Goal: Find specific page/section: Find specific page/section

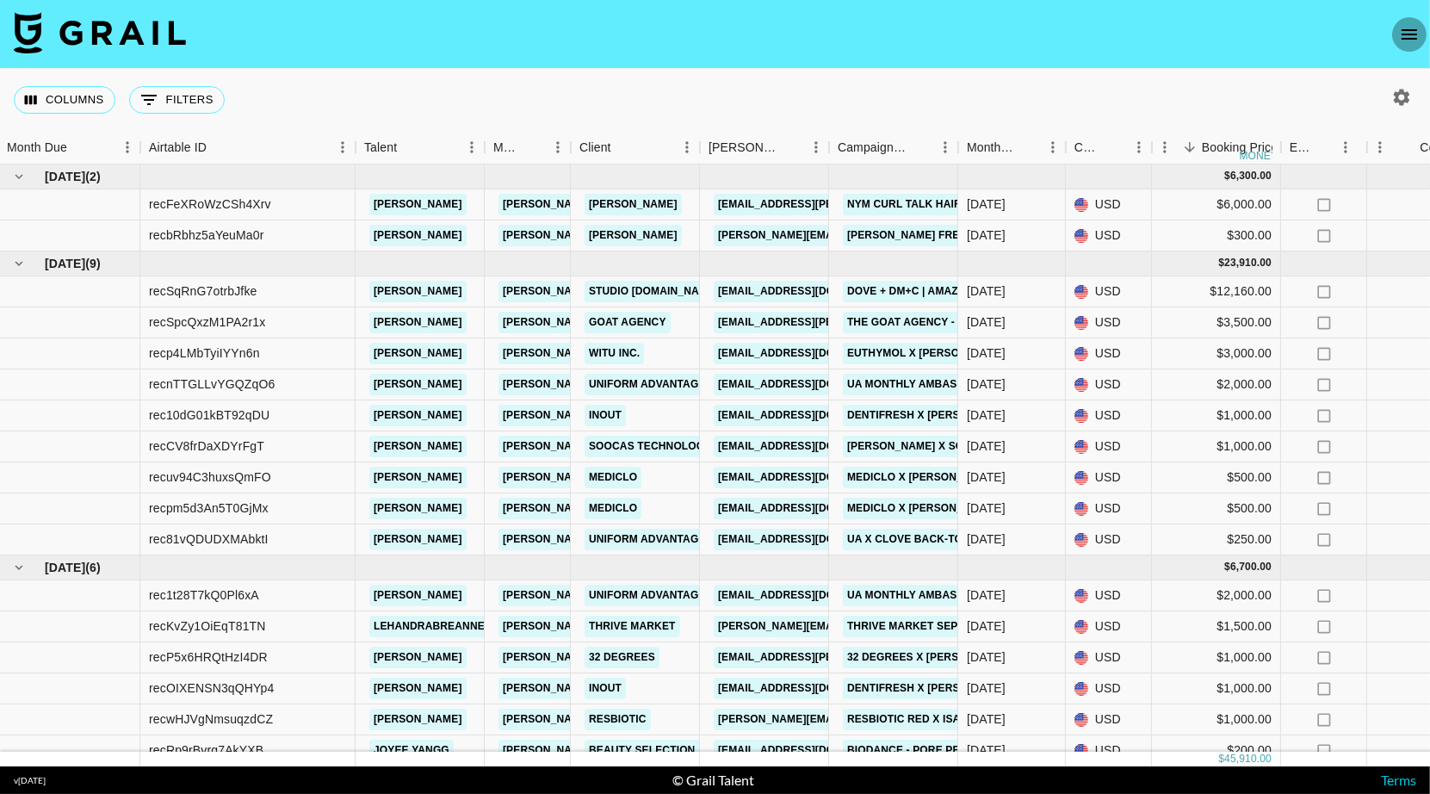
click at [1399, 32] on icon "open drawer" at bounding box center [1409, 34] width 21 height 21
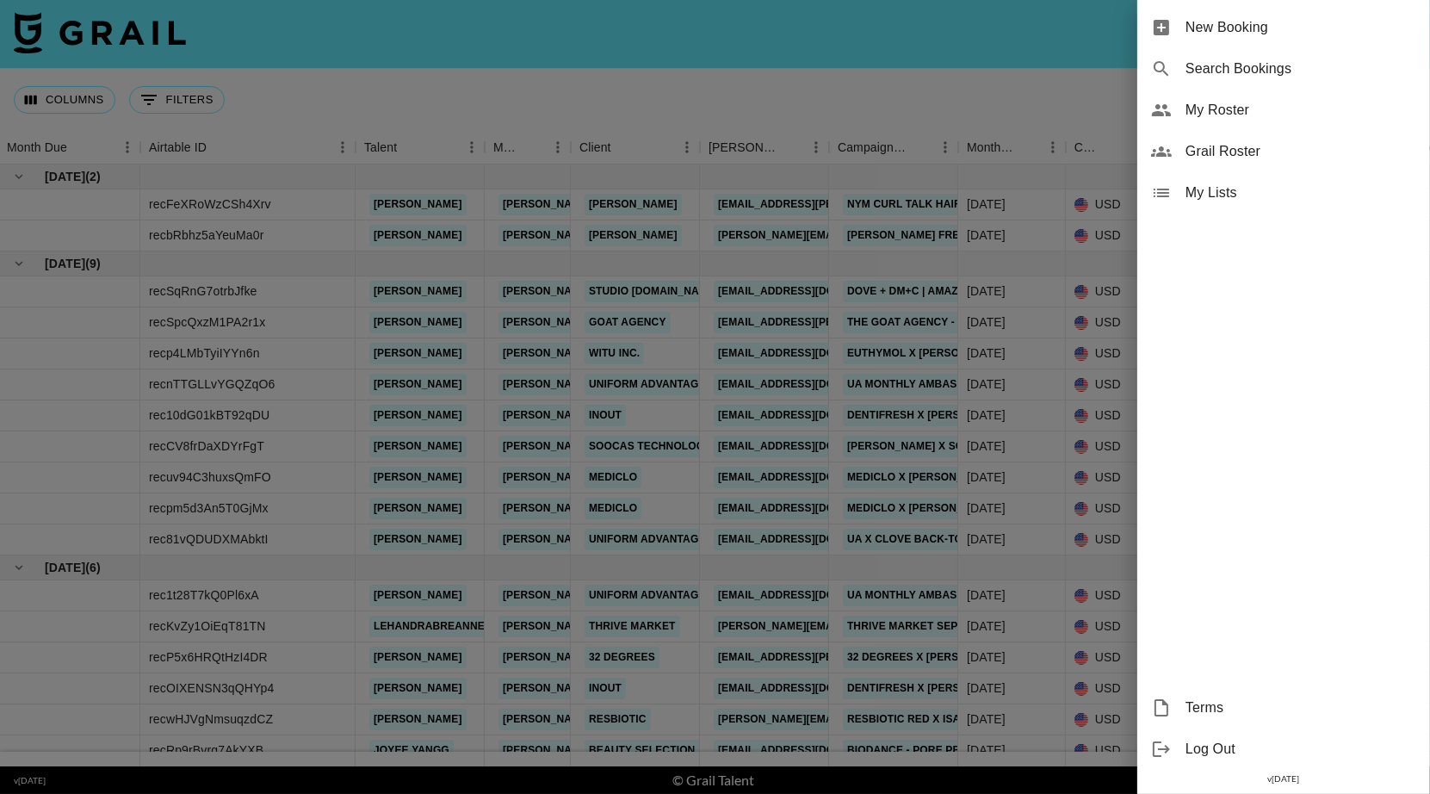
click at [789, 77] on div at bounding box center [715, 397] width 1430 height 794
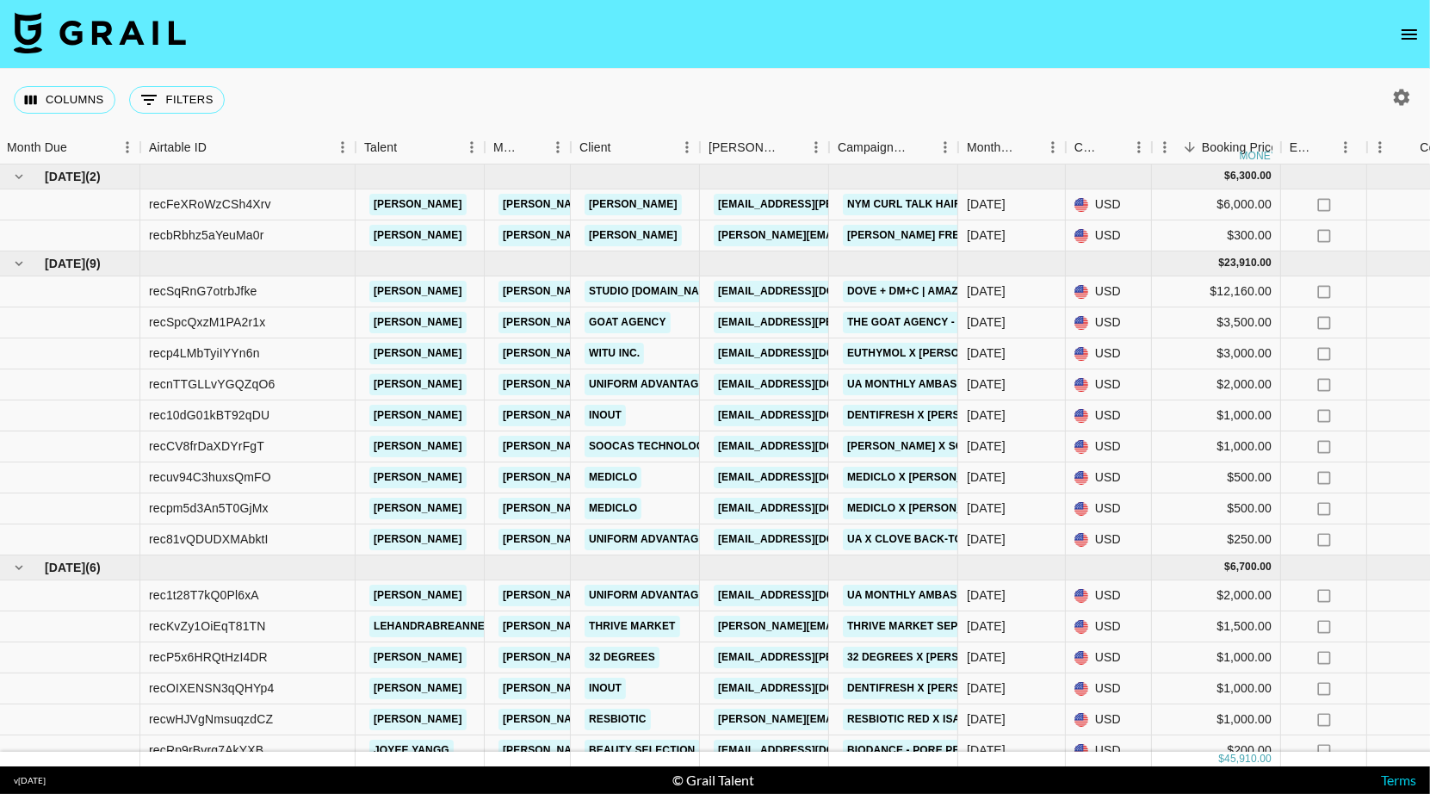
click at [1395, 89] on icon "button" at bounding box center [1401, 97] width 21 height 21
select select "May '25"
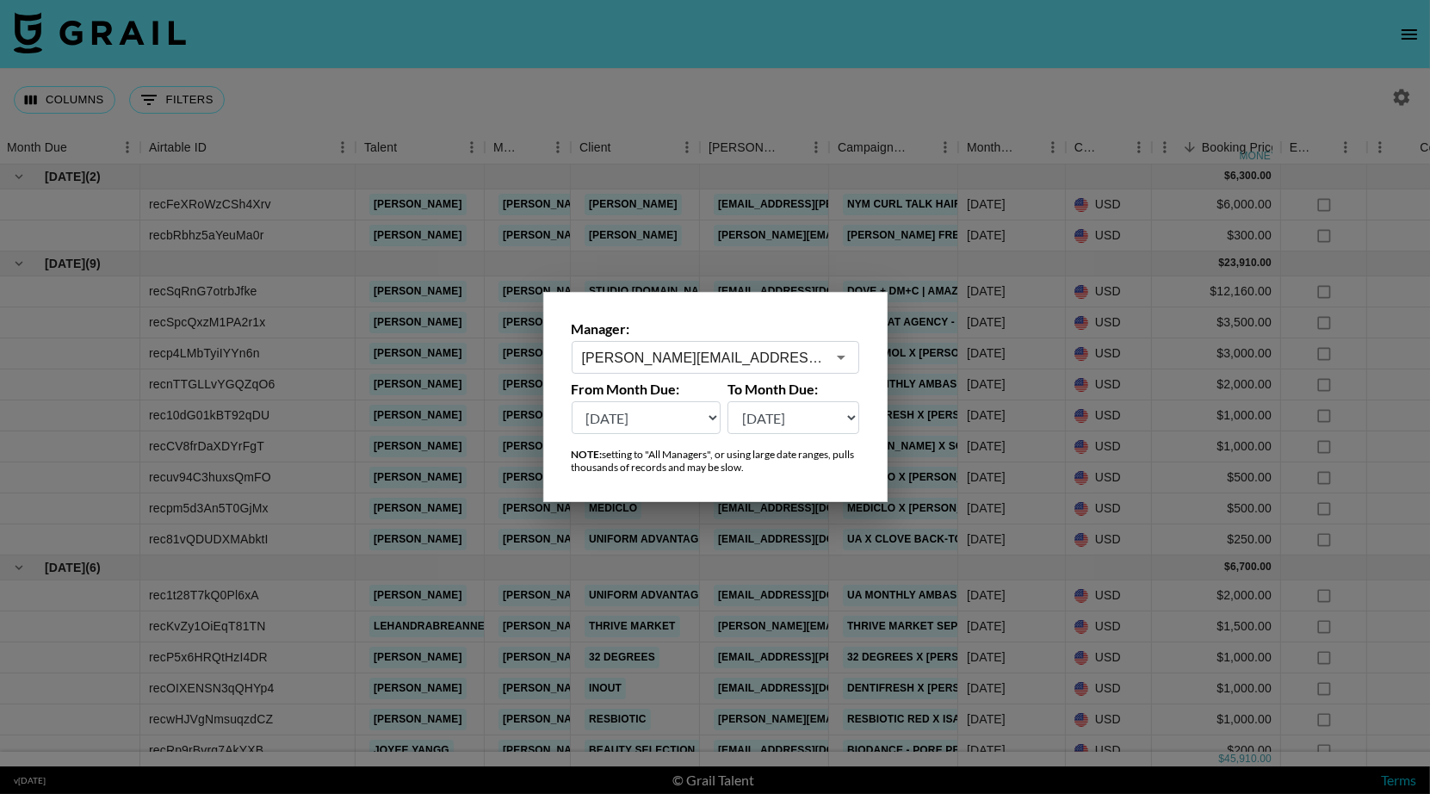
click at [757, 335] on label "Manager:" at bounding box center [714, 328] width 287 height 17
click at [758, 343] on div "danica.rossi@grail-talent.com ​" at bounding box center [714, 357] width 287 height 33
click at [712, 388] on li "klen.toledo@grail-talent.com" at bounding box center [714, 395] width 287 height 28
type input "klen.toledo@grail-talent.com"
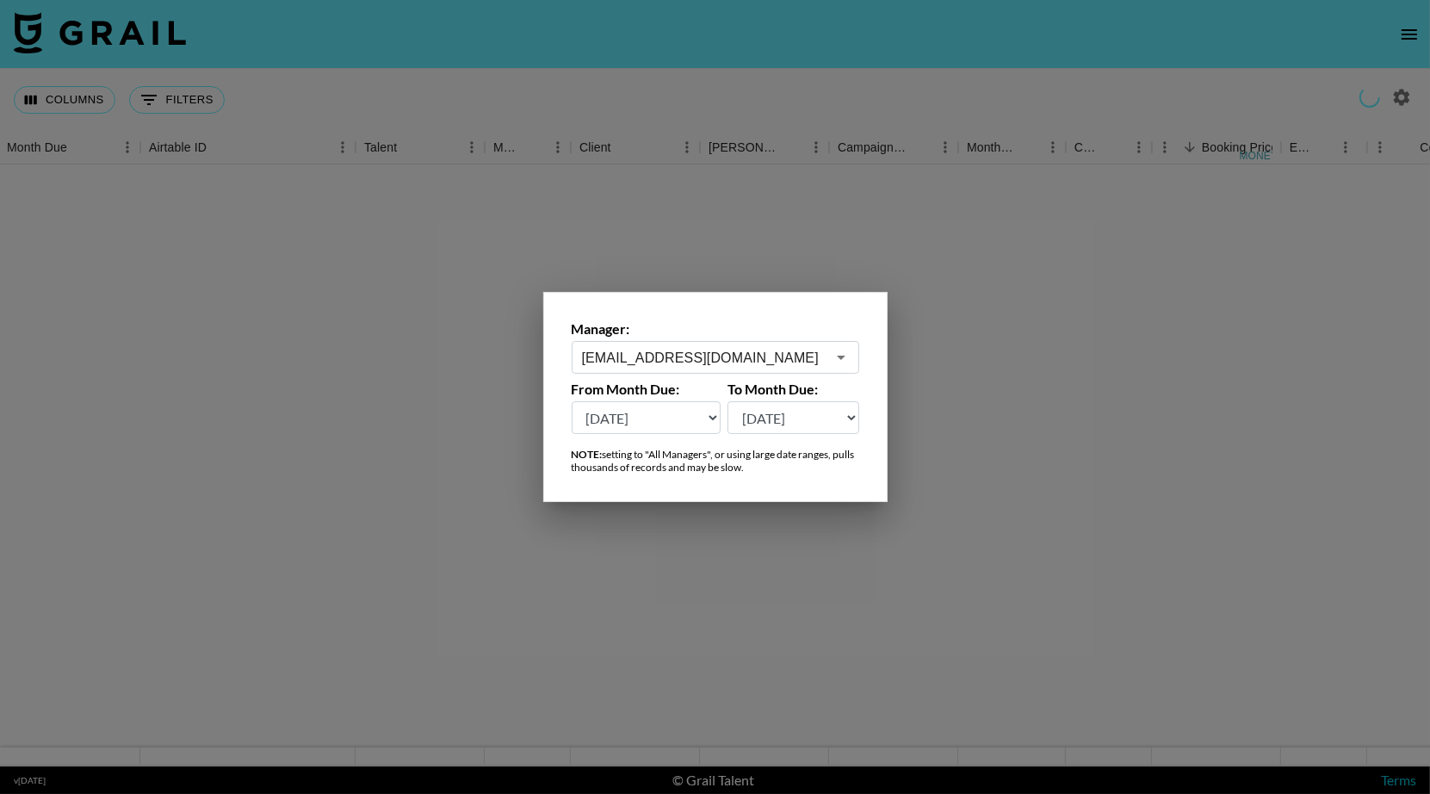
click at [683, 78] on div at bounding box center [715, 397] width 1430 height 794
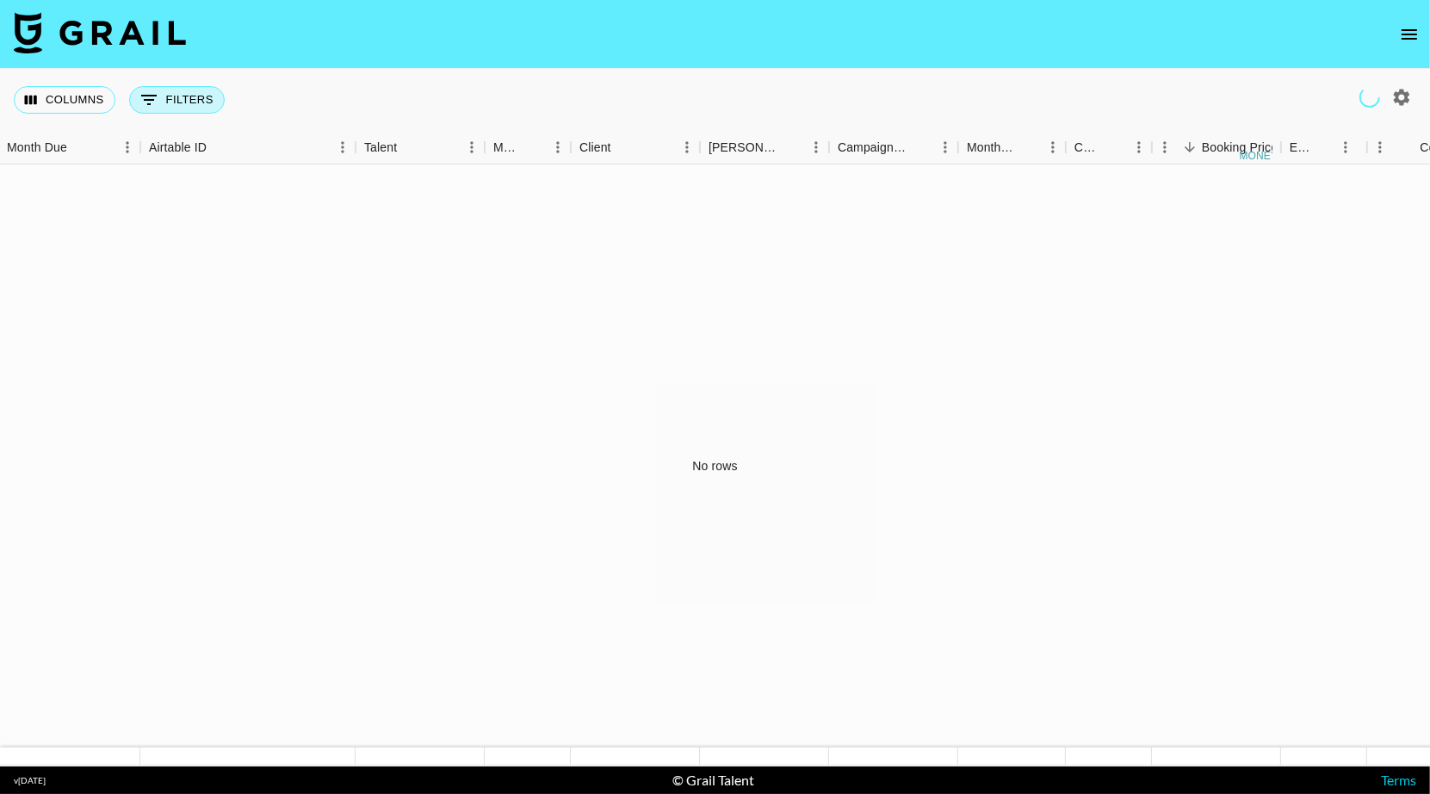
click at [188, 106] on button "0 Filters" at bounding box center [177, 100] width 96 height 28
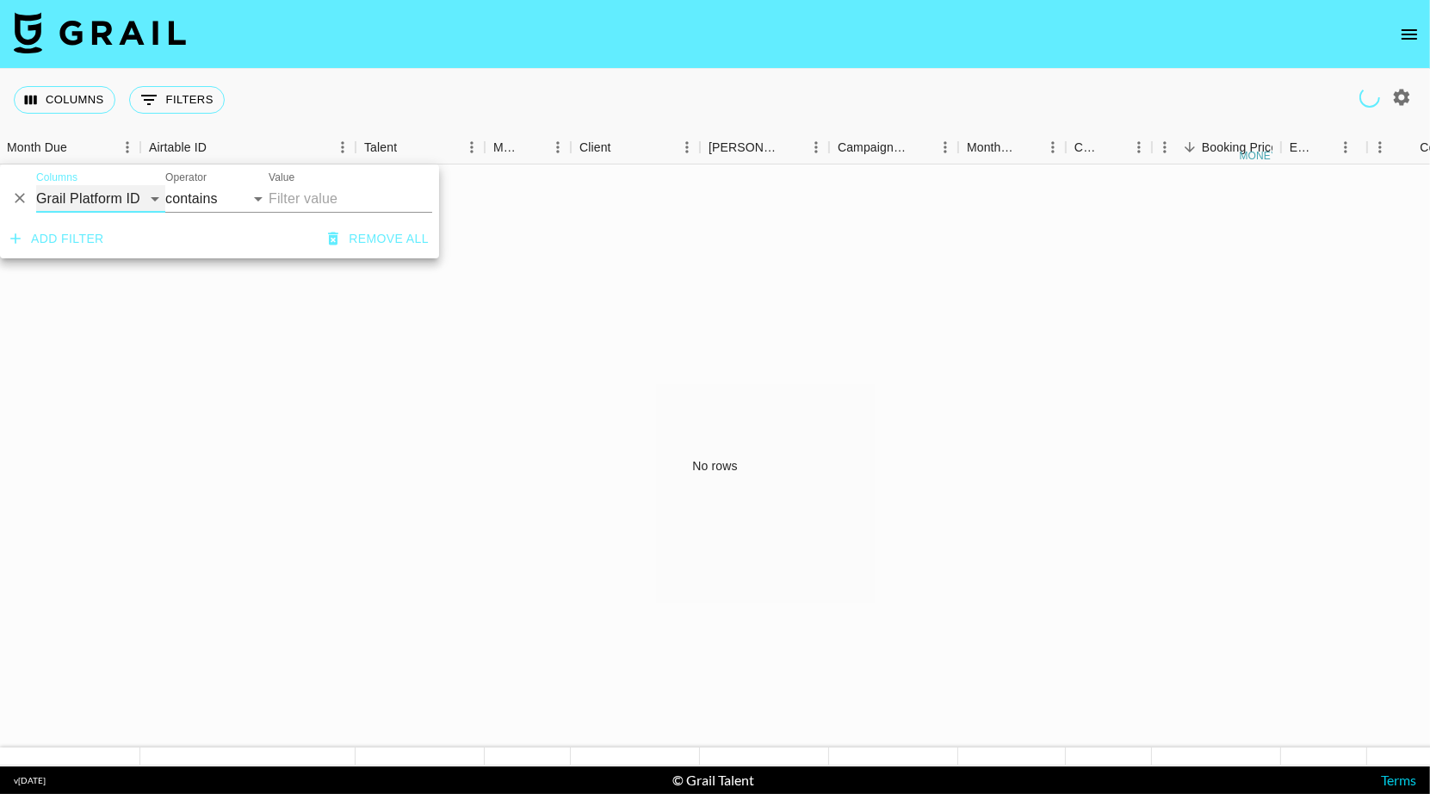
select select "talentName"
click at [318, 197] on input "Value" at bounding box center [351, 199] width 164 height 28
type input "themhoffers"
click at [587, 286] on div "No rows" at bounding box center [715, 465] width 1430 height 602
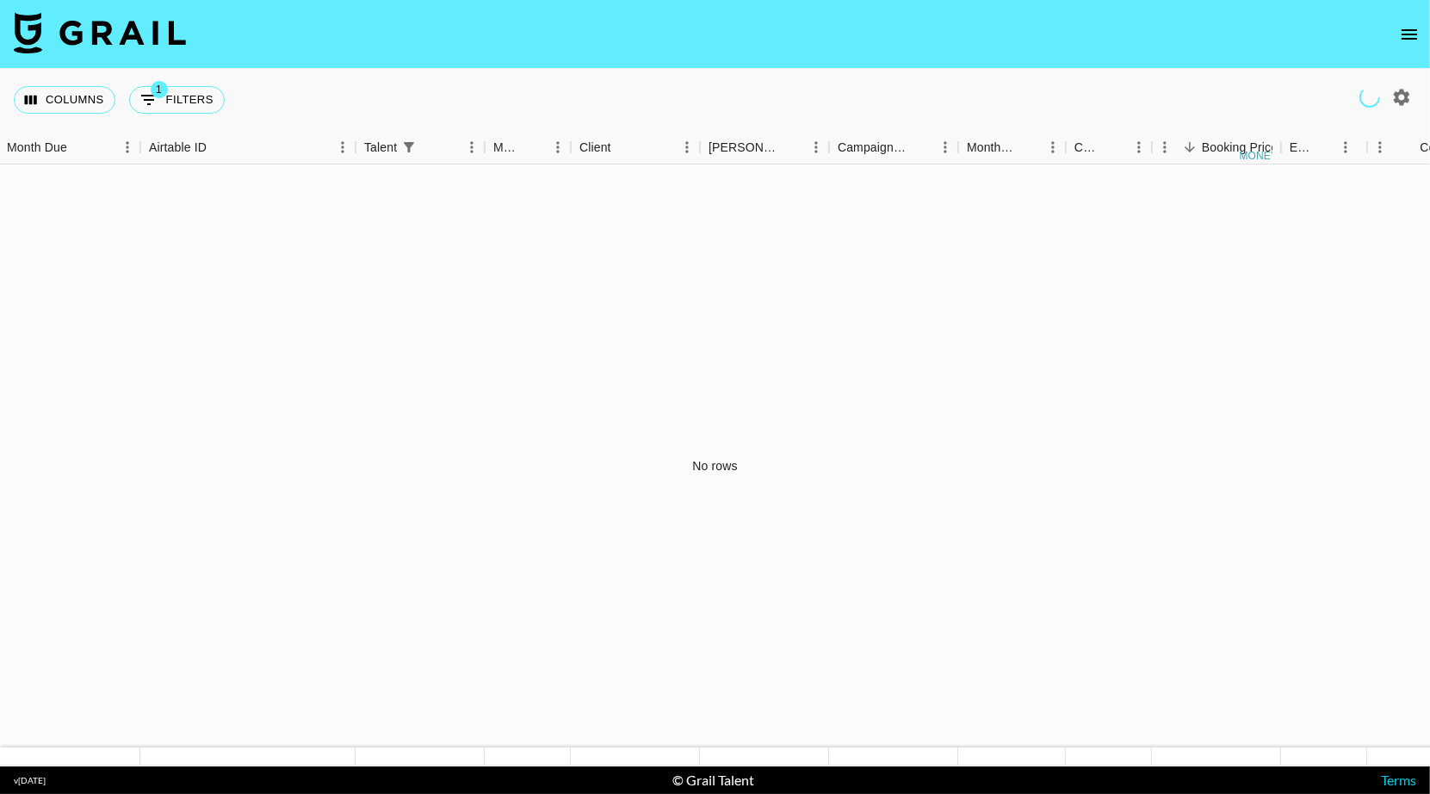
click at [1400, 101] on icon "button" at bounding box center [1401, 97] width 21 height 21
select select "May '25"
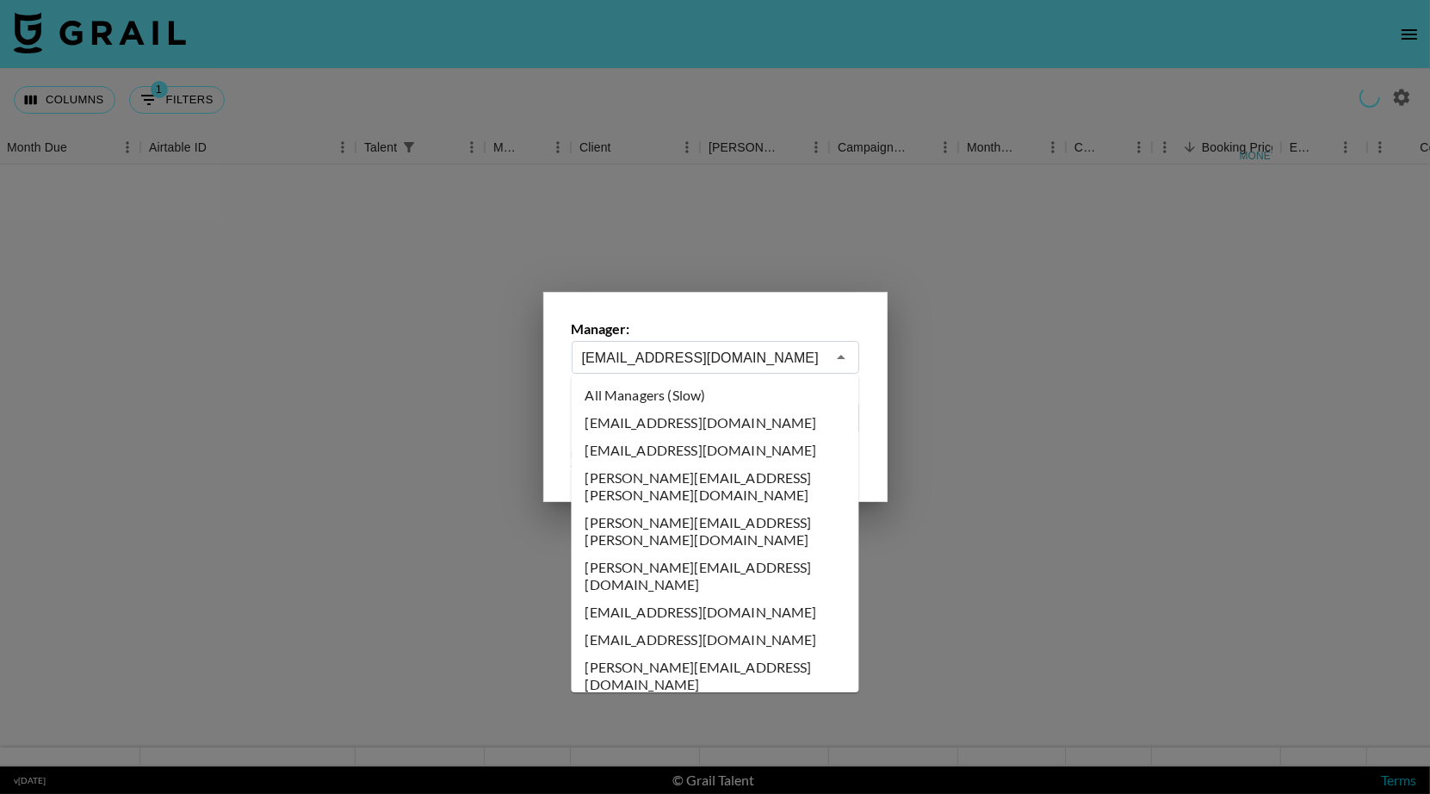
click at [707, 357] on input "klen.toledo@grail-talent.com" at bounding box center [704, 358] width 244 height 20
click at [719, 386] on li "All Managers (Slow)" at bounding box center [714, 395] width 287 height 28
type input "All Managers (Slow)"
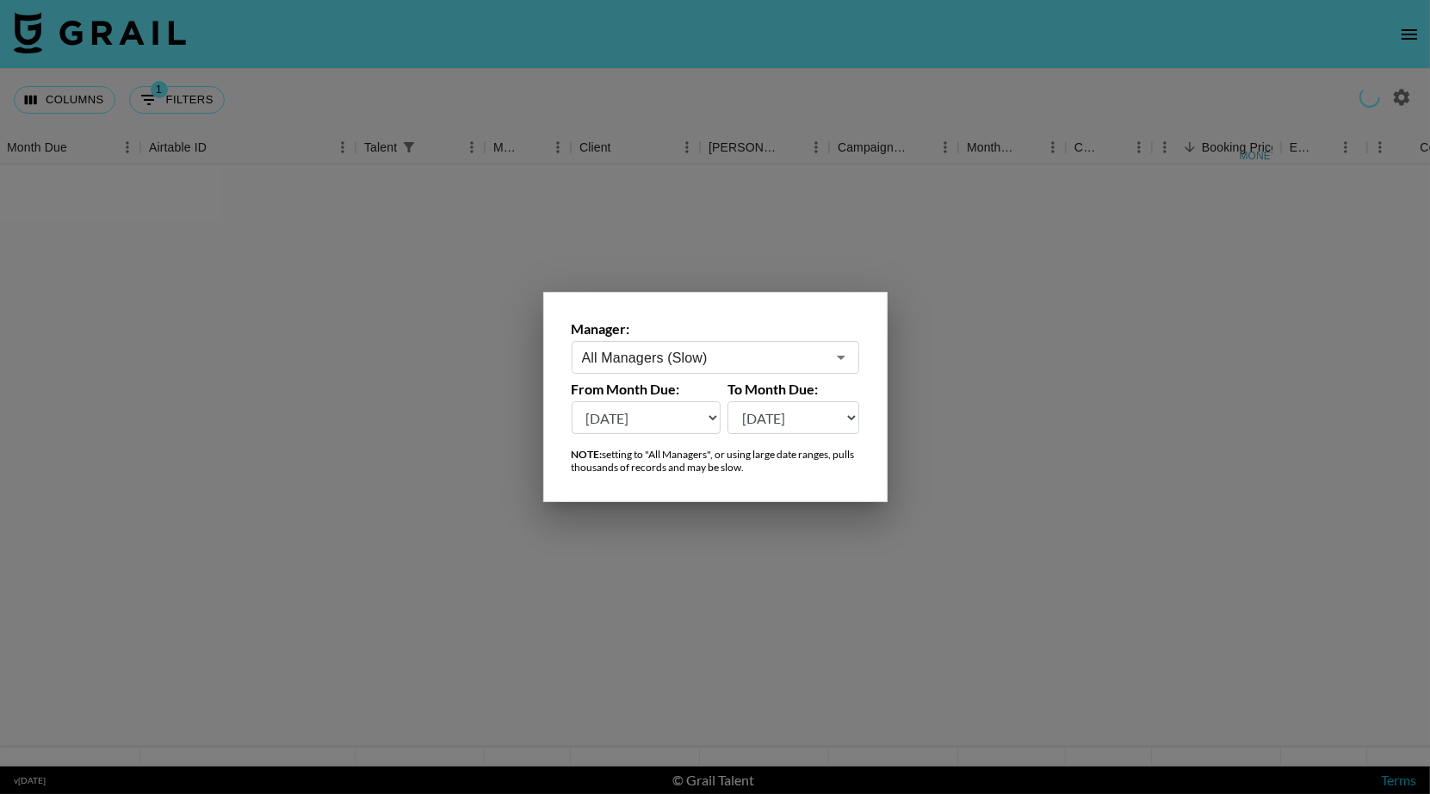
click at [787, 93] on div at bounding box center [715, 397] width 1430 height 794
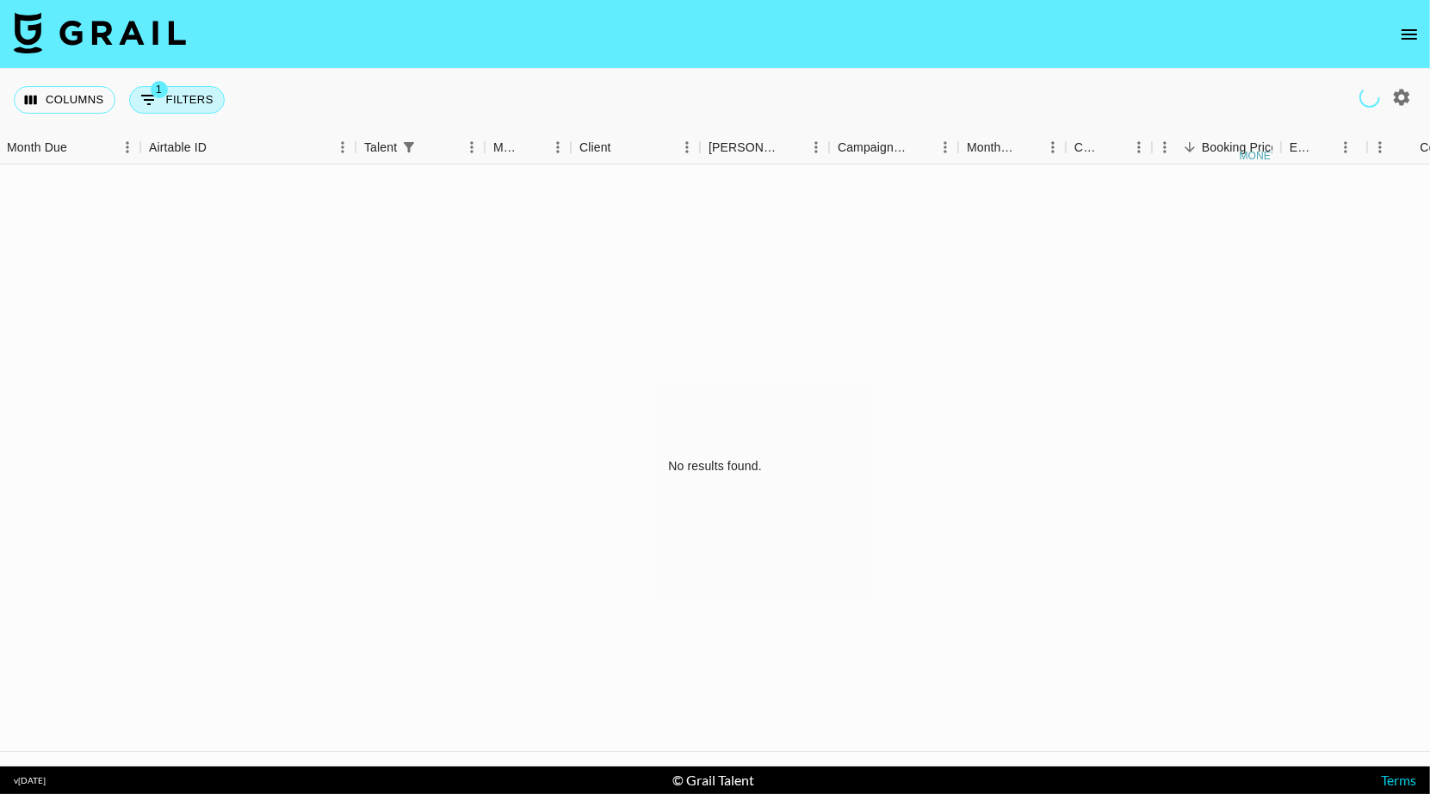
click at [175, 104] on button "1 Filters" at bounding box center [177, 100] width 96 height 28
select select "talentName"
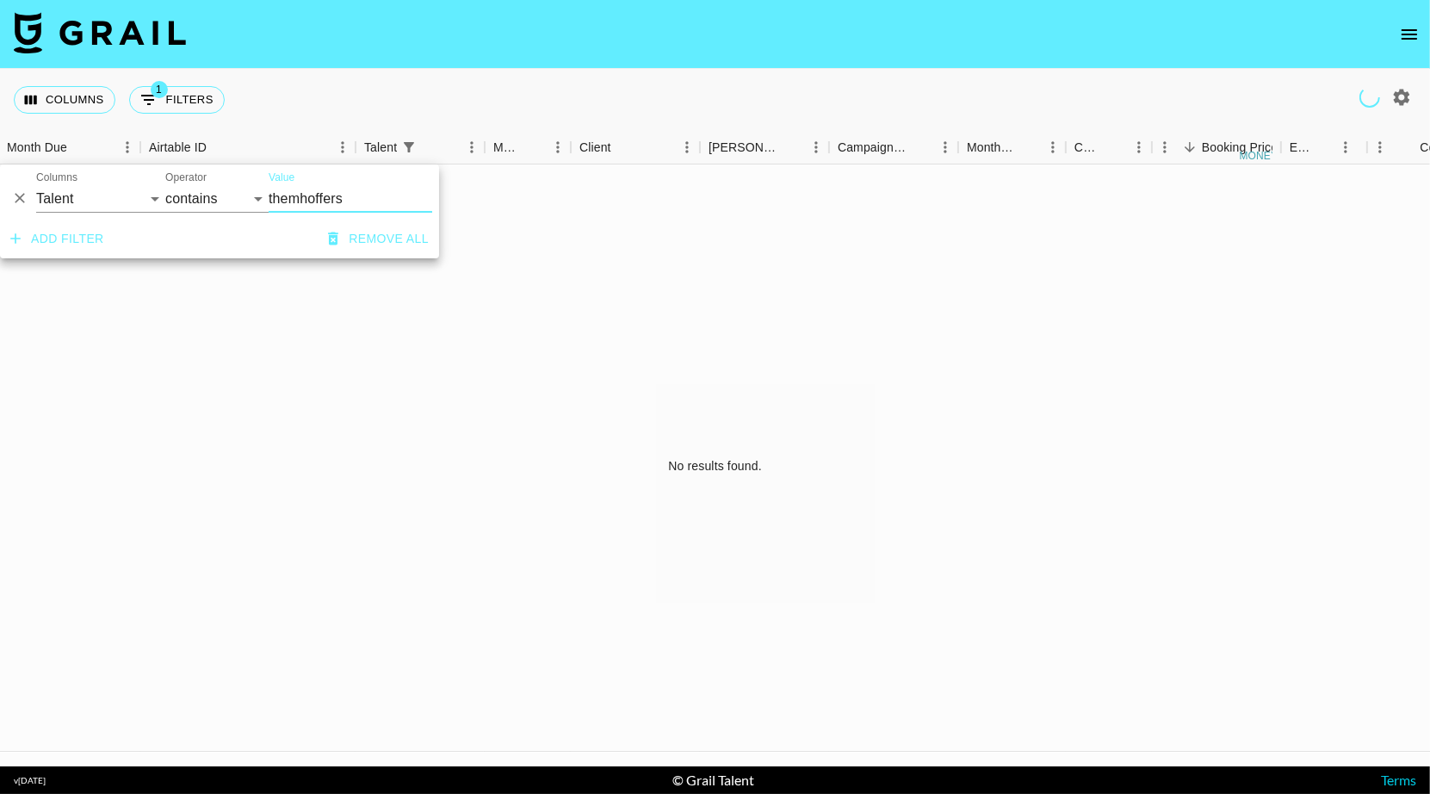
click at [328, 205] on input "themhoffers" at bounding box center [351, 199] width 164 height 28
type input "t"
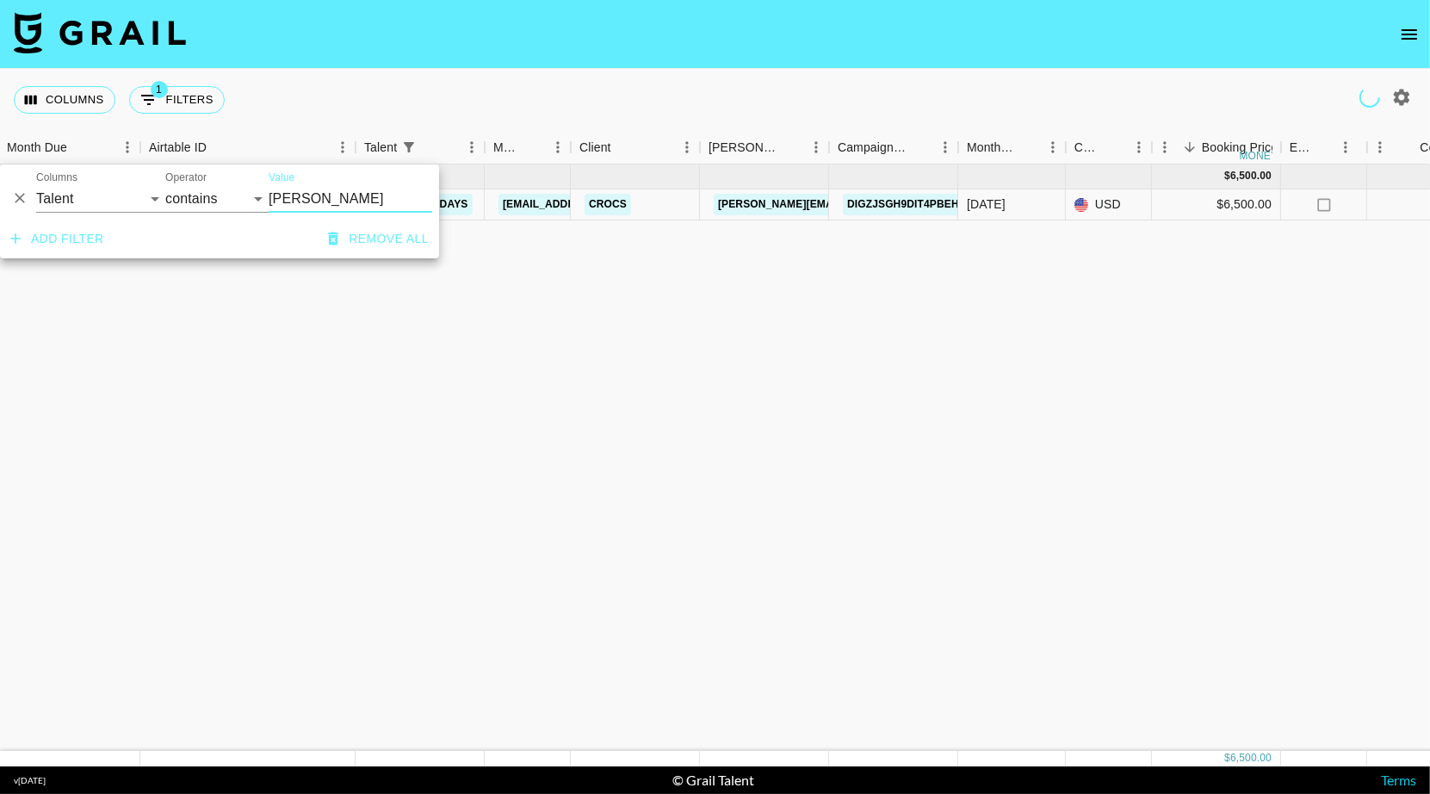
type input "Carter"
drag, startPoint x: 494, startPoint y: 182, endPoint x: 892, endPoint y: 102, distance: 406.3
click at [892, 102] on div "Columns 1 Filters + Booking" at bounding box center [715, 100] width 1430 height 62
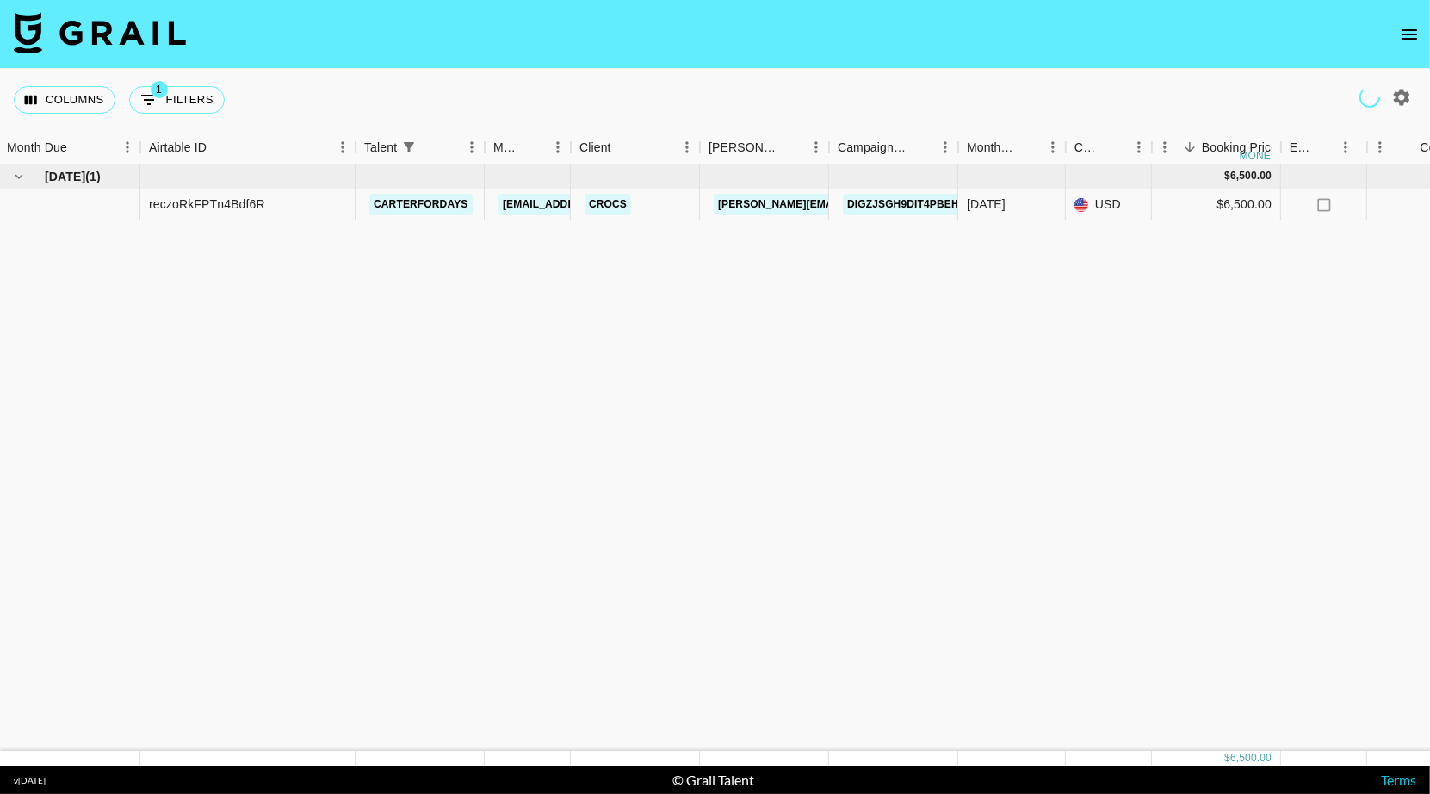
click at [892, 312] on div "Oct '25 ( 1 ) $ 6,500.00 $ 634.56 reczoRkFPTn4Bdf6R carterfordays roniaquino@gr…" at bounding box center [1426, 457] width 2857 height 586
click at [1392, 108] on icon "button" at bounding box center [1401, 97] width 21 height 21
select select "May '25"
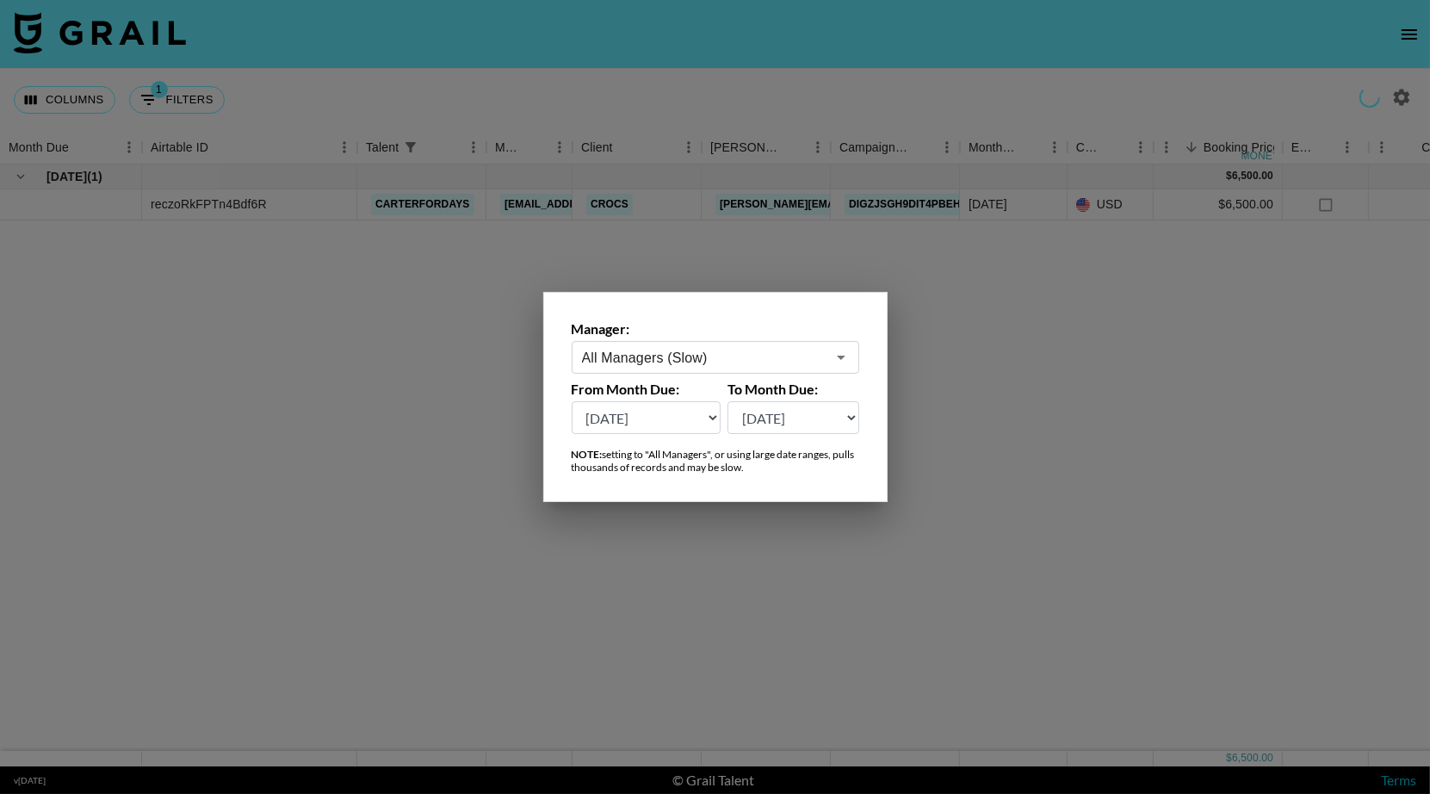
click at [1392, 109] on div at bounding box center [715, 397] width 1430 height 794
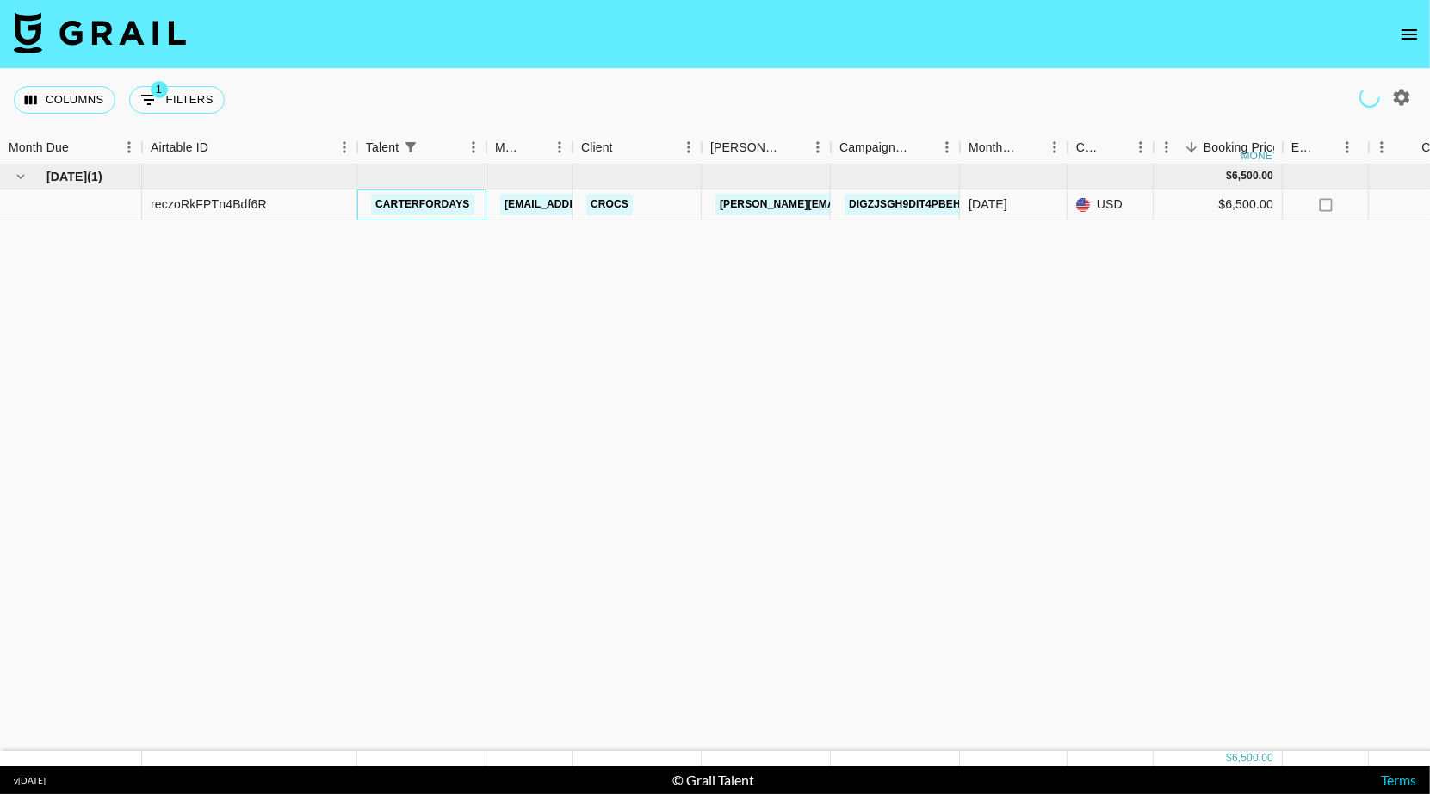
click at [422, 209] on link "carterfordays" at bounding box center [422, 205] width 103 height 22
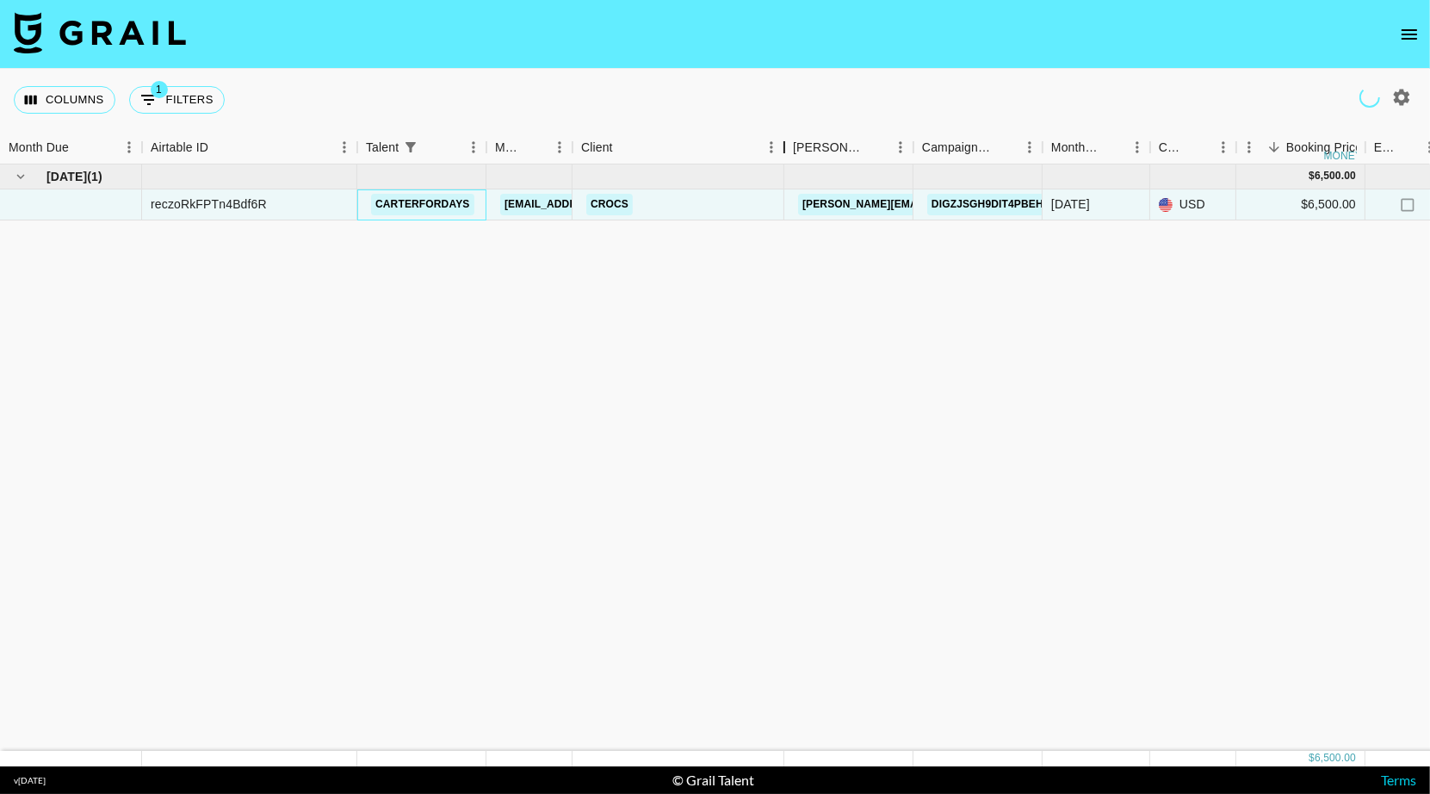
drag, startPoint x: 701, startPoint y: 151, endPoint x: 771, endPoint y: 145, distance: 69.9
click at [774, 145] on div "Client" at bounding box center [784, 148] width 21 height 34
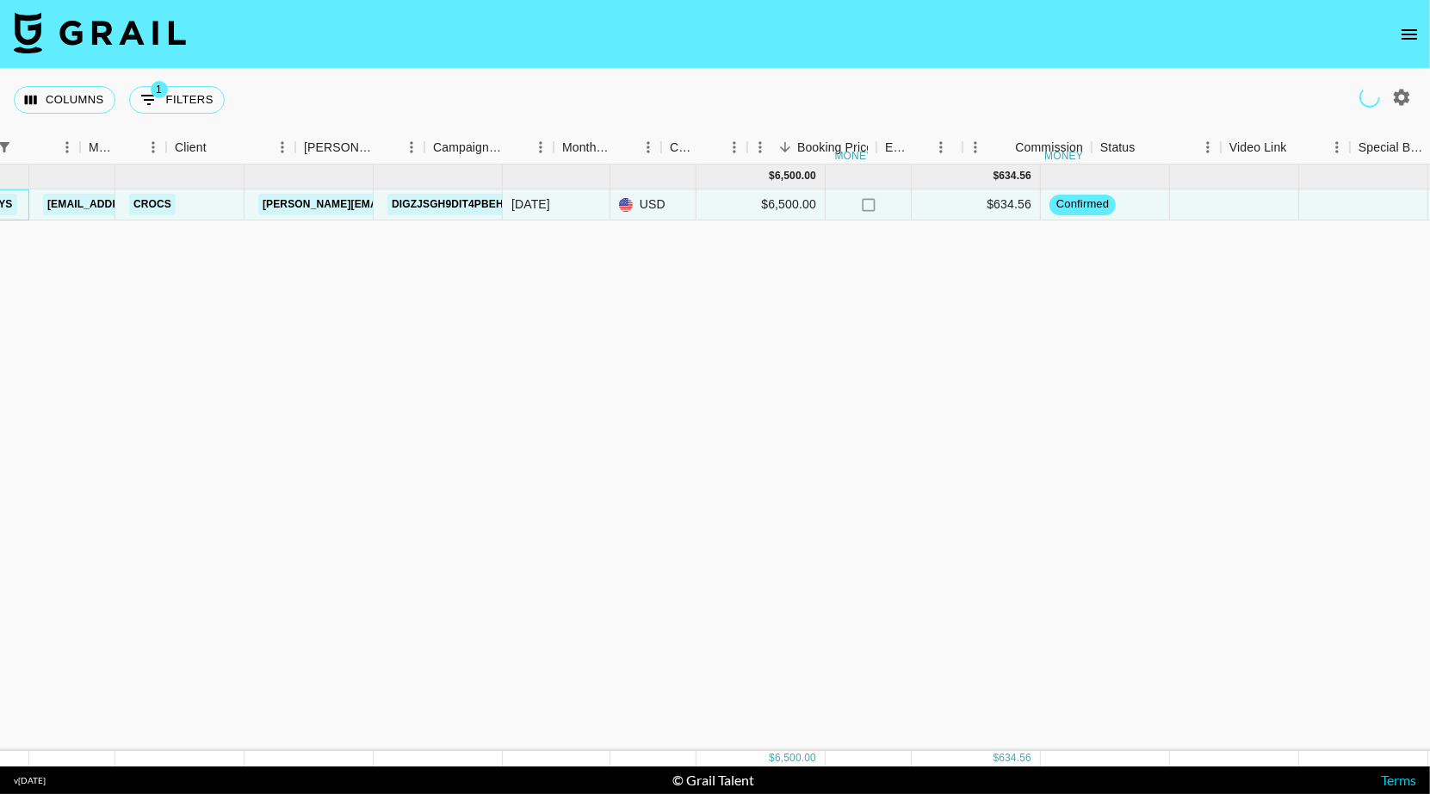
scroll to position [0, 279]
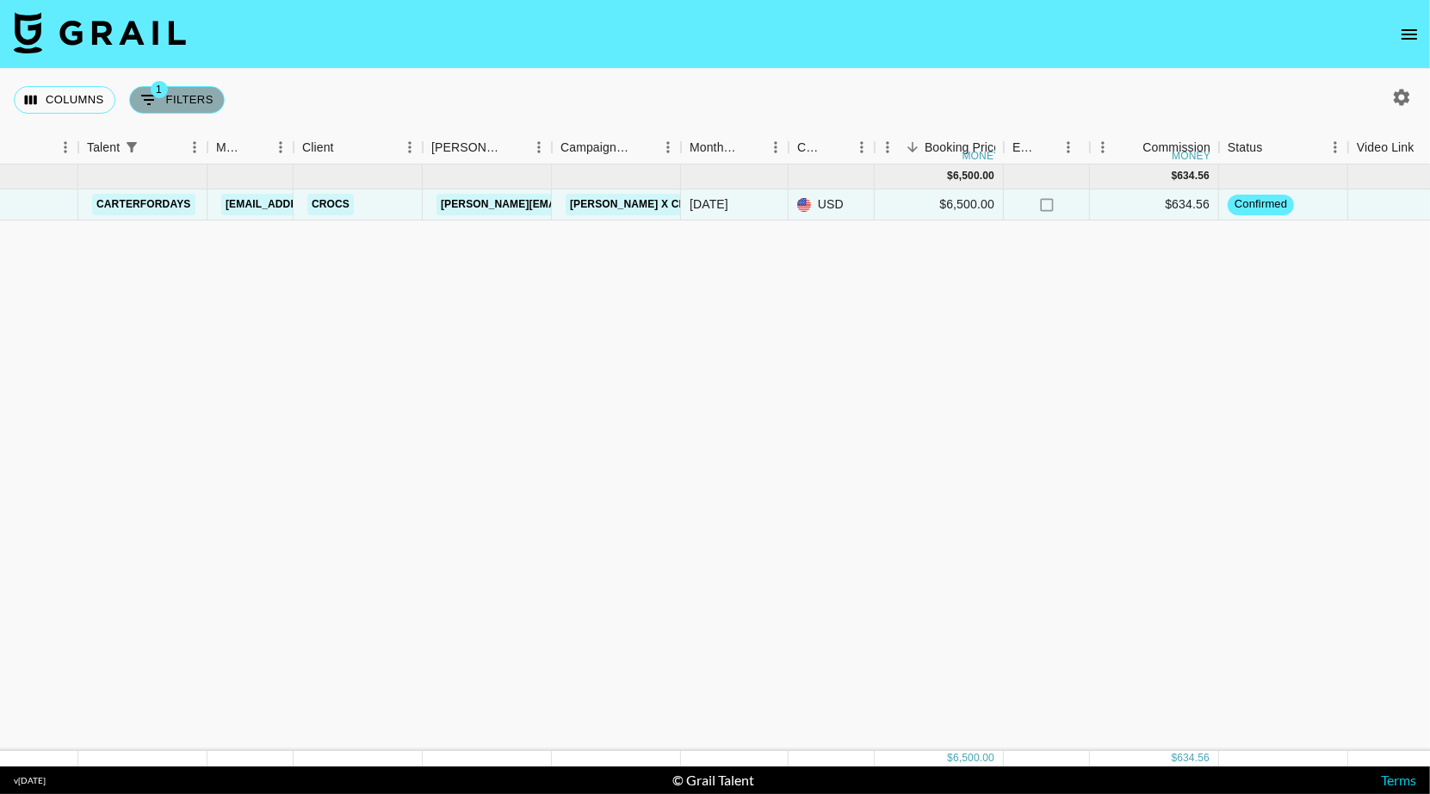
click at [210, 96] on button "1 Filters" at bounding box center [177, 100] width 96 height 28
select select "talentName"
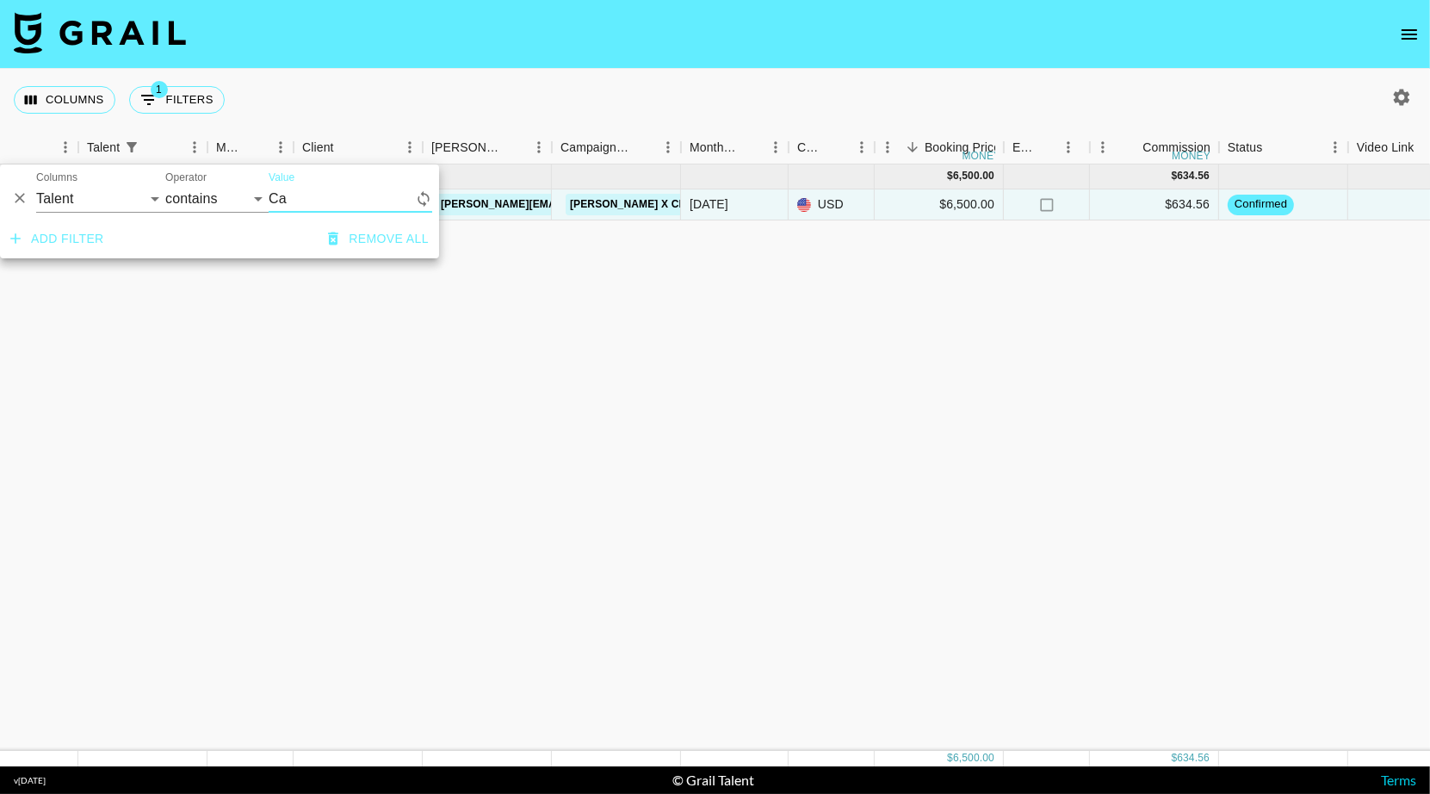
type input "C"
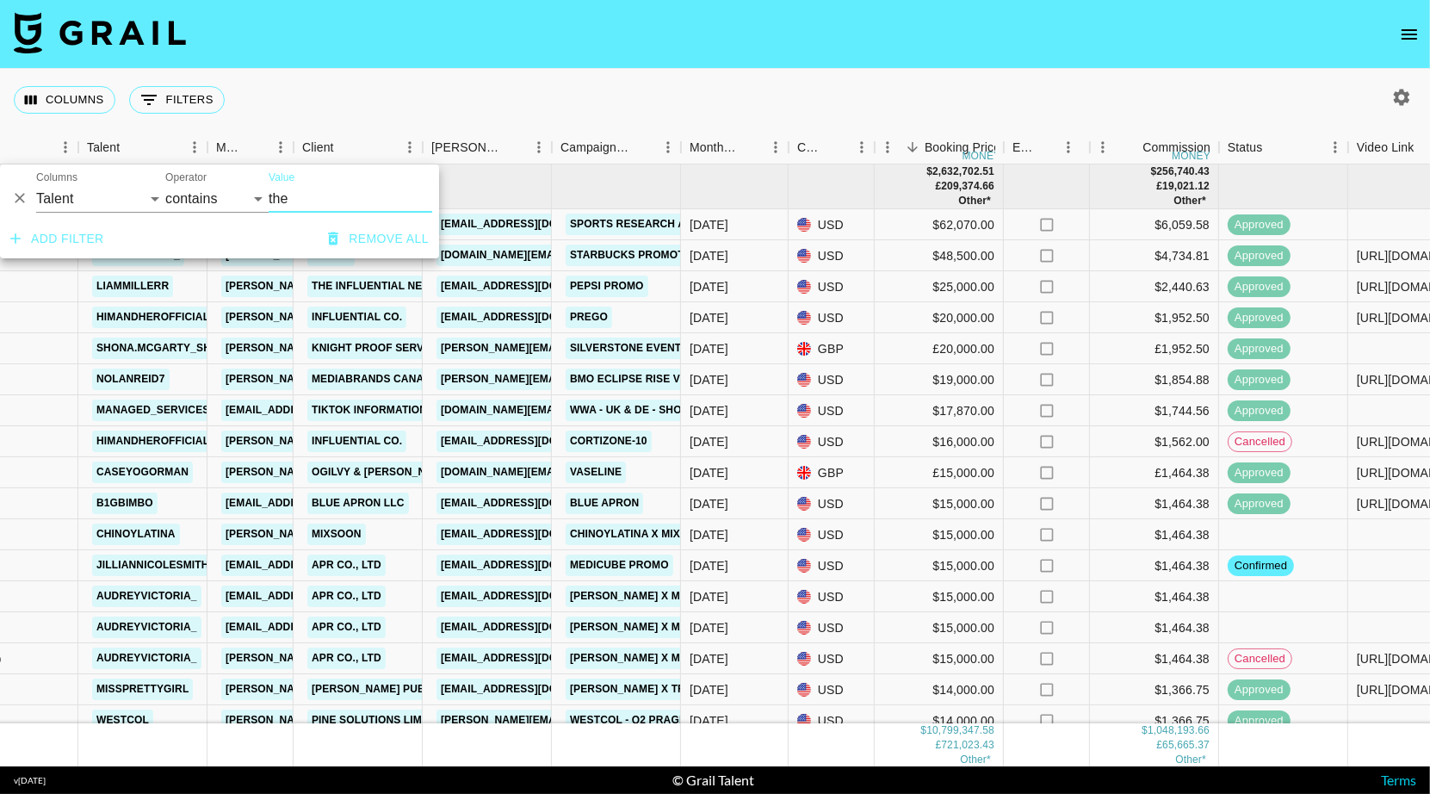
type input "them"
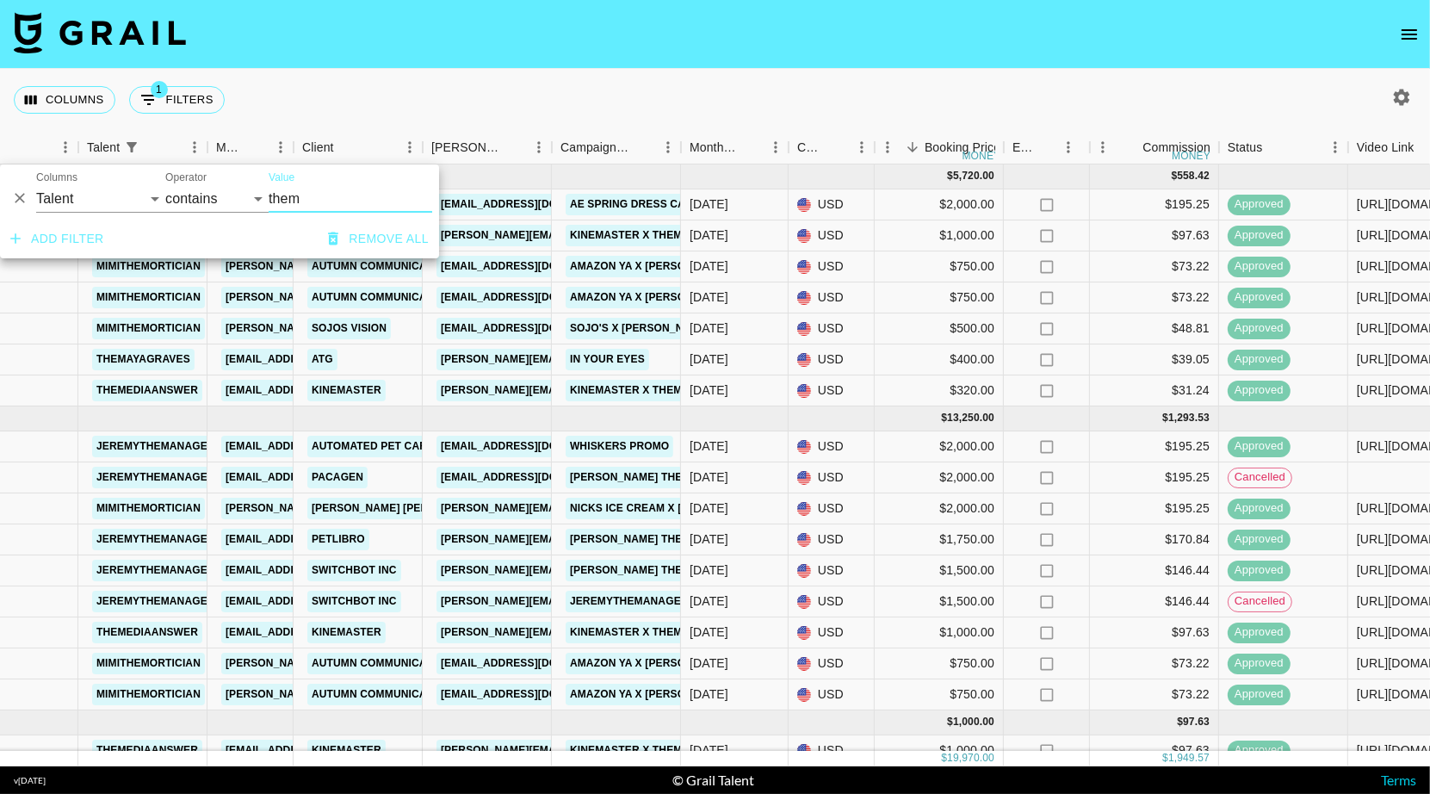
click at [306, 199] on input "them" at bounding box center [351, 199] width 164 height 28
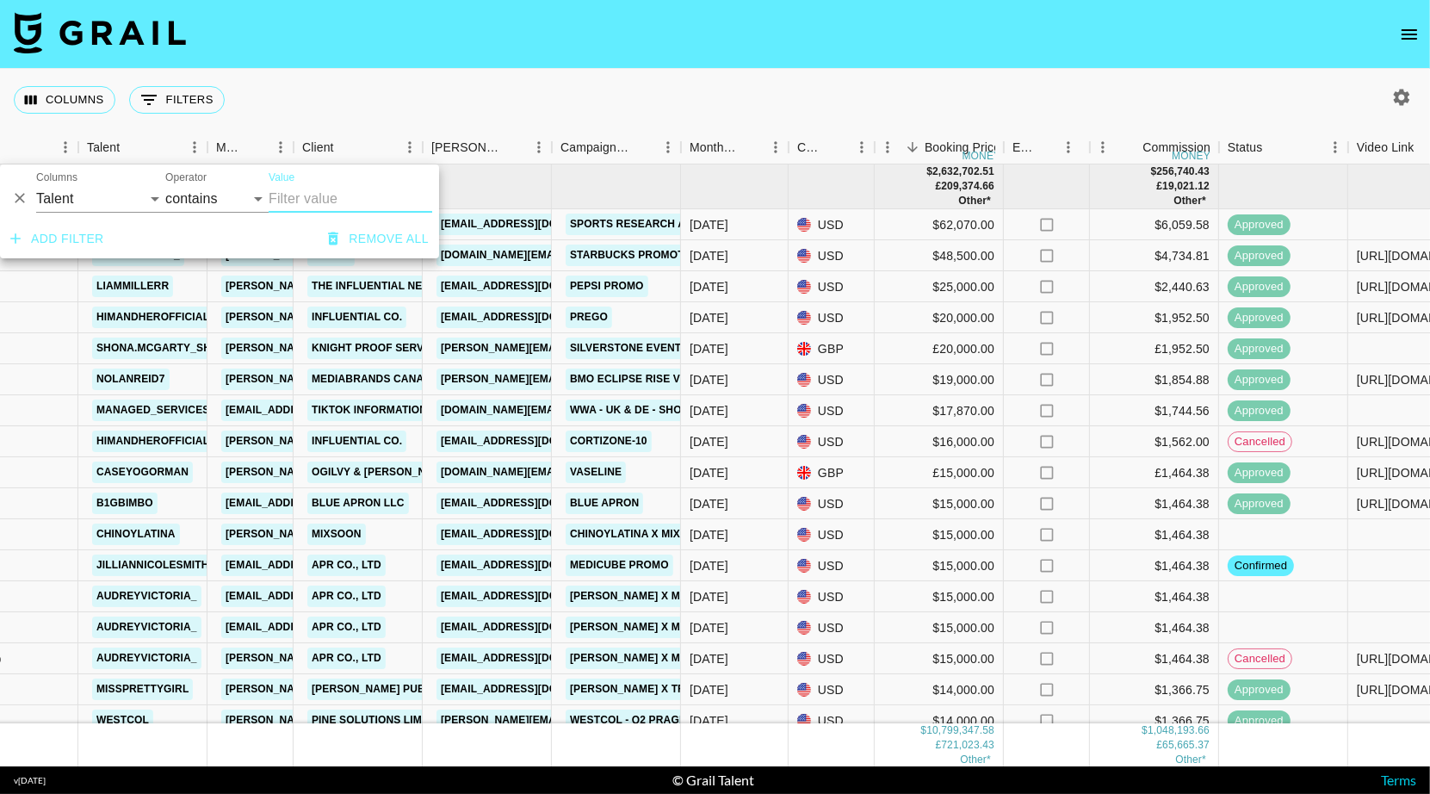
click at [670, 100] on div "Columns 0 Filters + Booking" at bounding box center [715, 100] width 1430 height 62
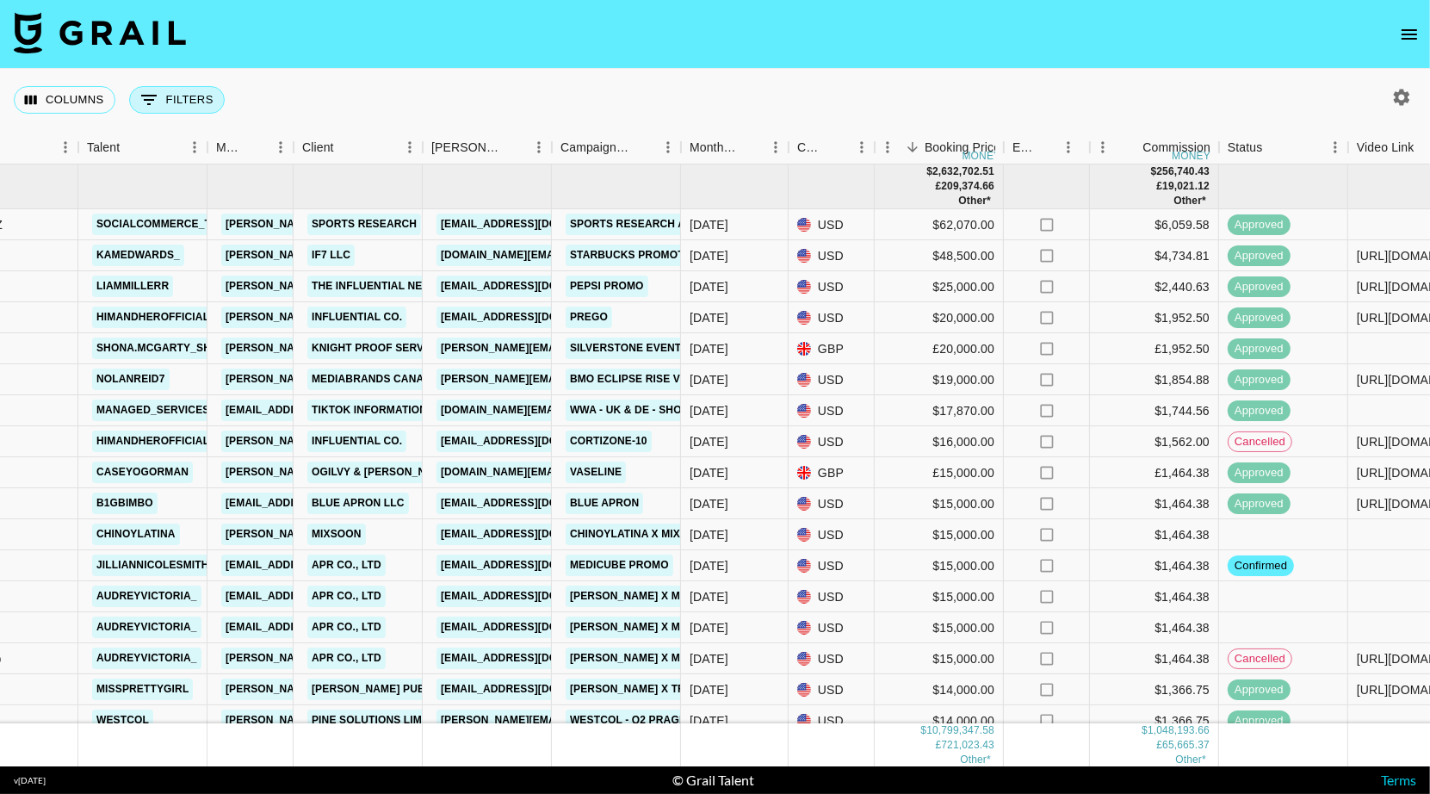
click at [178, 95] on button "0 Filters" at bounding box center [177, 100] width 96 height 28
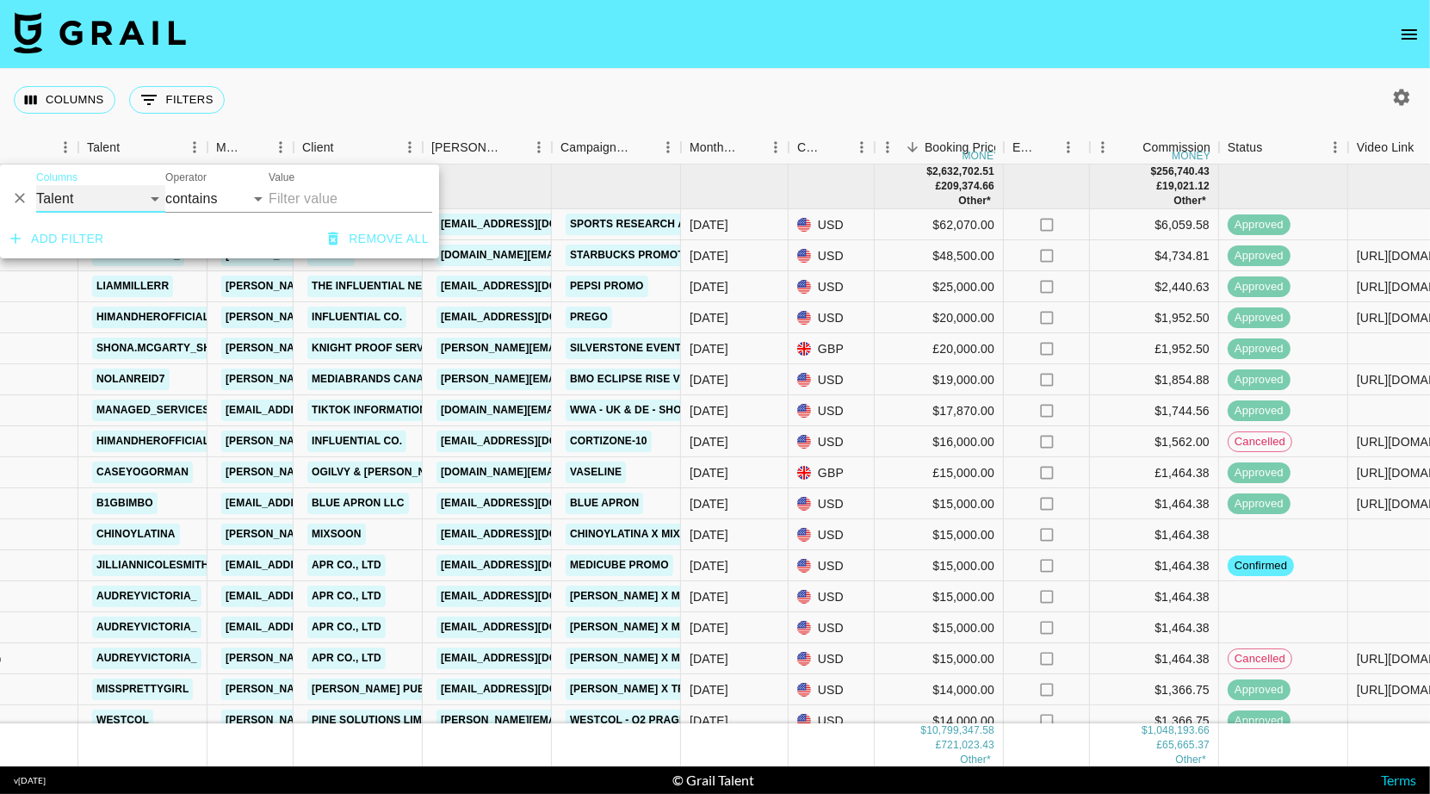
select select "monthDue2"
select select "is"
click at [211, 198] on select "is is not is any of" at bounding box center [216, 199] width 103 height 28
select select "Sep '25"
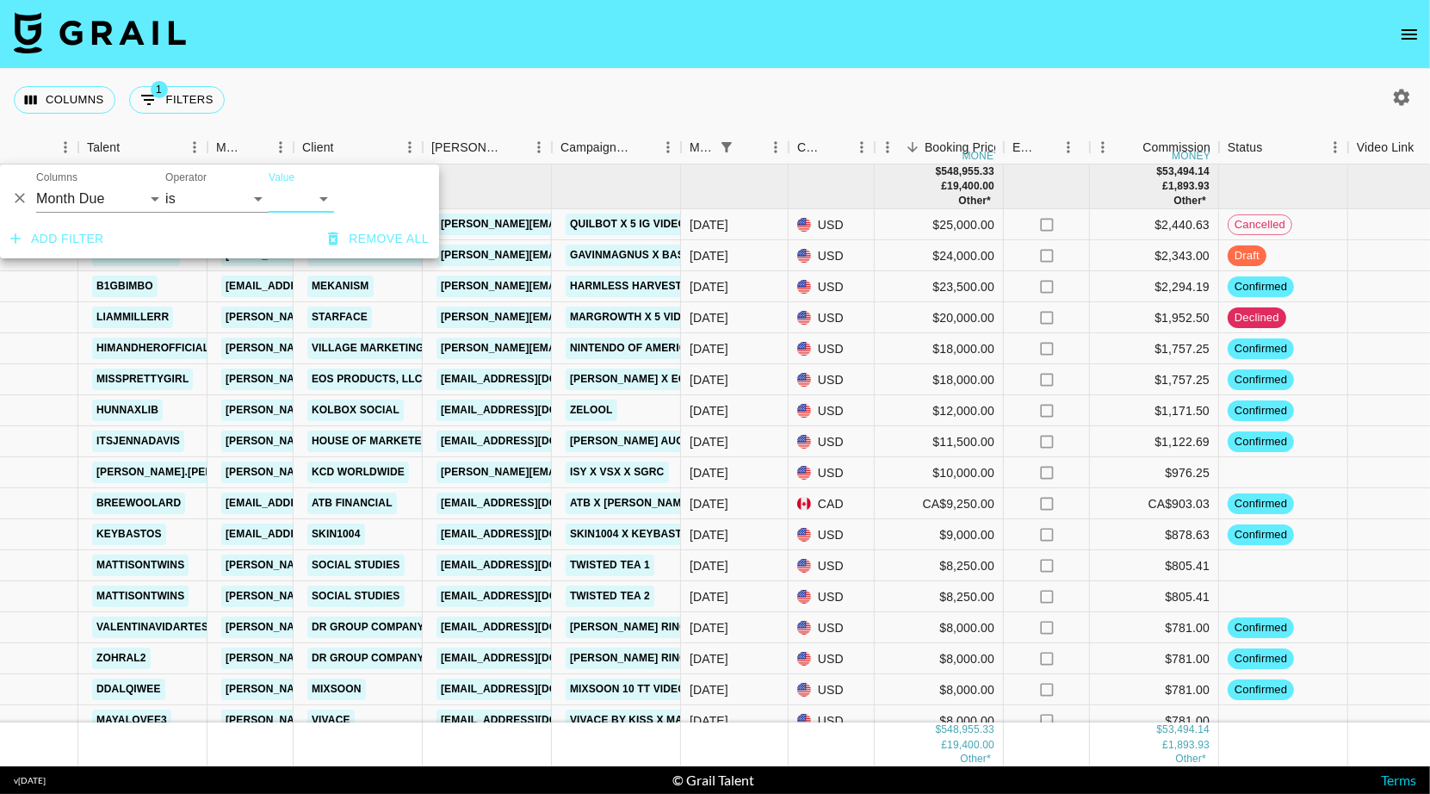
click at [716, 77] on div "Columns 1 Filters + Booking" at bounding box center [715, 100] width 1430 height 62
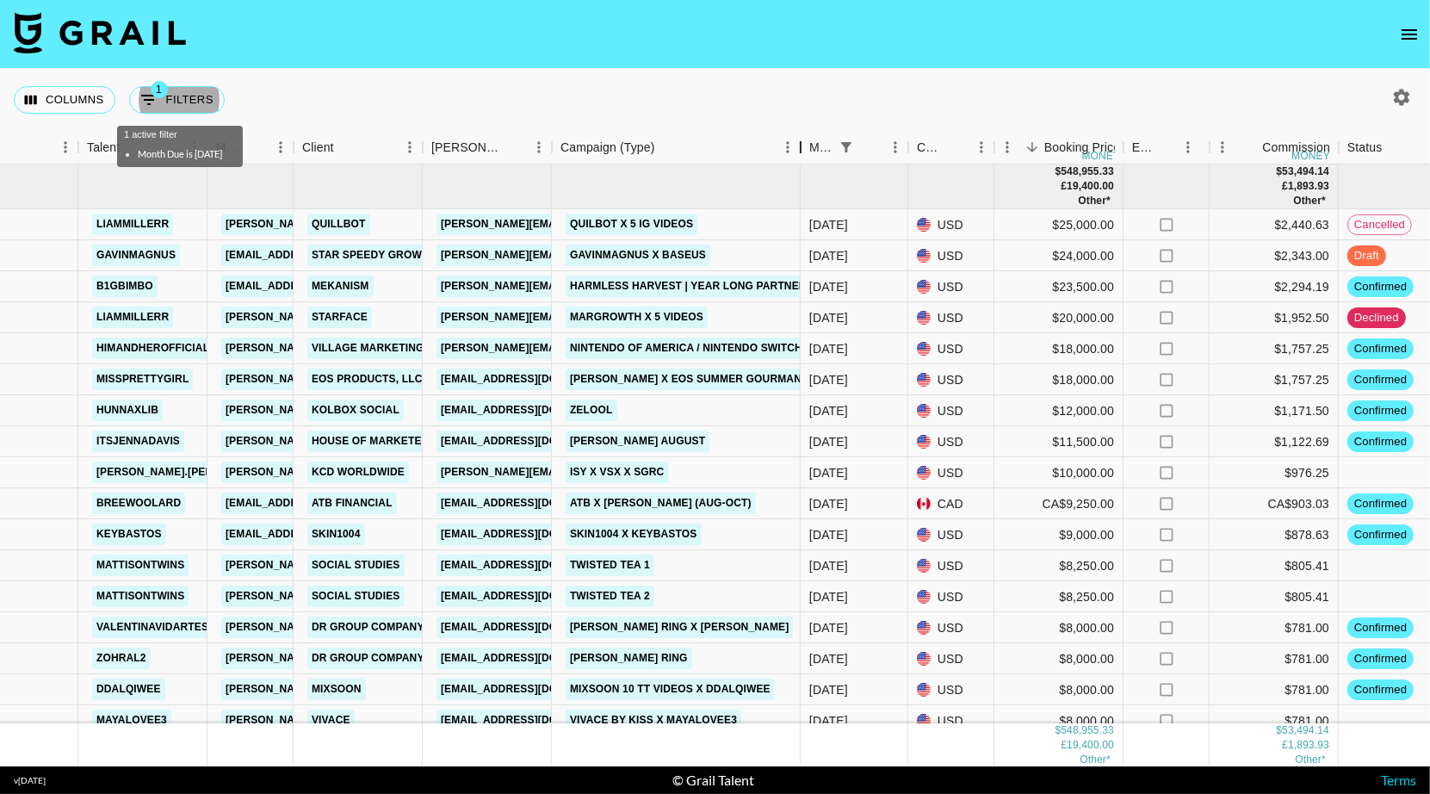
drag, startPoint x: 681, startPoint y: 147, endPoint x: 800, endPoint y: 141, distance: 118.9
click at [800, 141] on div "Campaign (Type)" at bounding box center [800, 148] width 21 height 34
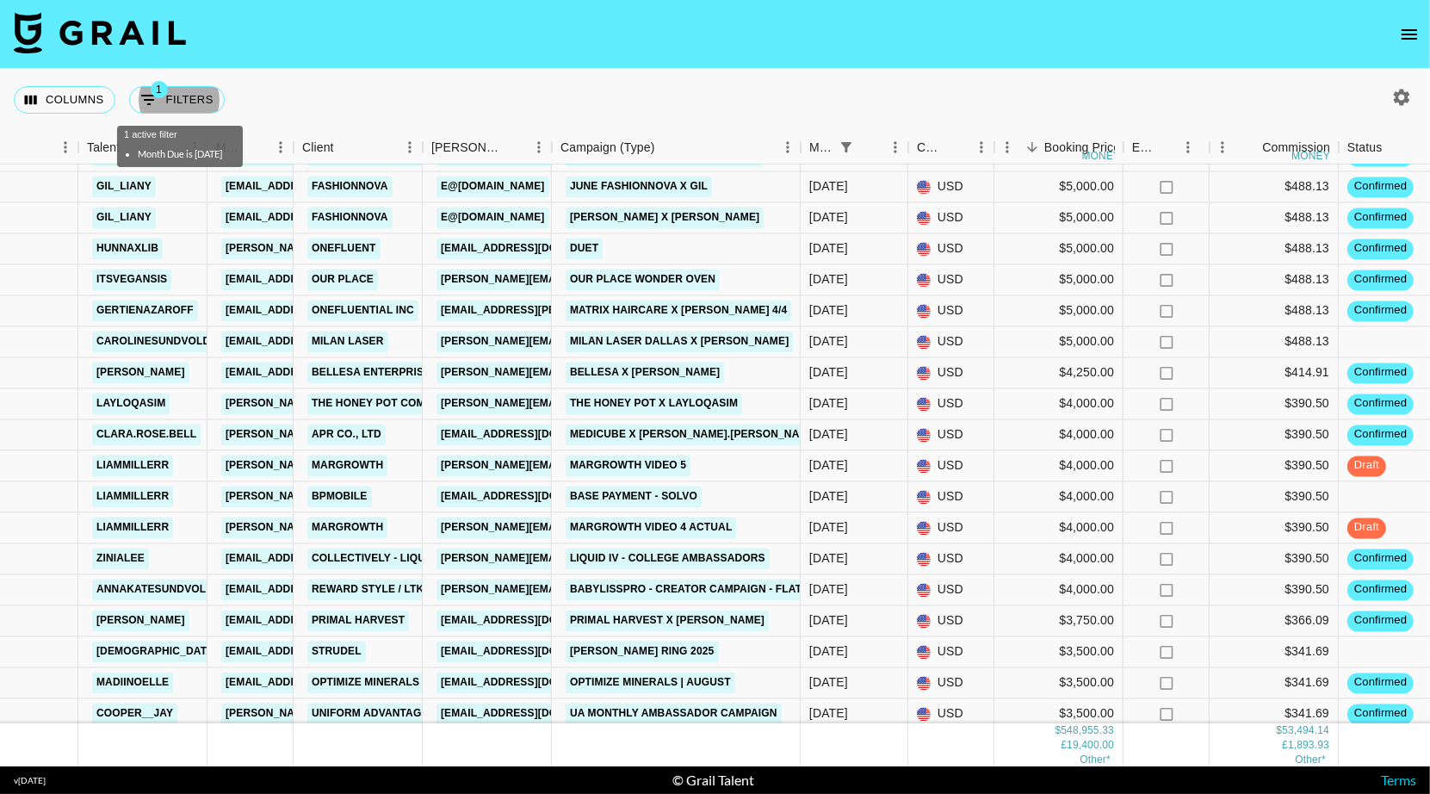
scroll to position [867, 279]
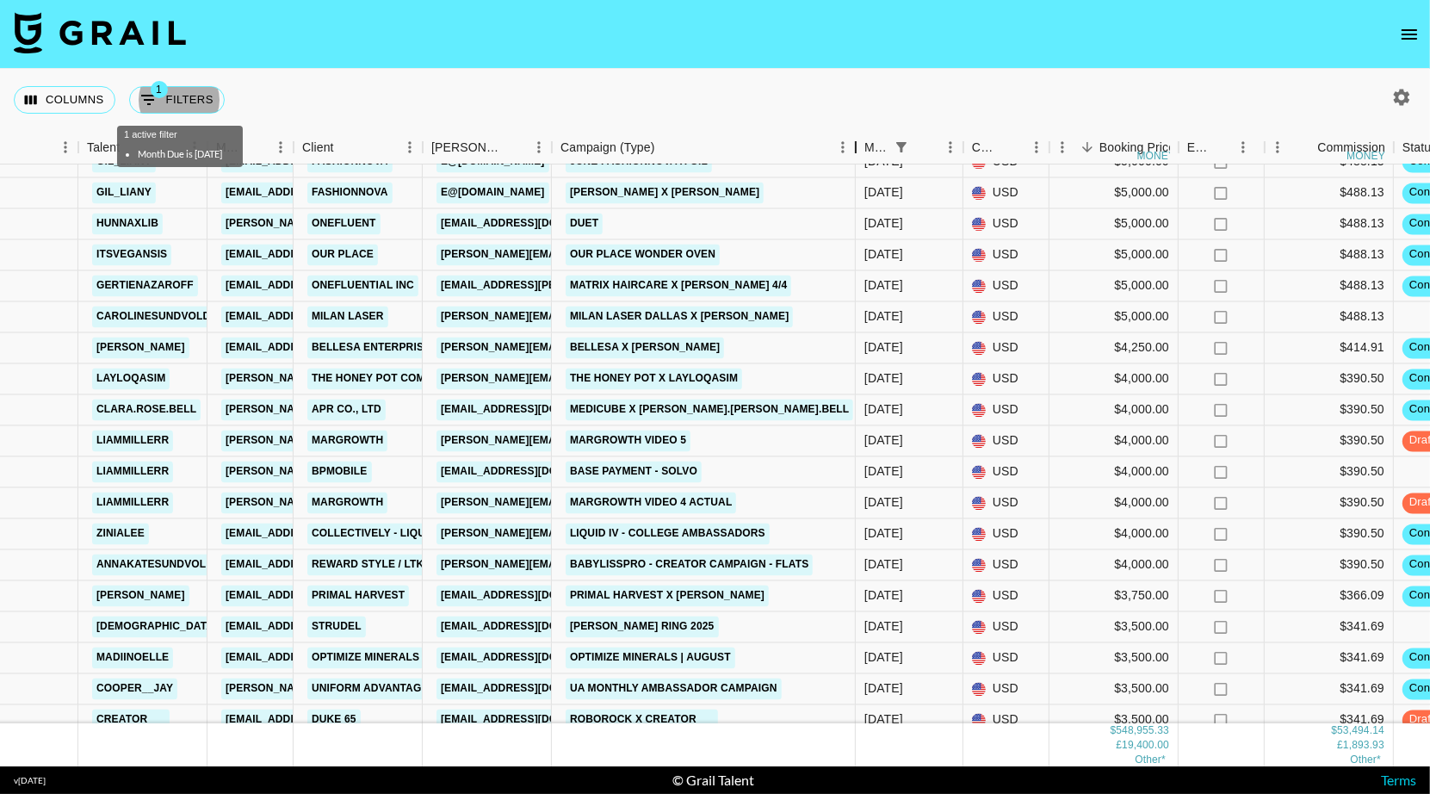
drag, startPoint x: 801, startPoint y: 139, endPoint x: 855, endPoint y: 140, distance: 54.2
click at [856, 141] on div "Campaign (Type)" at bounding box center [855, 148] width 21 height 34
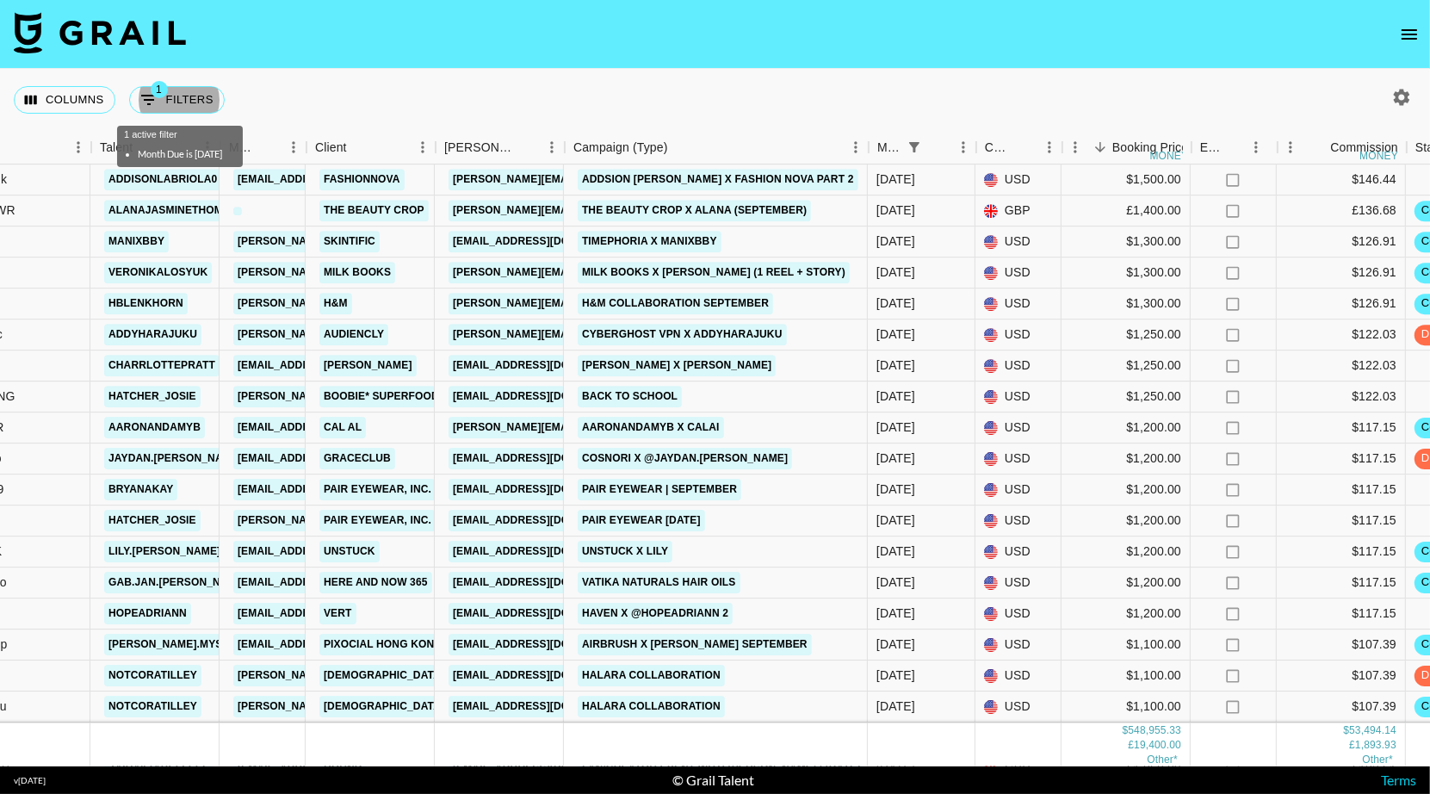
scroll to position [3456, 266]
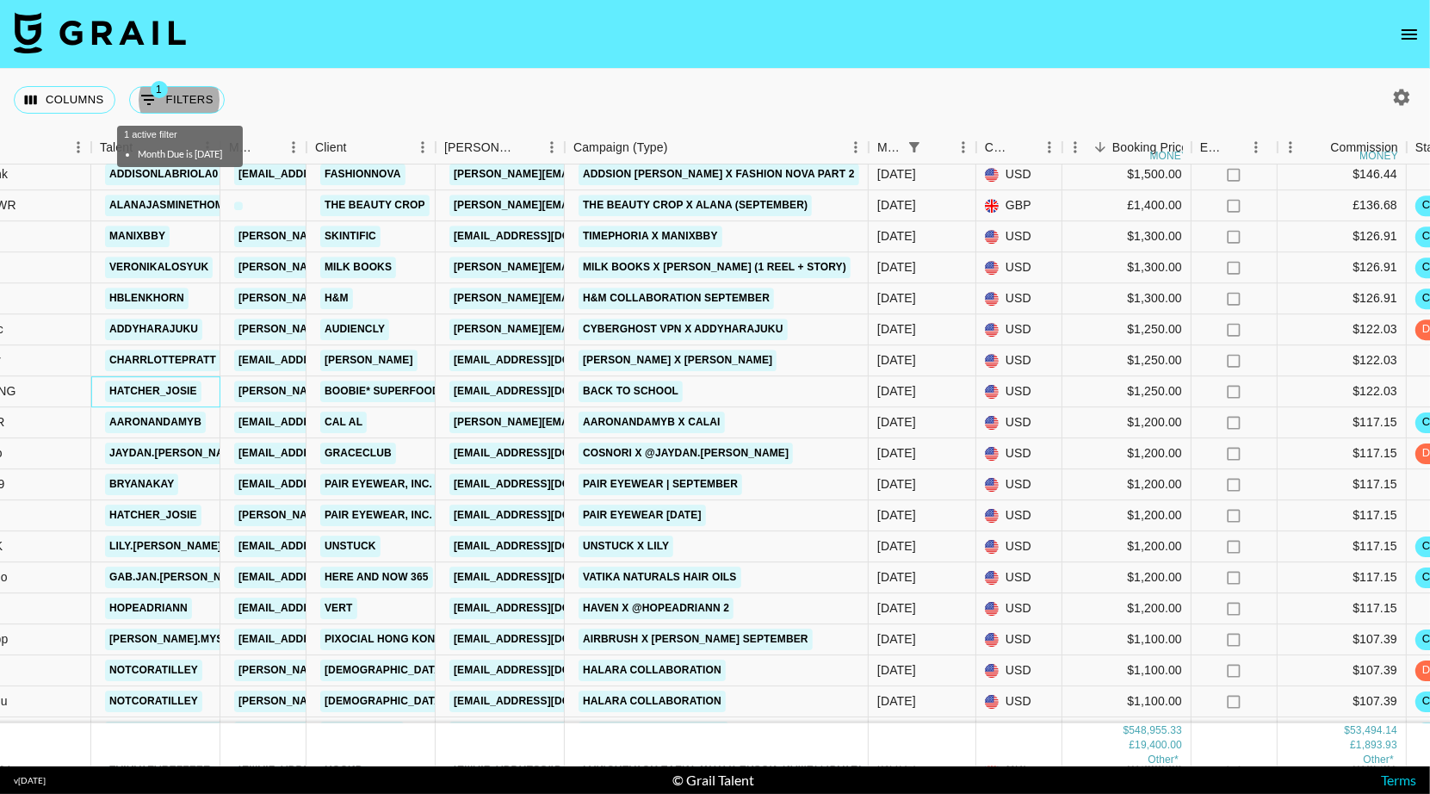
click at [164, 391] on link "hatcher_josie" at bounding box center [153, 392] width 96 height 22
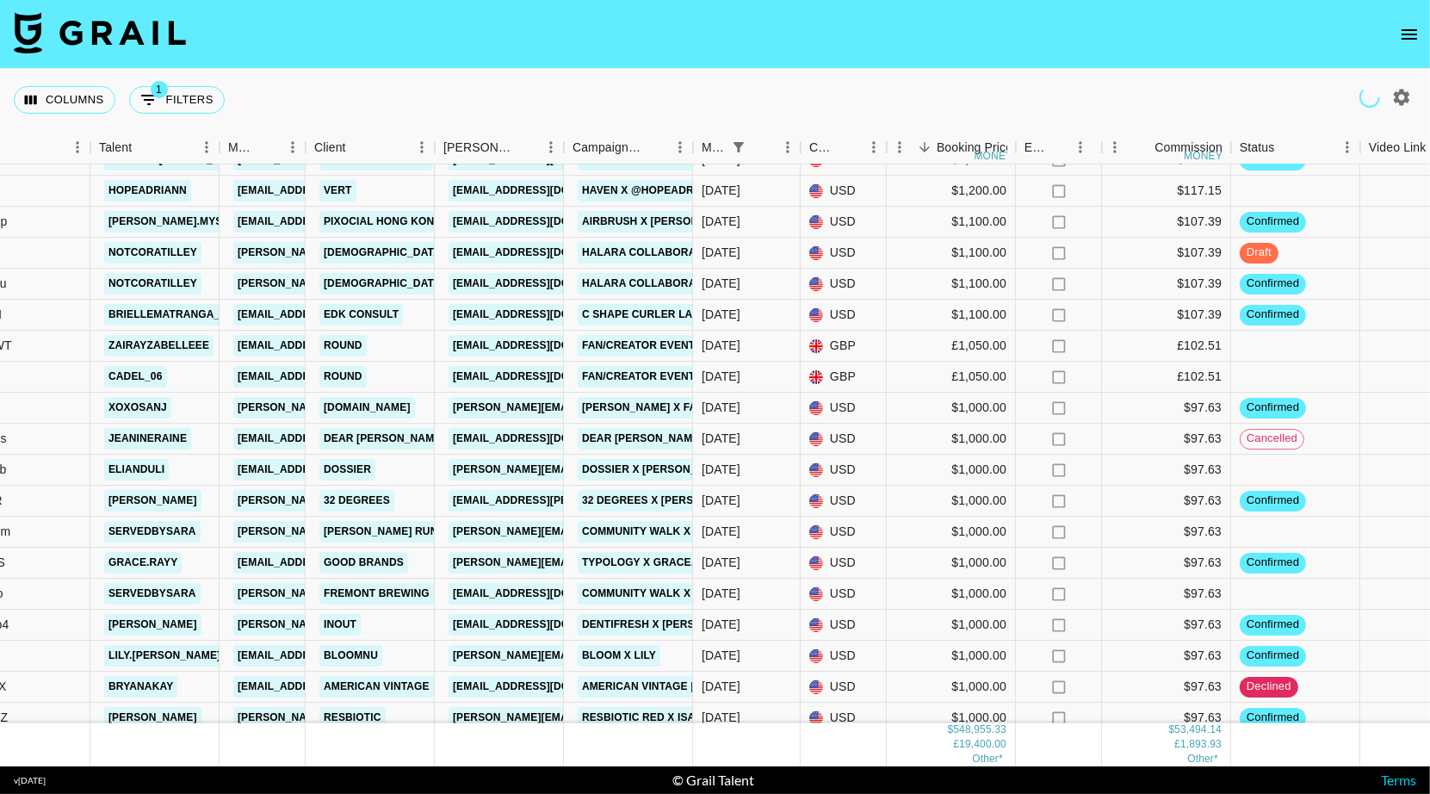
scroll to position [3882, 267]
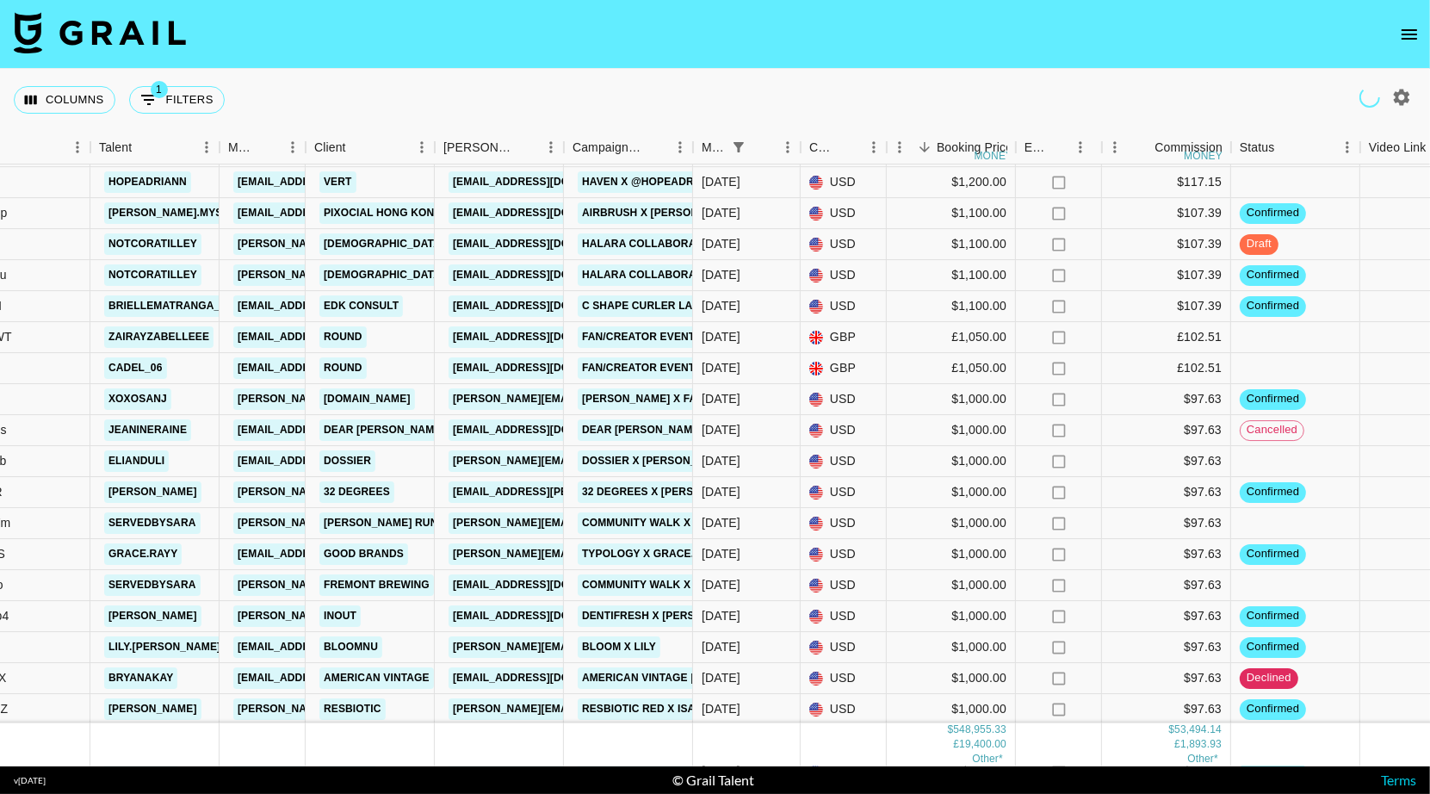
click at [194, 81] on div "Columns 1 Filters + Booking" at bounding box center [123, 100] width 218 height 62
click at [194, 94] on button "1 Filters" at bounding box center [177, 100] width 96 height 28
select select "monthDue2"
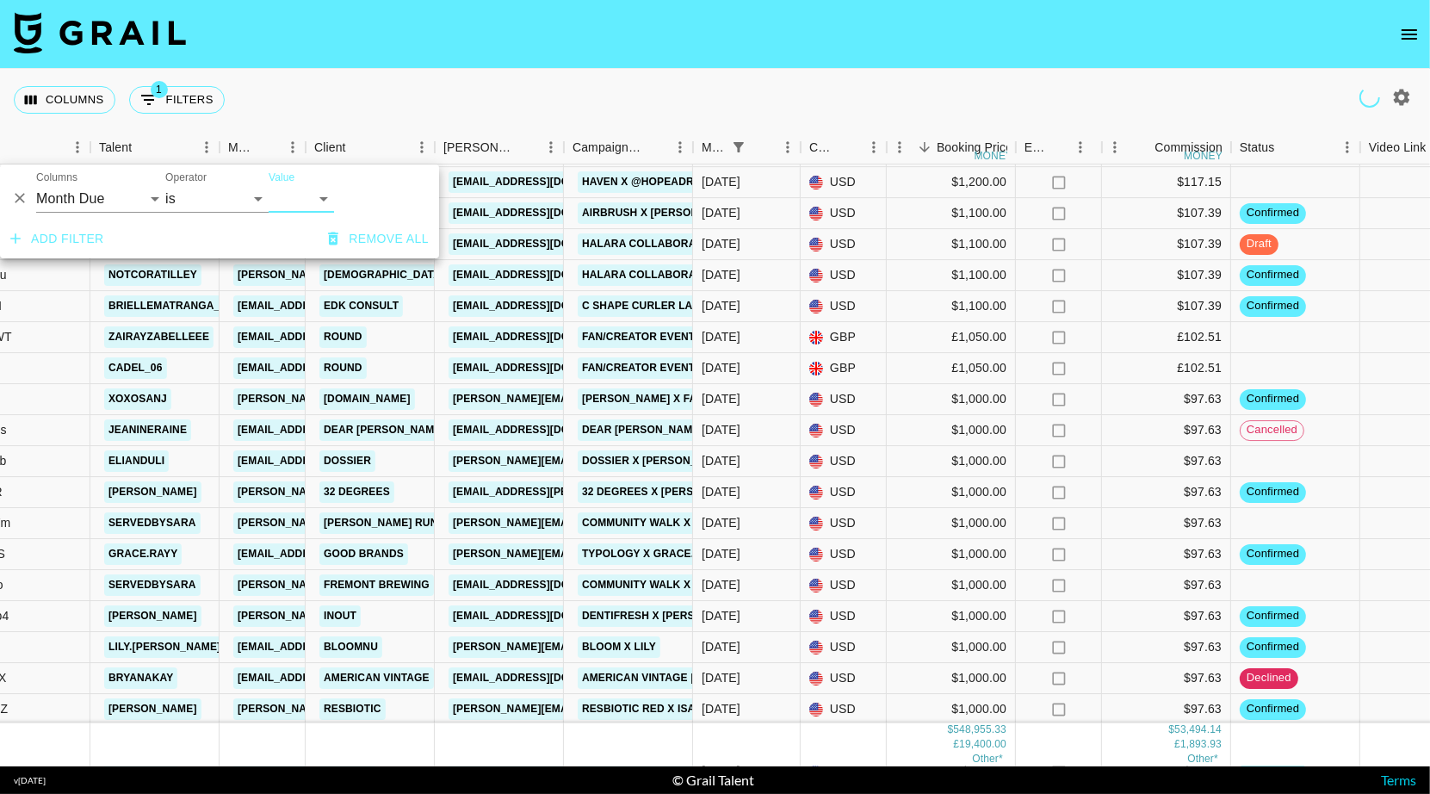
select select "Oct '25"
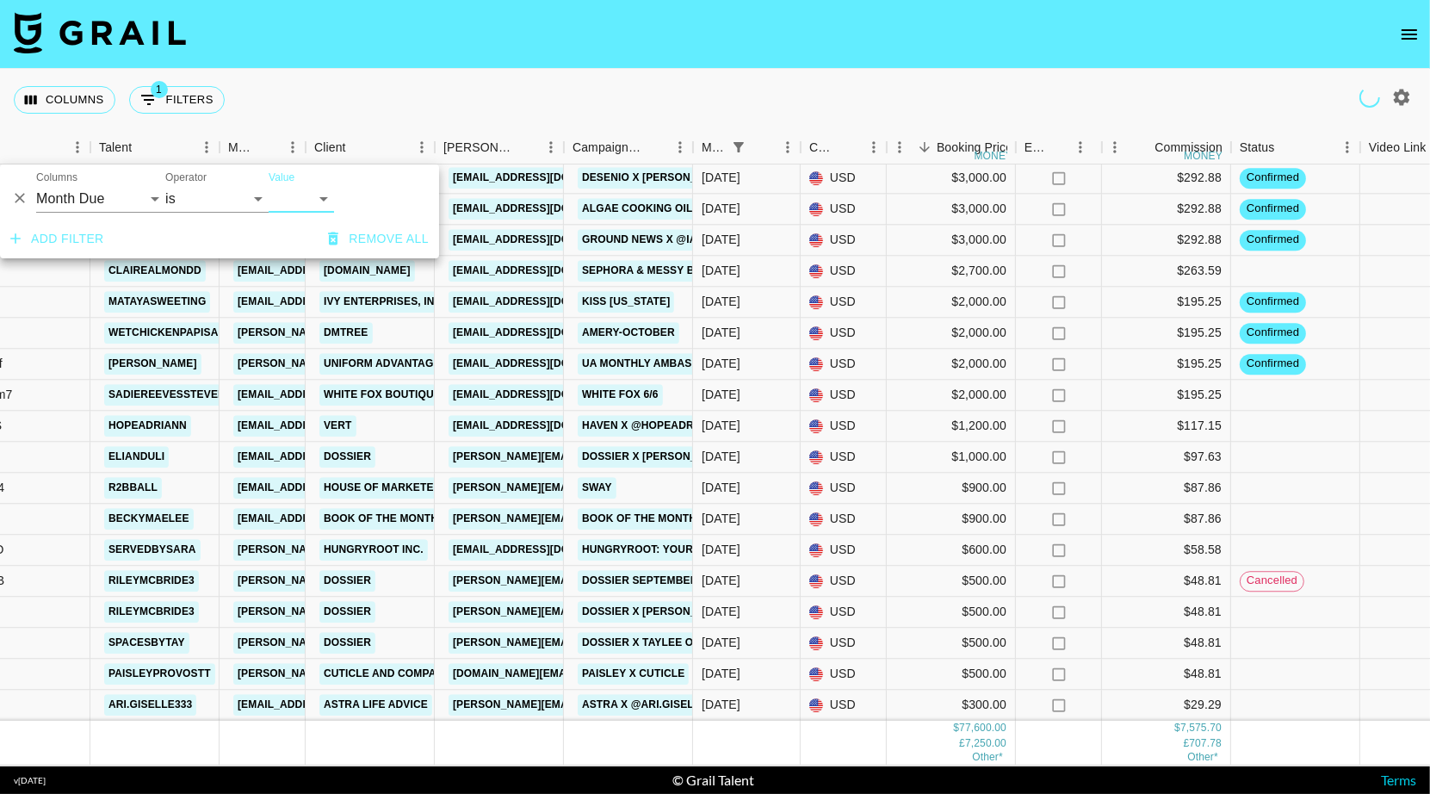
scroll to position [429, 267]
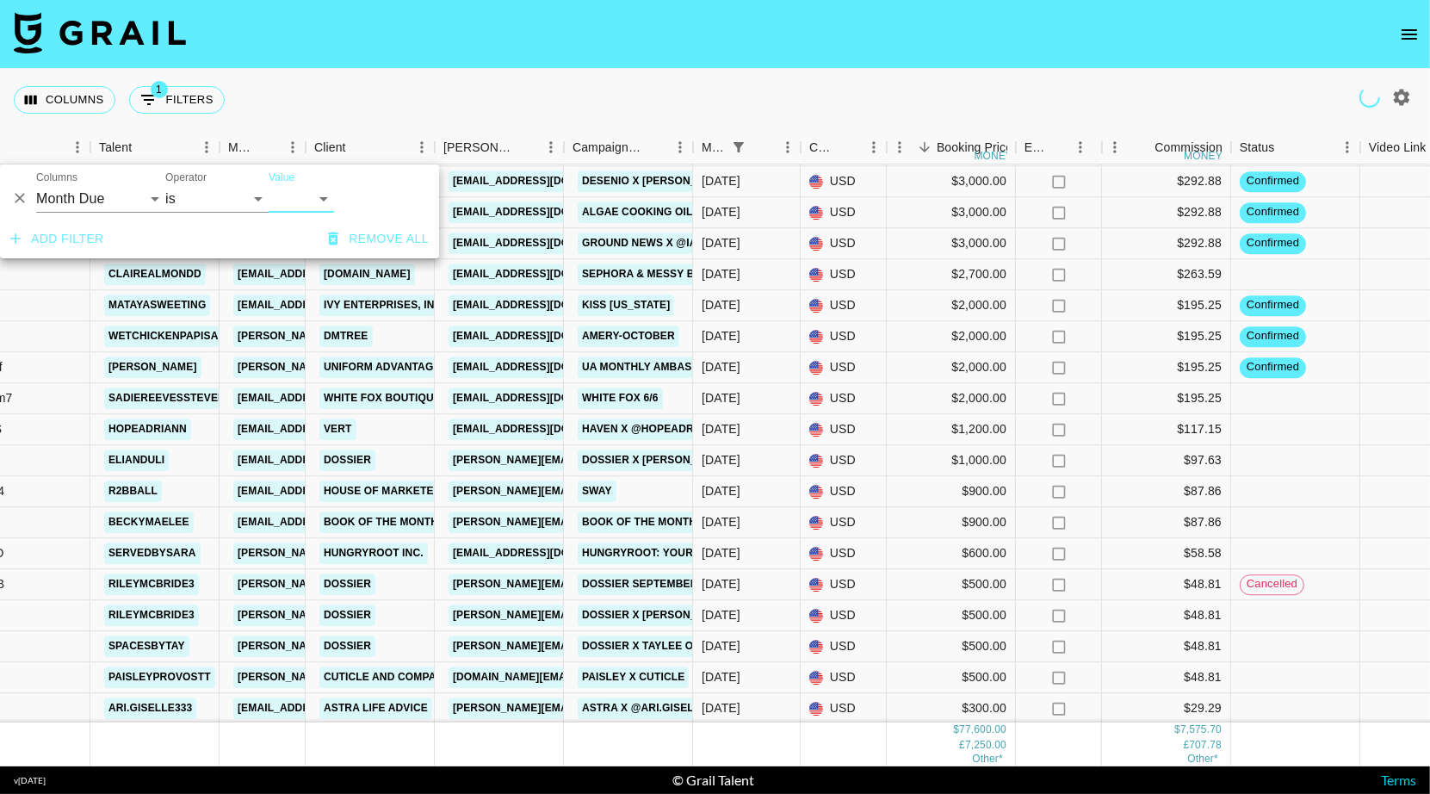
click at [595, 102] on div "Columns 1 Filters + Booking" at bounding box center [715, 100] width 1430 height 62
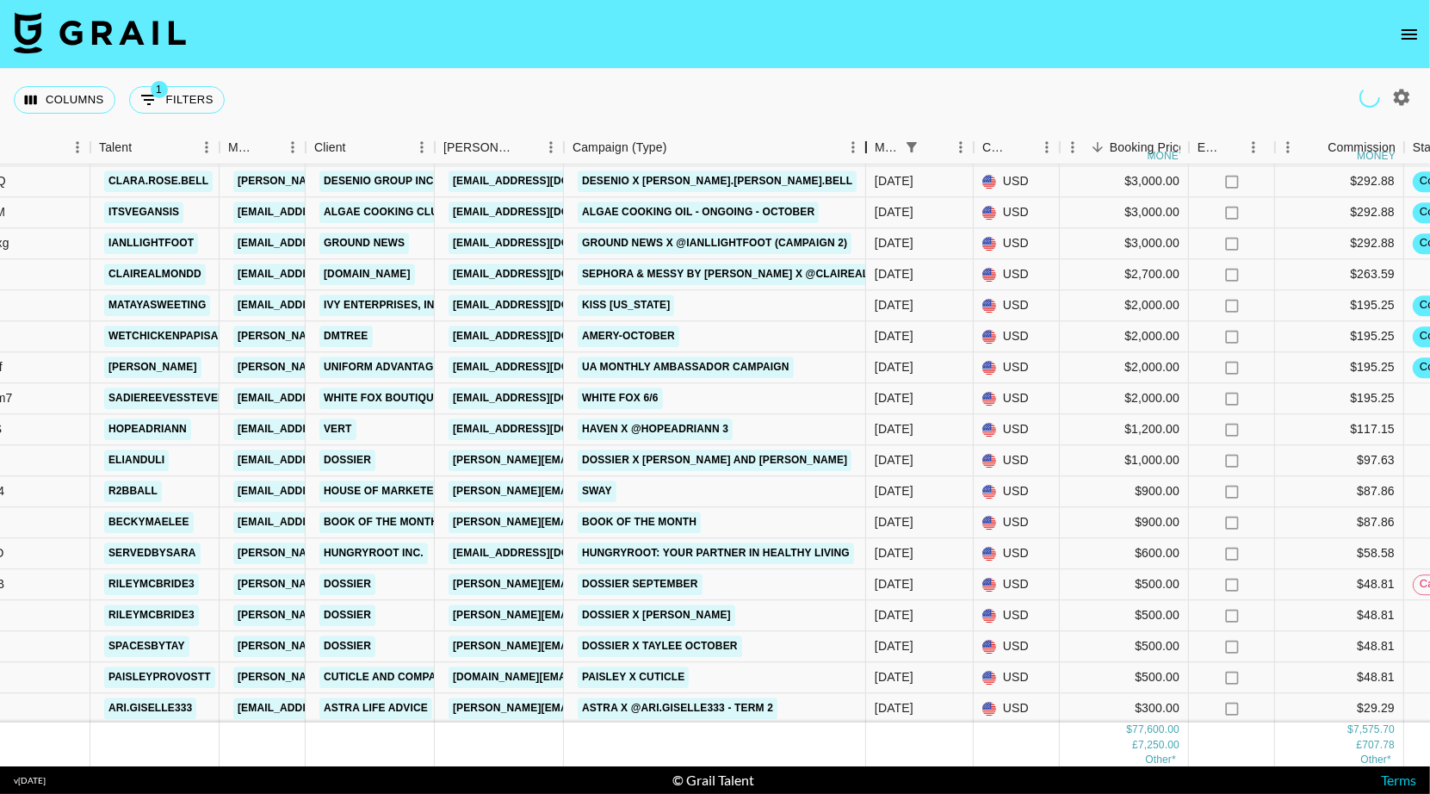
drag, startPoint x: 692, startPoint y: 152, endPoint x: 870, endPoint y: 151, distance: 178.2
click at [870, 151] on div "Campaign (Type)" at bounding box center [865, 148] width 21 height 34
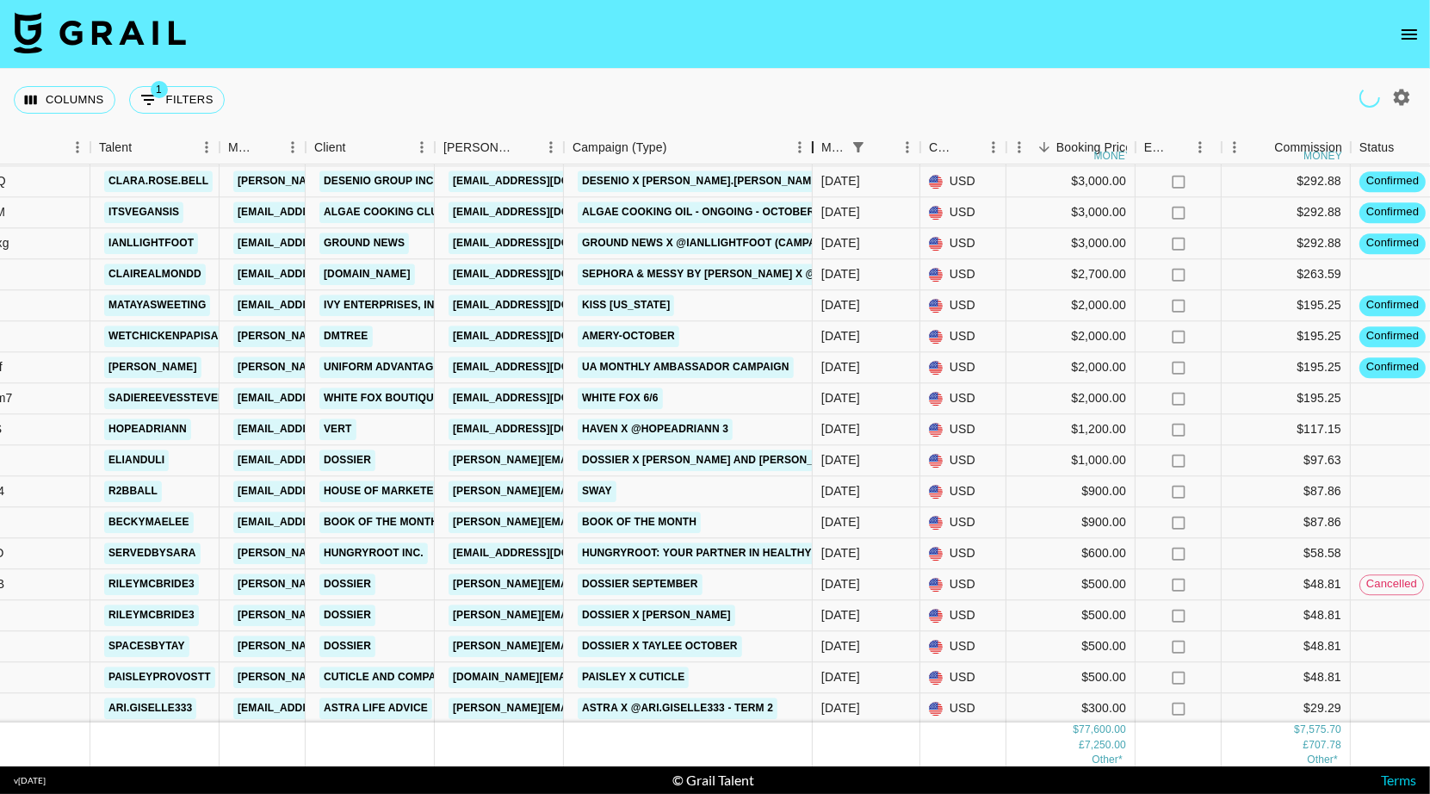
drag, startPoint x: 690, startPoint y: 146, endPoint x: 720, endPoint y: 316, distance: 172.1
click at [880, 131] on div "Month Due Airtable ID Talent Manager Client Booker Campaign (Type) Month Due Cu…" at bounding box center [864, 148] width 2263 height 34
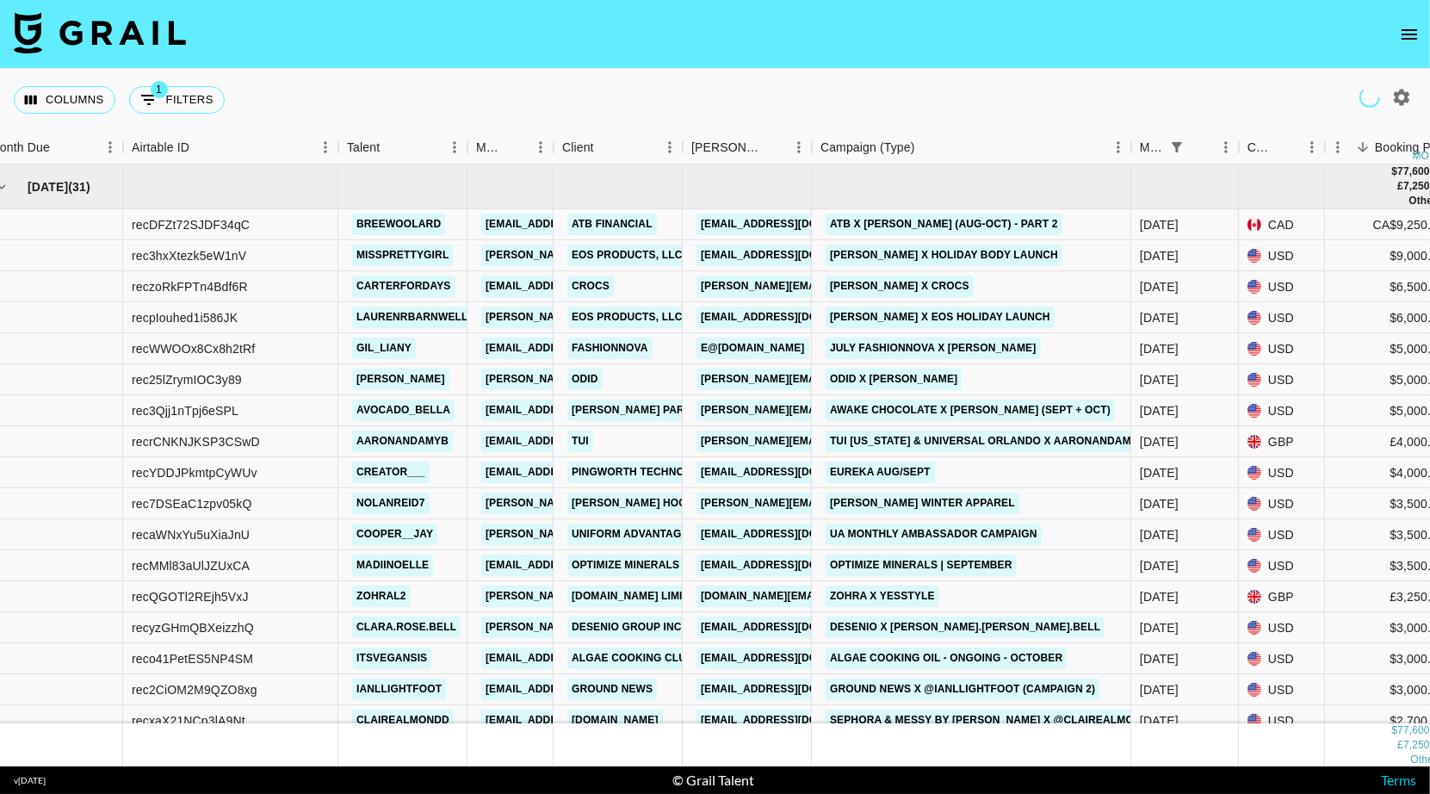
scroll to position [0, 19]
click at [182, 96] on button "1 Filters" at bounding box center [177, 100] width 96 height 28
select select "monthDue2"
select select "Oct '25"
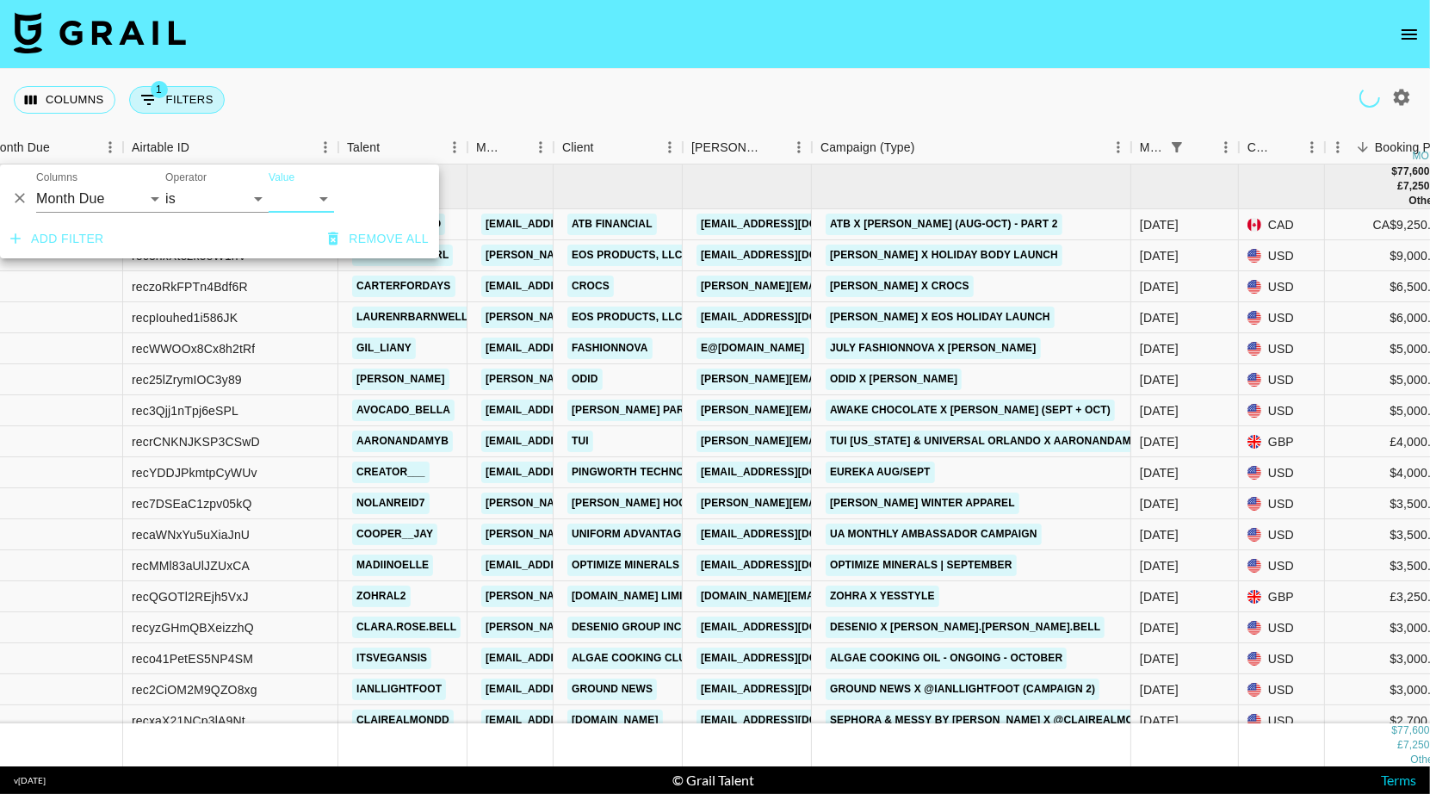
click at [181, 96] on button "1 Filters" at bounding box center [177, 100] width 96 height 28
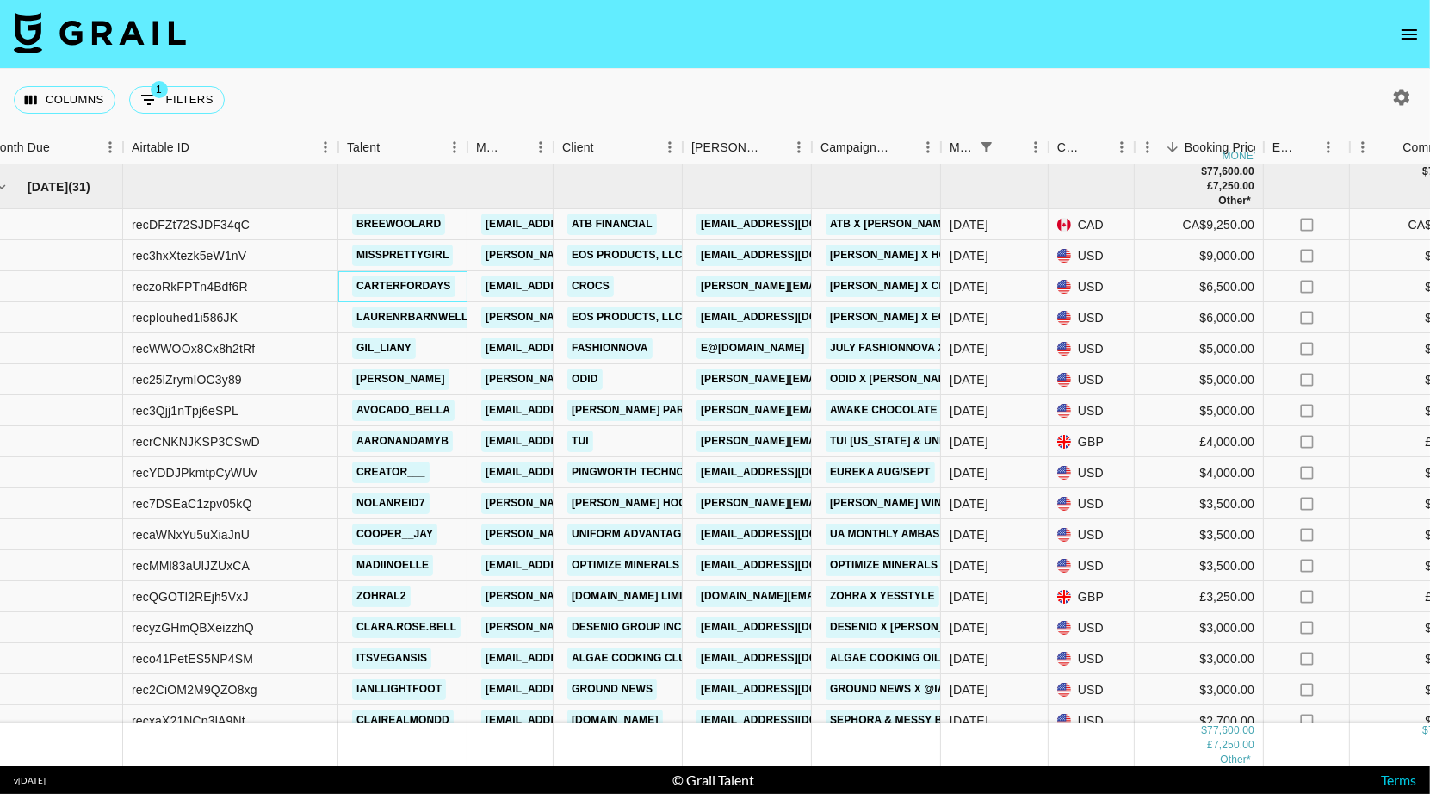
click at [429, 282] on link "carterfordays" at bounding box center [403, 286] width 103 height 22
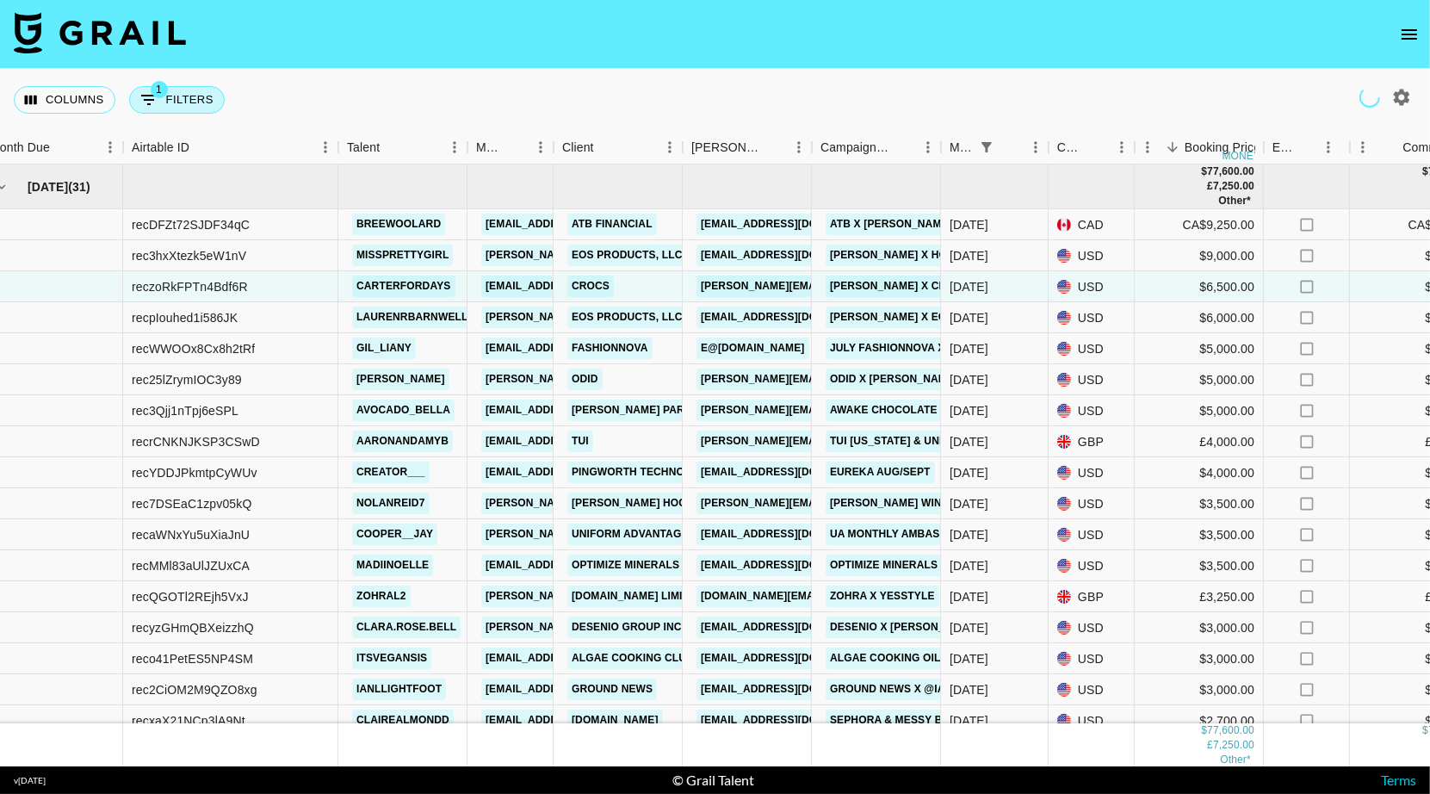
click at [190, 112] on button "1 Filters" at bounding box center [177, 100] width 96 height 28
select select "monthDue2"
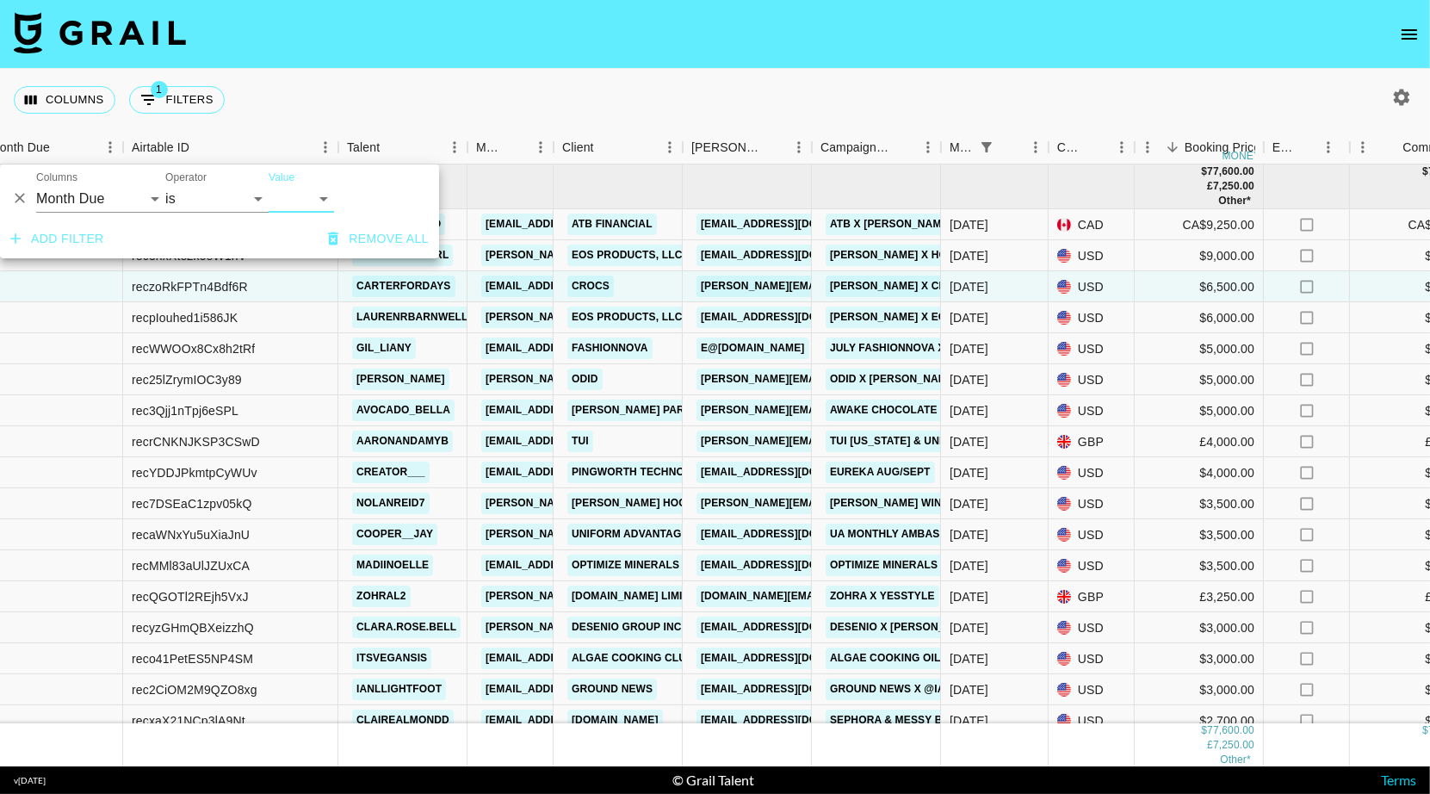
click at [317, 196] on select "Aug '26 Jul '26 Jun '26 May '26 Apr '26 Mar '26 Feb '26 Jan '26 Dec '25 Nov '25…" at bounding box center [301, 199] width 65 height 28
select select "Nov '25"
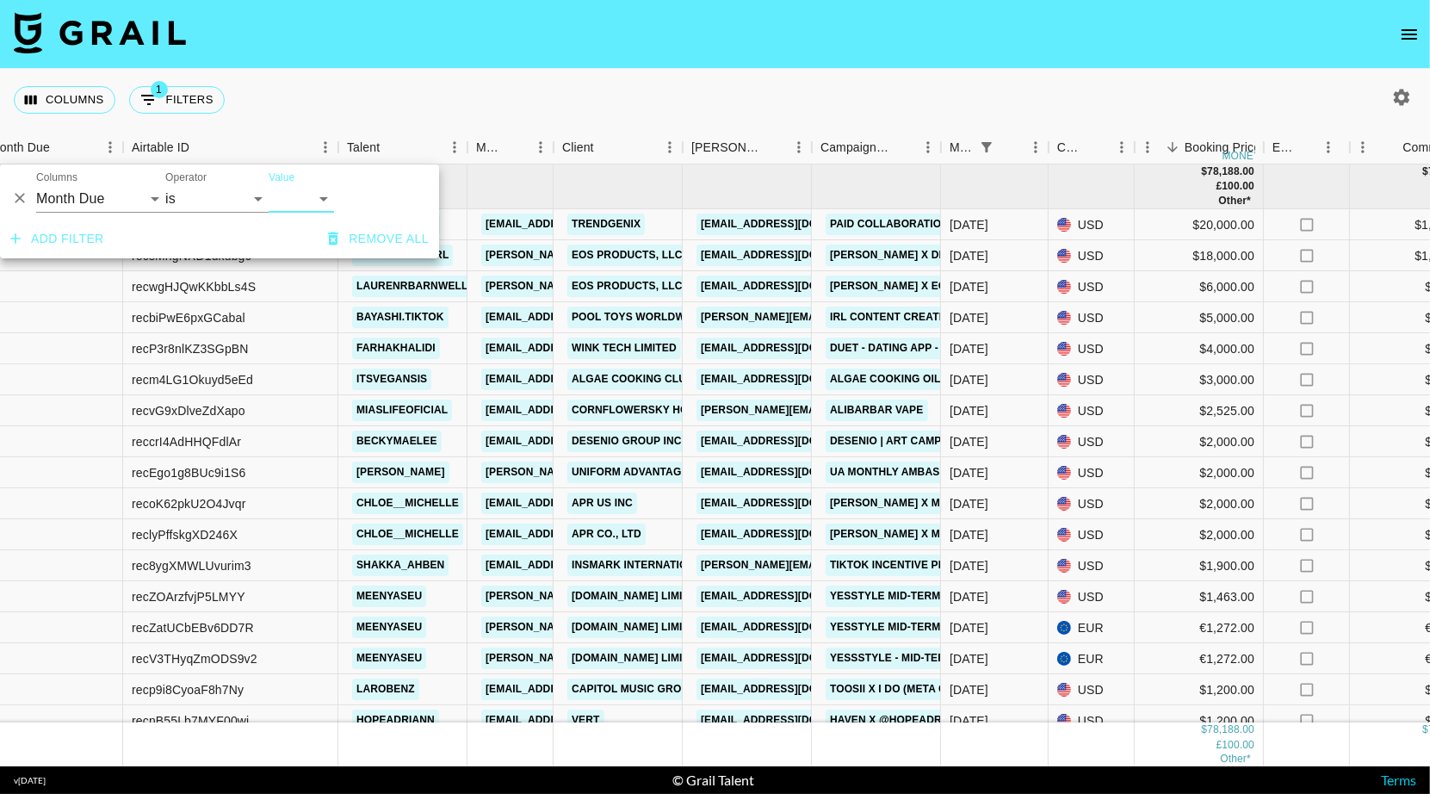
click at [388, 102] on div "Columns 1 Filters + Booking" at bounding box center [715, 100] width 1430 height 62
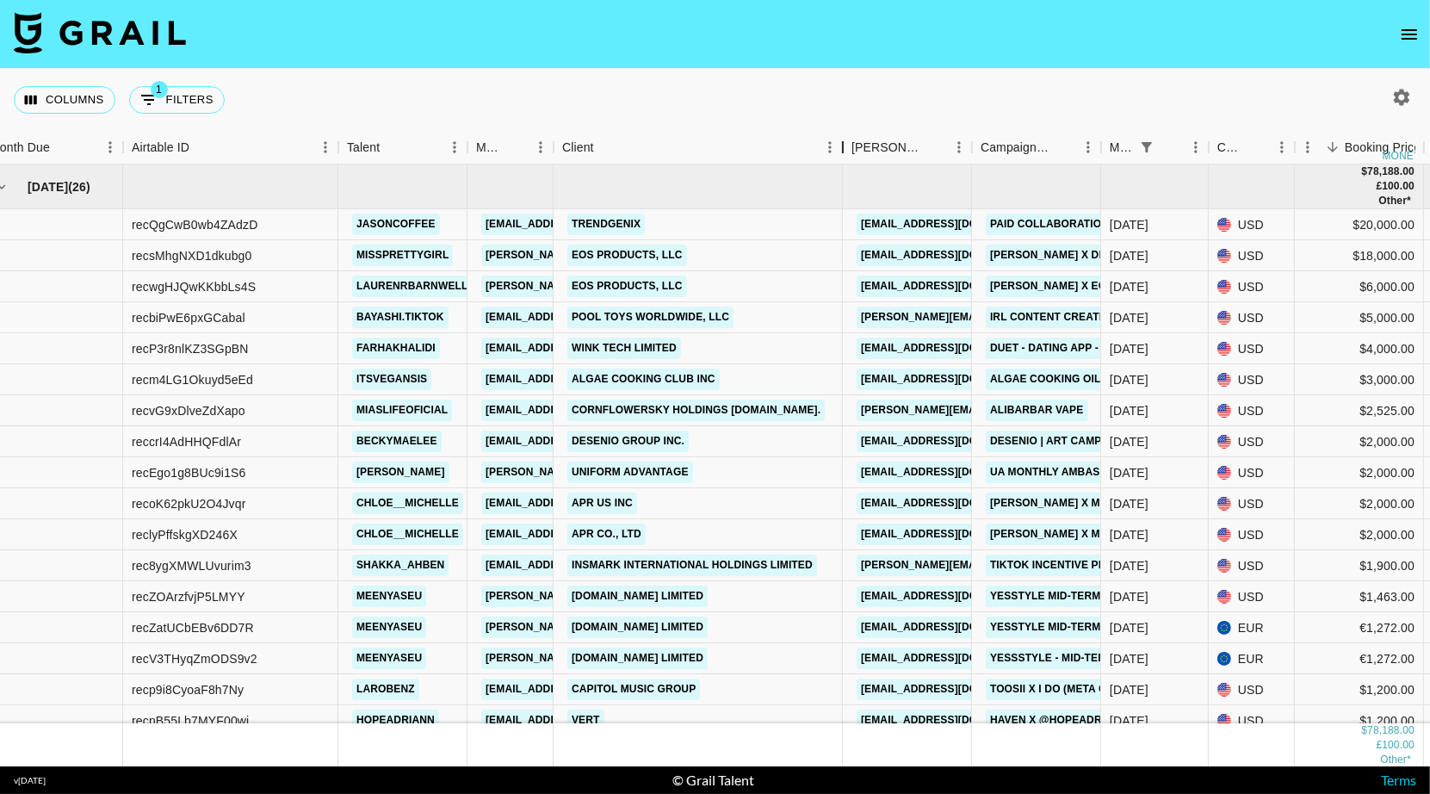
drag, startPoint x: 682, startPoint y: 153, endPoint x: 842, endPoint y: 145, distance: 160.3
click at [842, 145] on div "Client" at bounding box center [842, 148] width 21 height 34
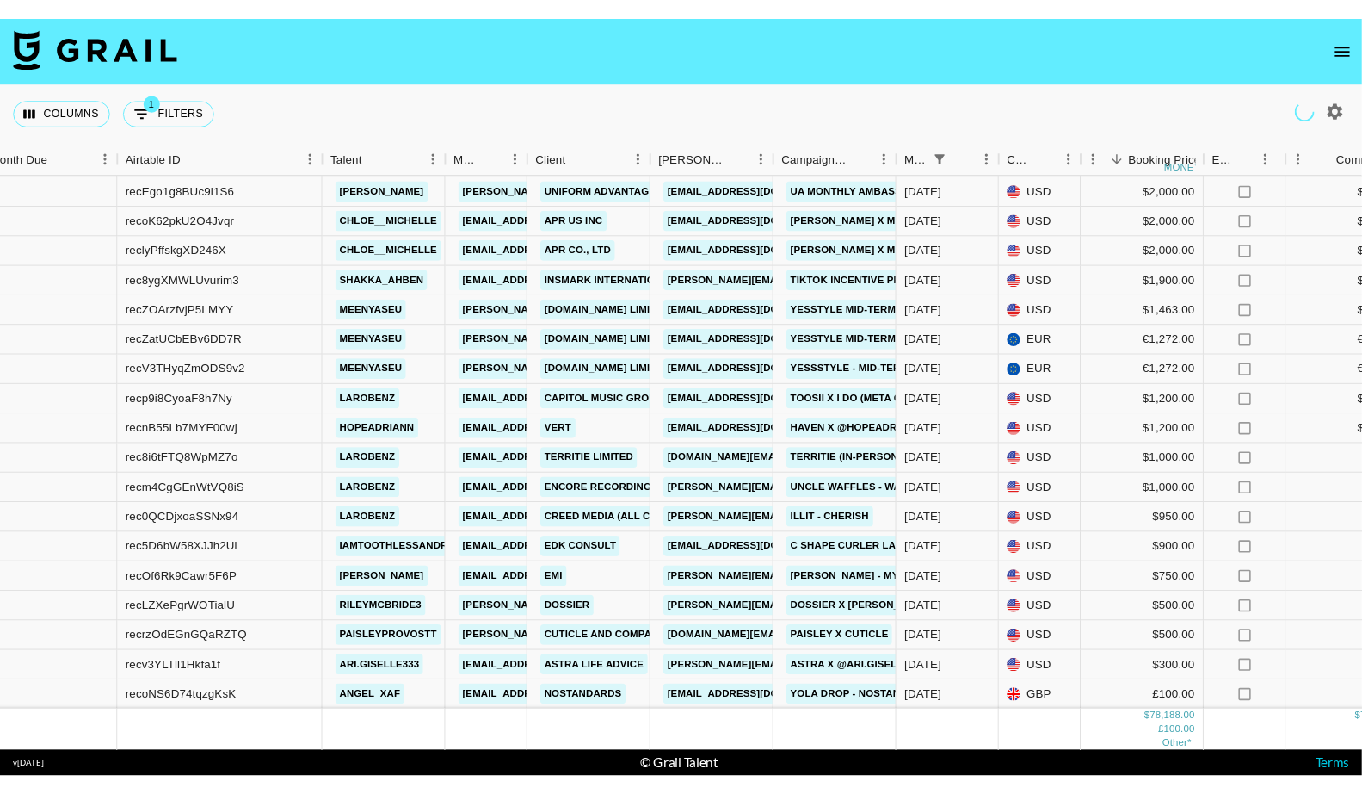
scroll to position [0, 0]
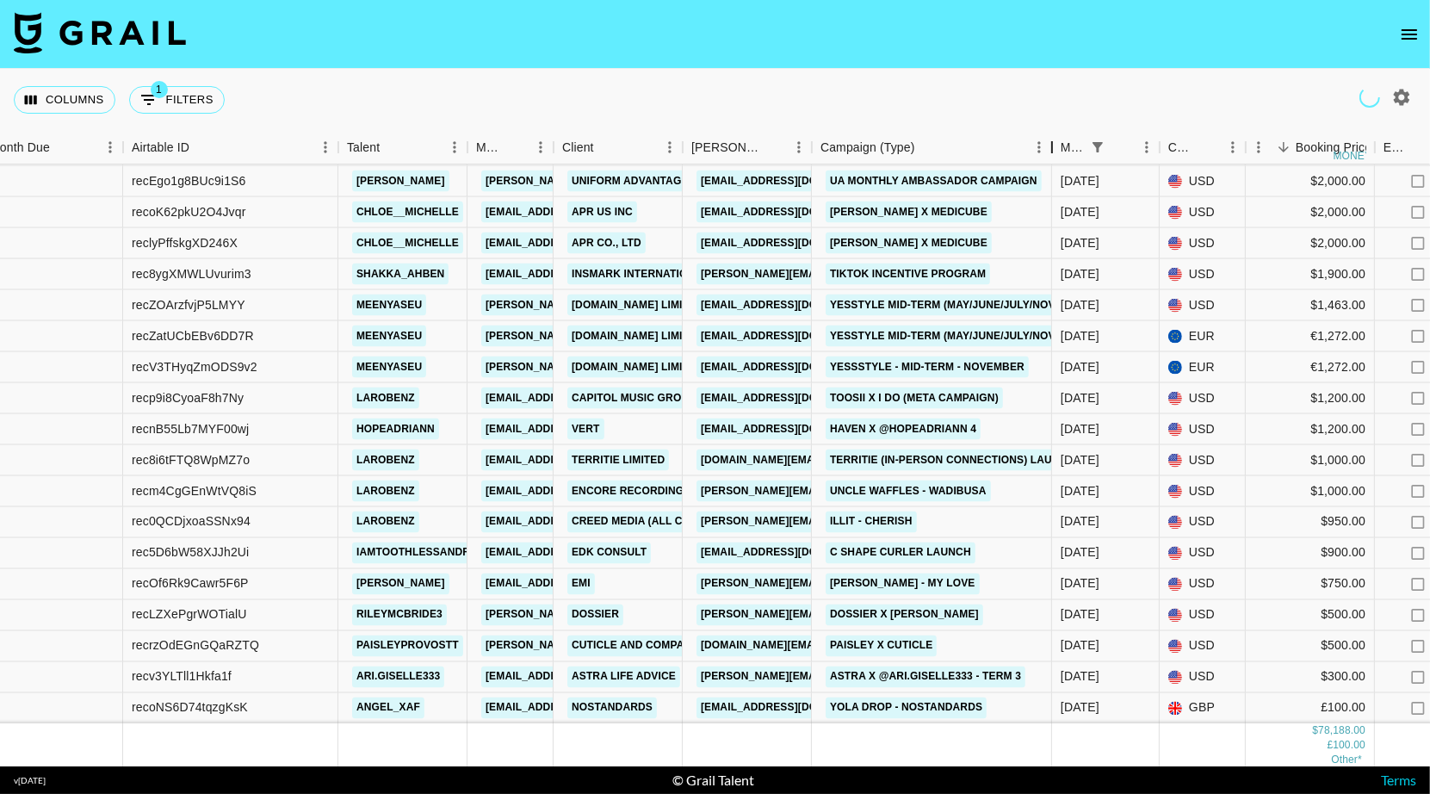
drag, startPoint x: 938, startPoint y: 152, endPoint x: 1049, endPoint y: 140, distance: 111.7
click at [1049, 140] on div "Campaign (Type)" at bounding box center [1051, 148] width 21 height 34
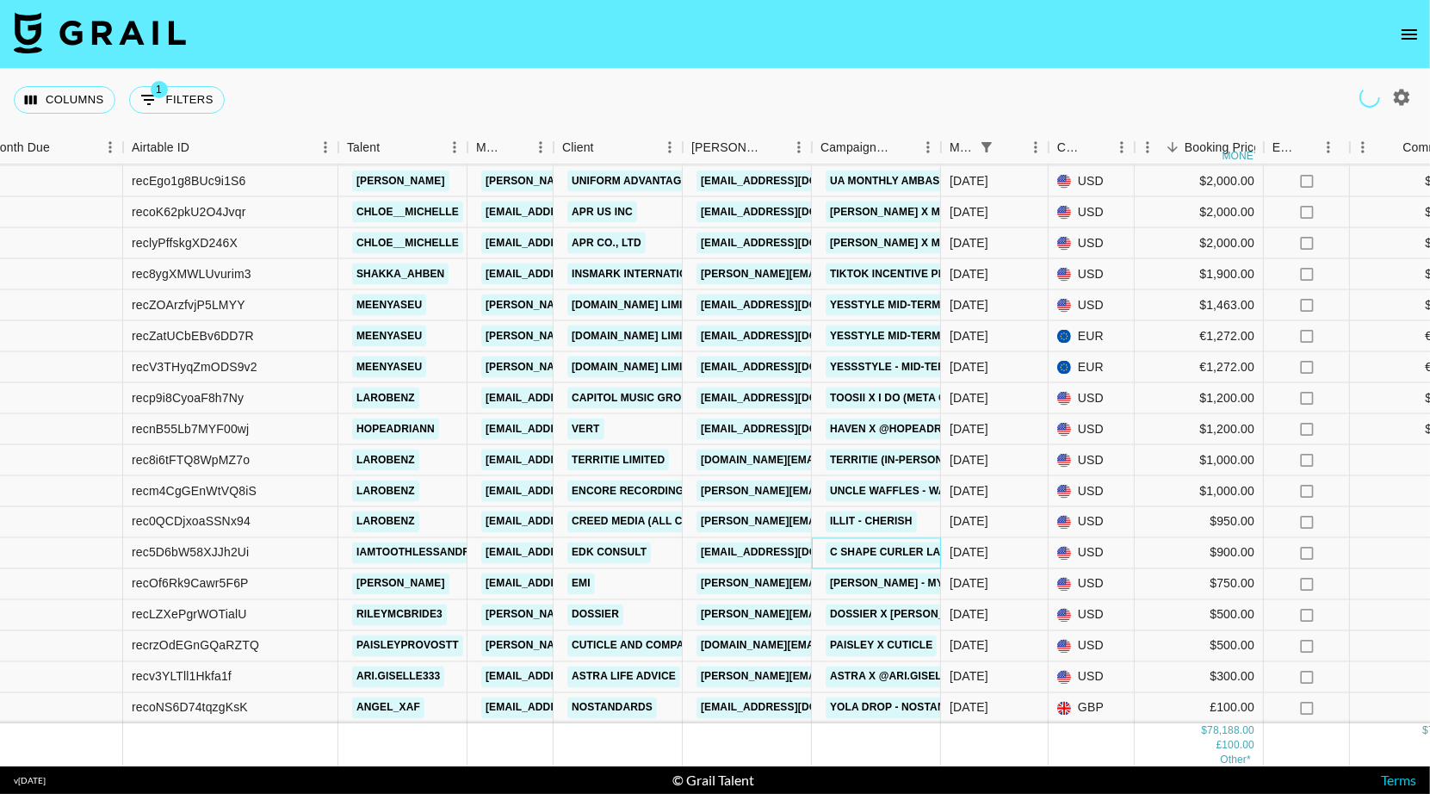
click at [879, 554] on link "C SHAPE CURLER LAUNCH" at bounding box center [900, 553] width 150 height 22
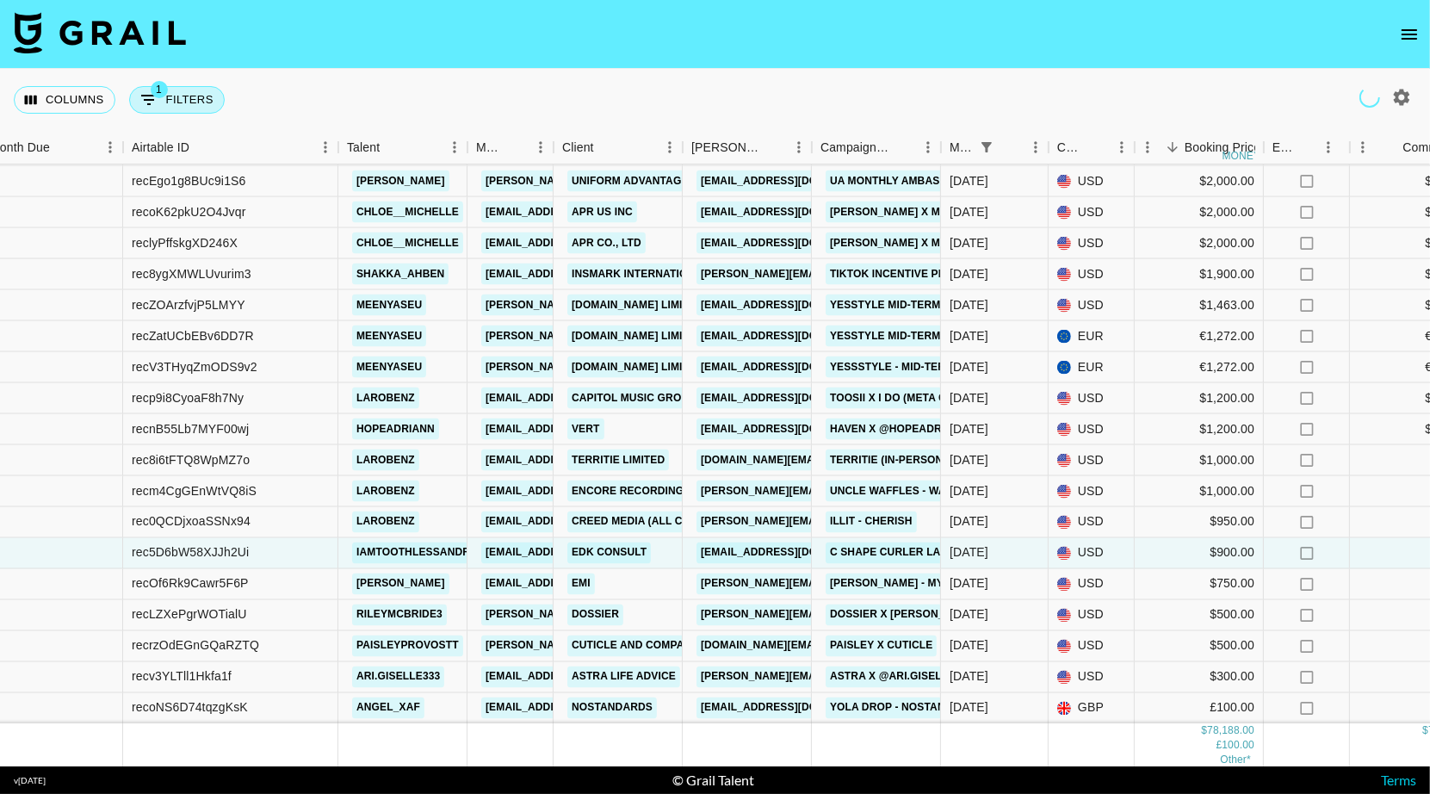
click at [157, 93] on icon "Show filters" at bounding box center [149, 100] width 21 height 21
select select "monthDue2"
select select "Nov '25"
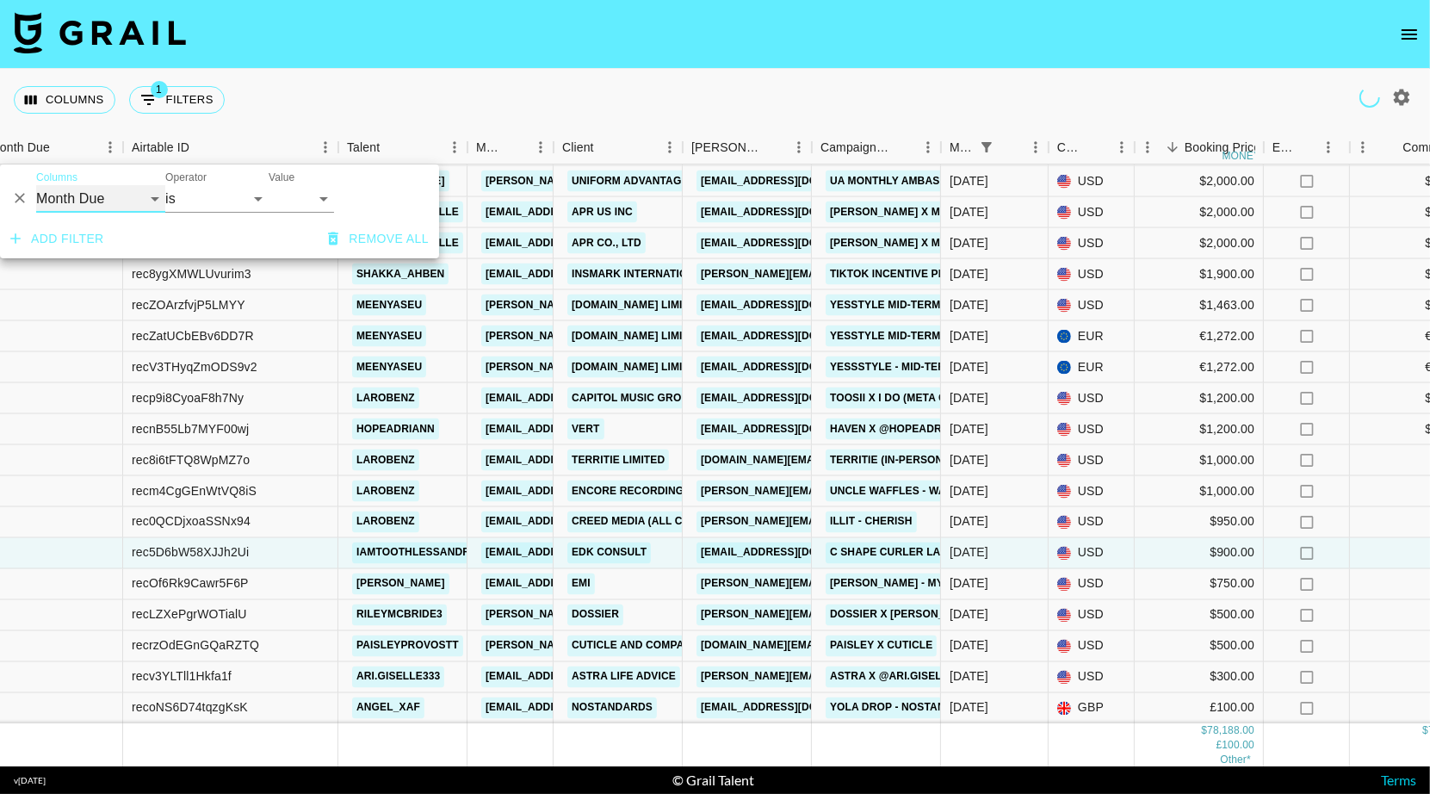
select select "managerIds"
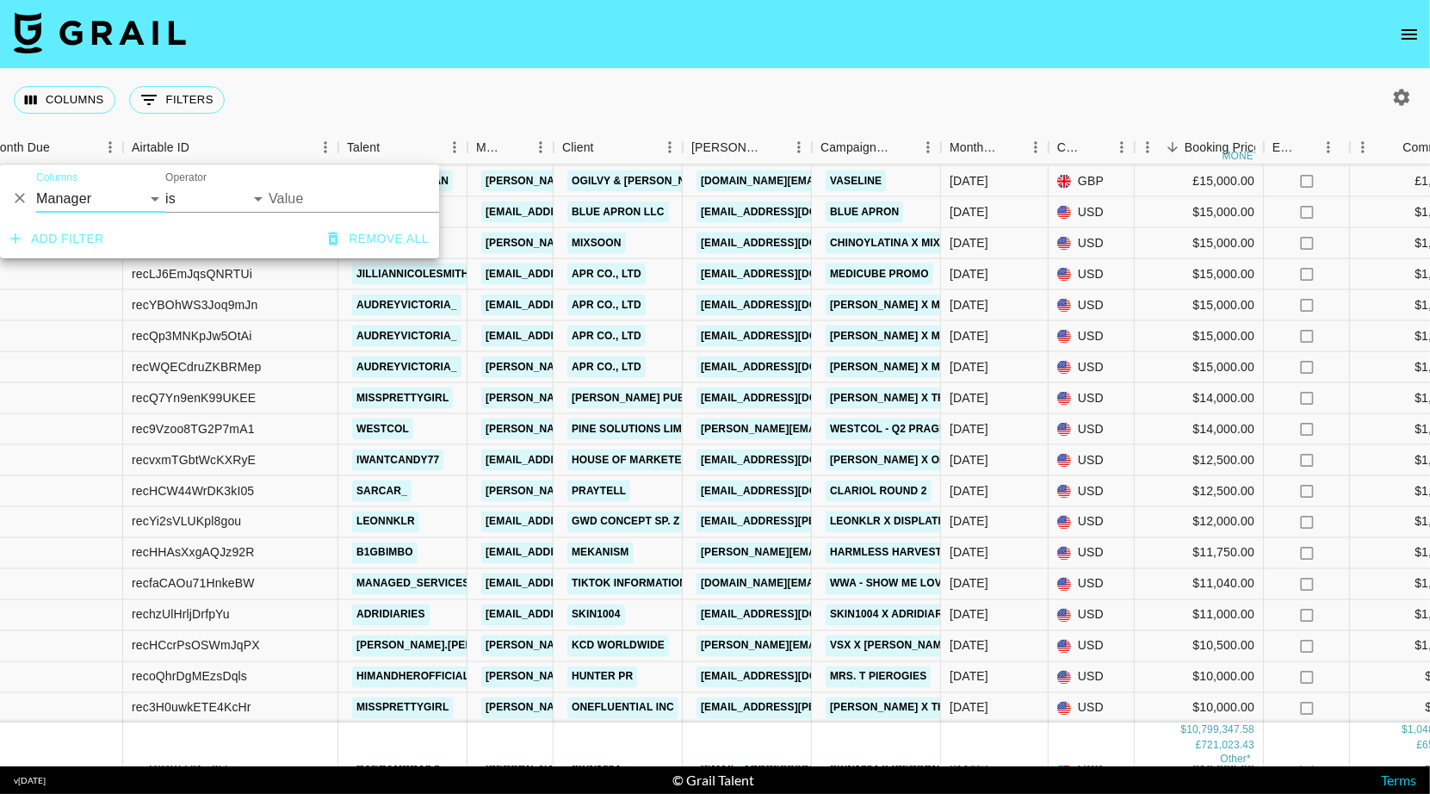
drag, startPoint x: 294, startPoint y: 198, endPoint x: 312, endPoint y: 201, distance: 17.6
click at [312, 201] on input "Value" at bounding box center [385, 198] width 232 height 27
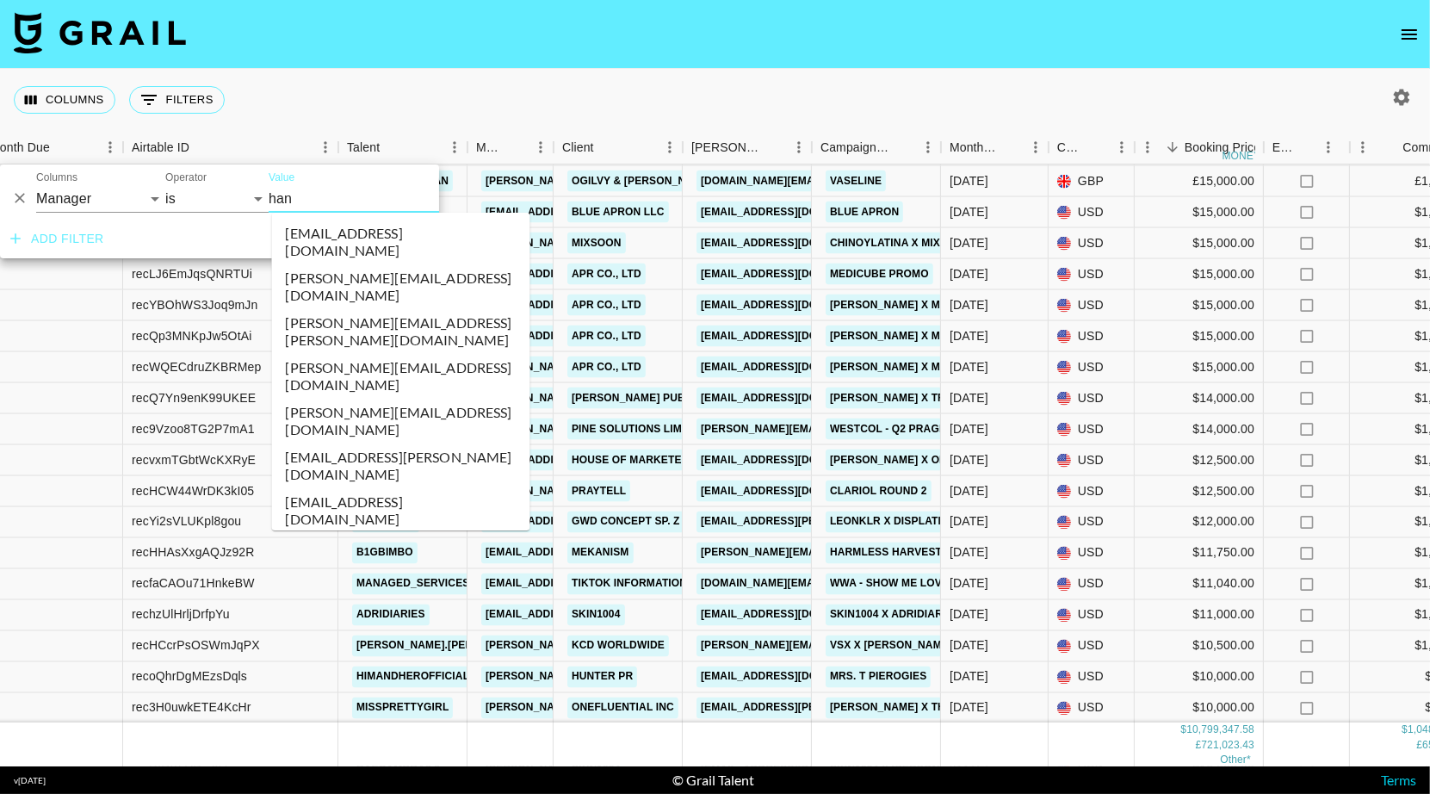
type input "hann"
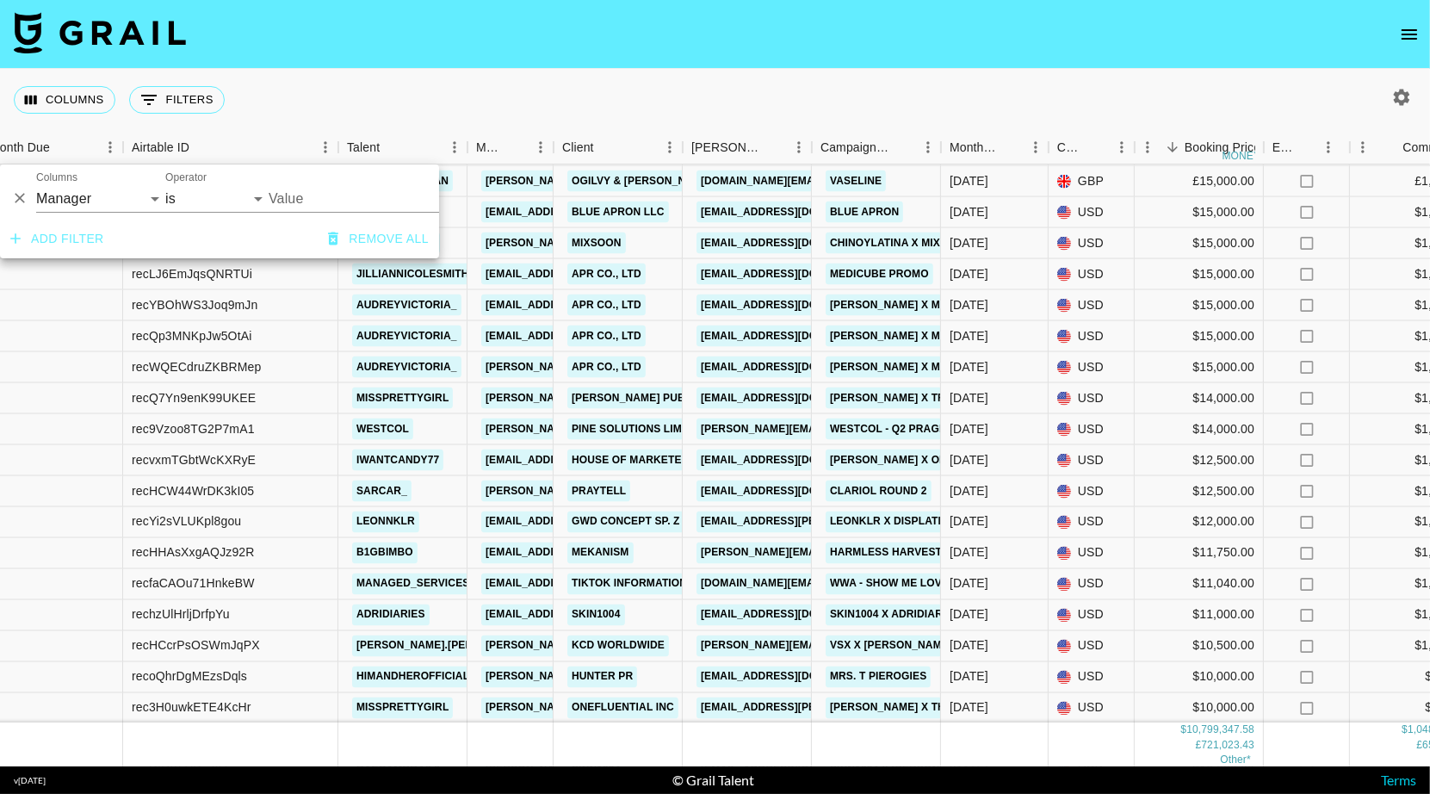
click at [337, 198] on input "Value" at bounding box center [385, 198] width 232 height 27
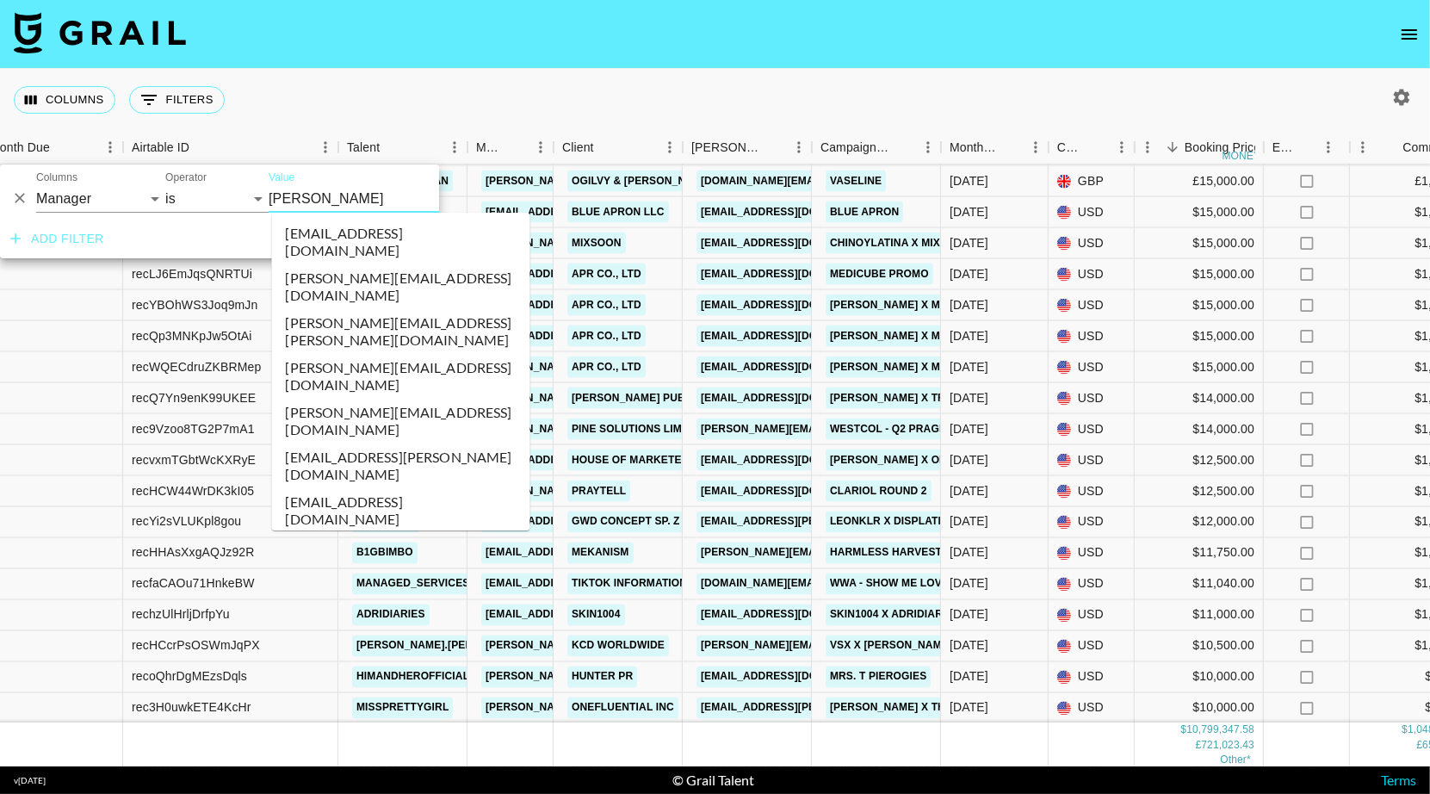
type input "hanna"
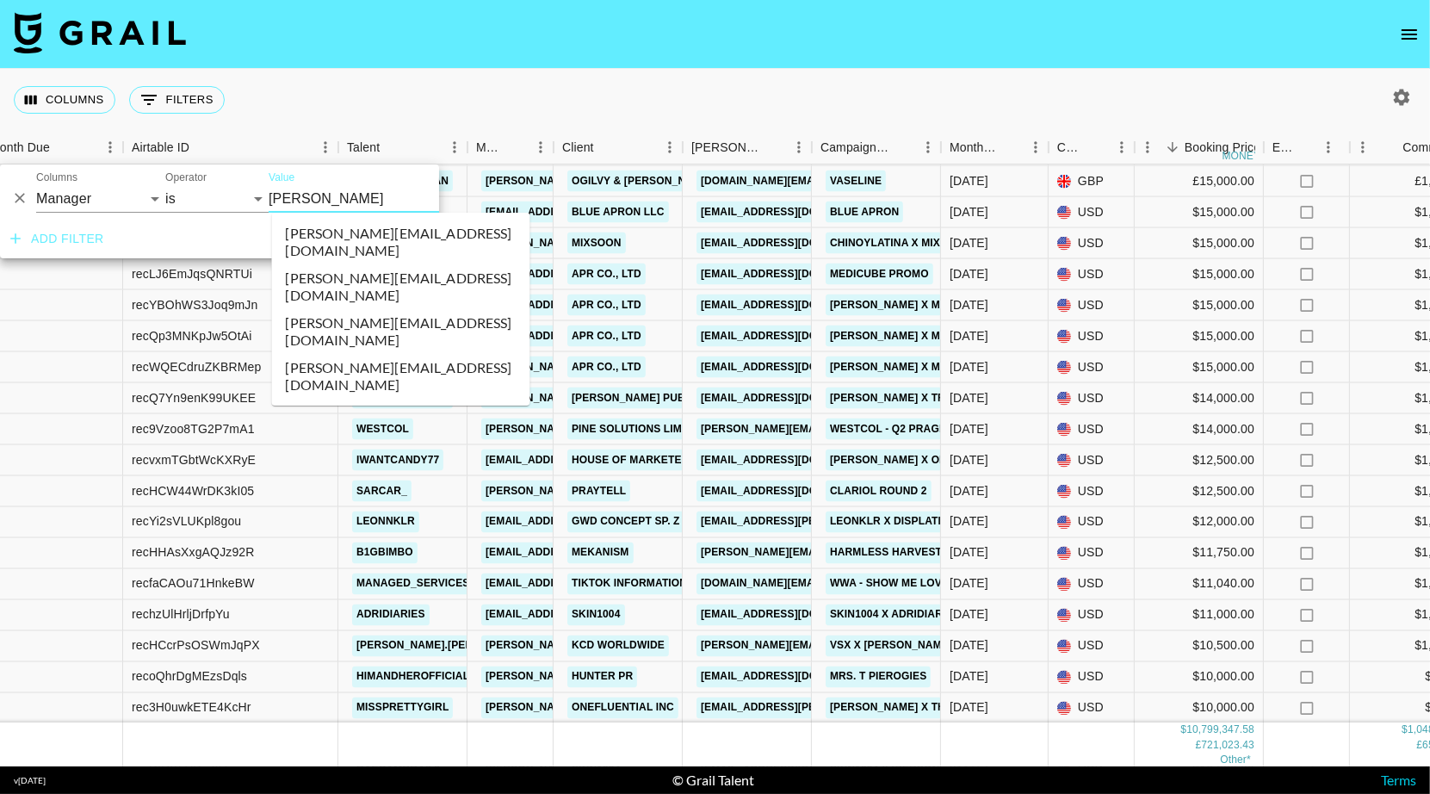
click at [363, 309] on li "[PERSON_NAME][EMAIL_ADDRESS][DOMAIN_NAME]" at bounding box center [401, 331] width 258 height 45
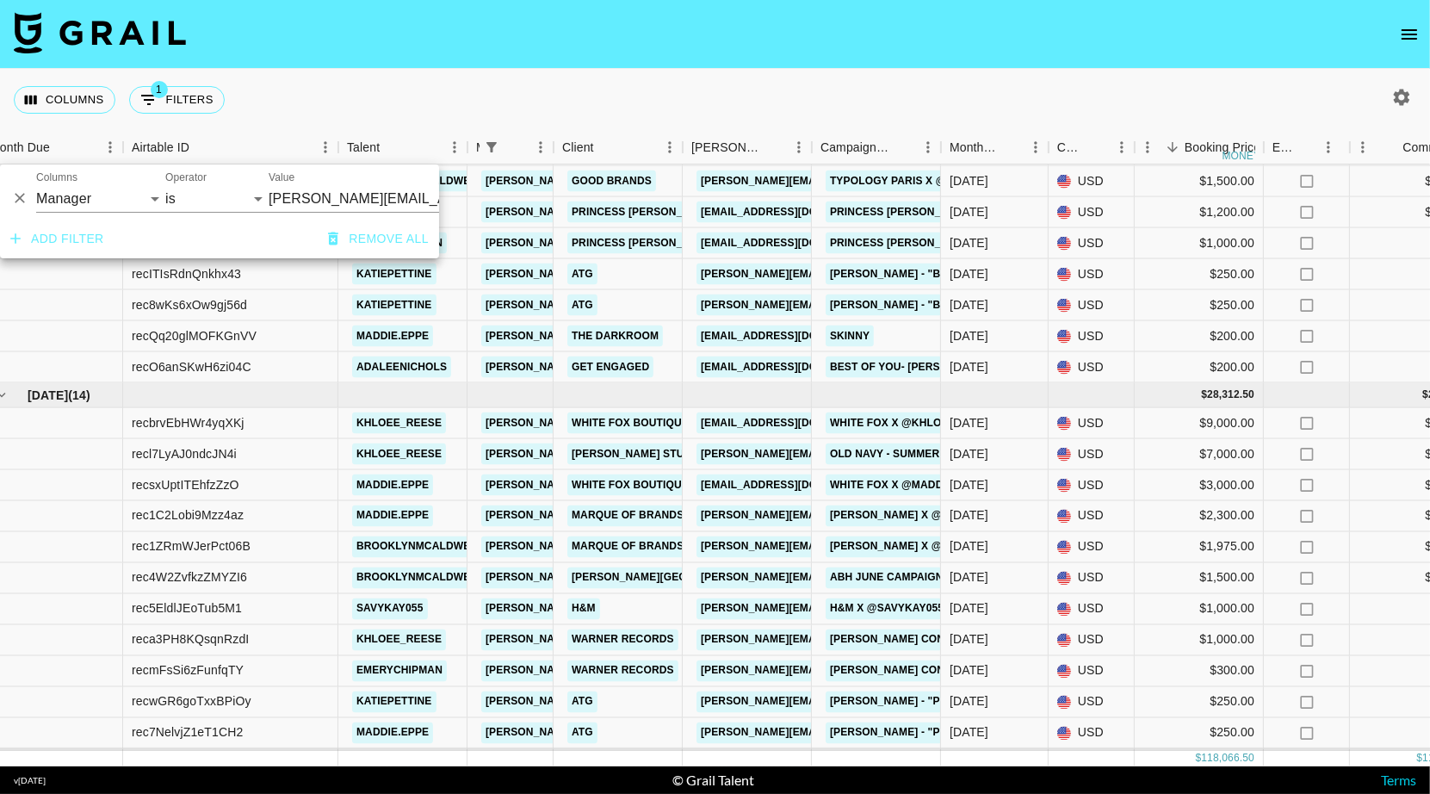
click at [420, 96] on div "Columns 1 Filters + Booking" at bounding box center [715, 100] width 1430 height 62
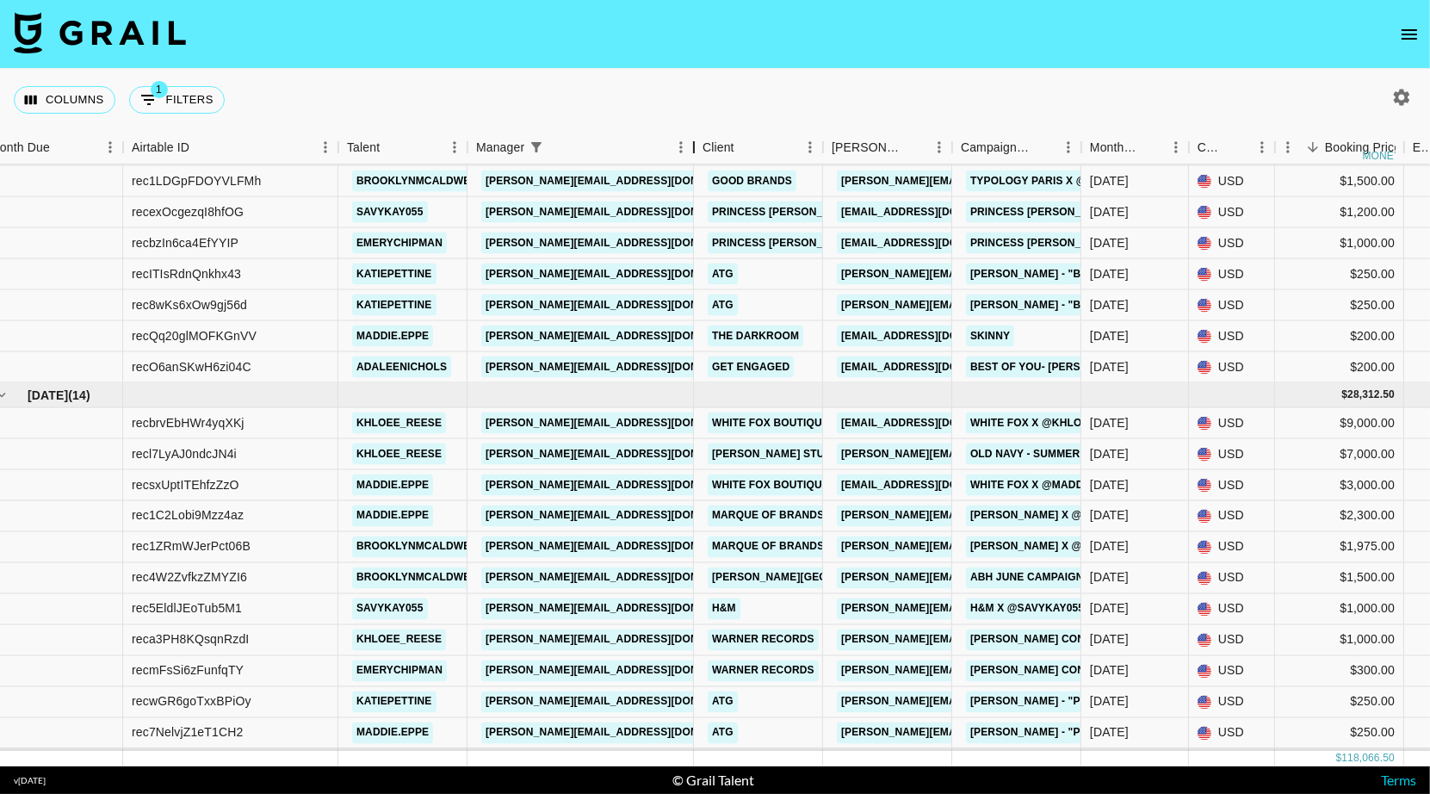
drag, startPoint x: 555, startPoint y: 145, endPoint x: 695, endPoint y: 153, distance: 140.5
click at [695, 153] on div "Manager" at bounding box center [693, 148] width 21 height 34
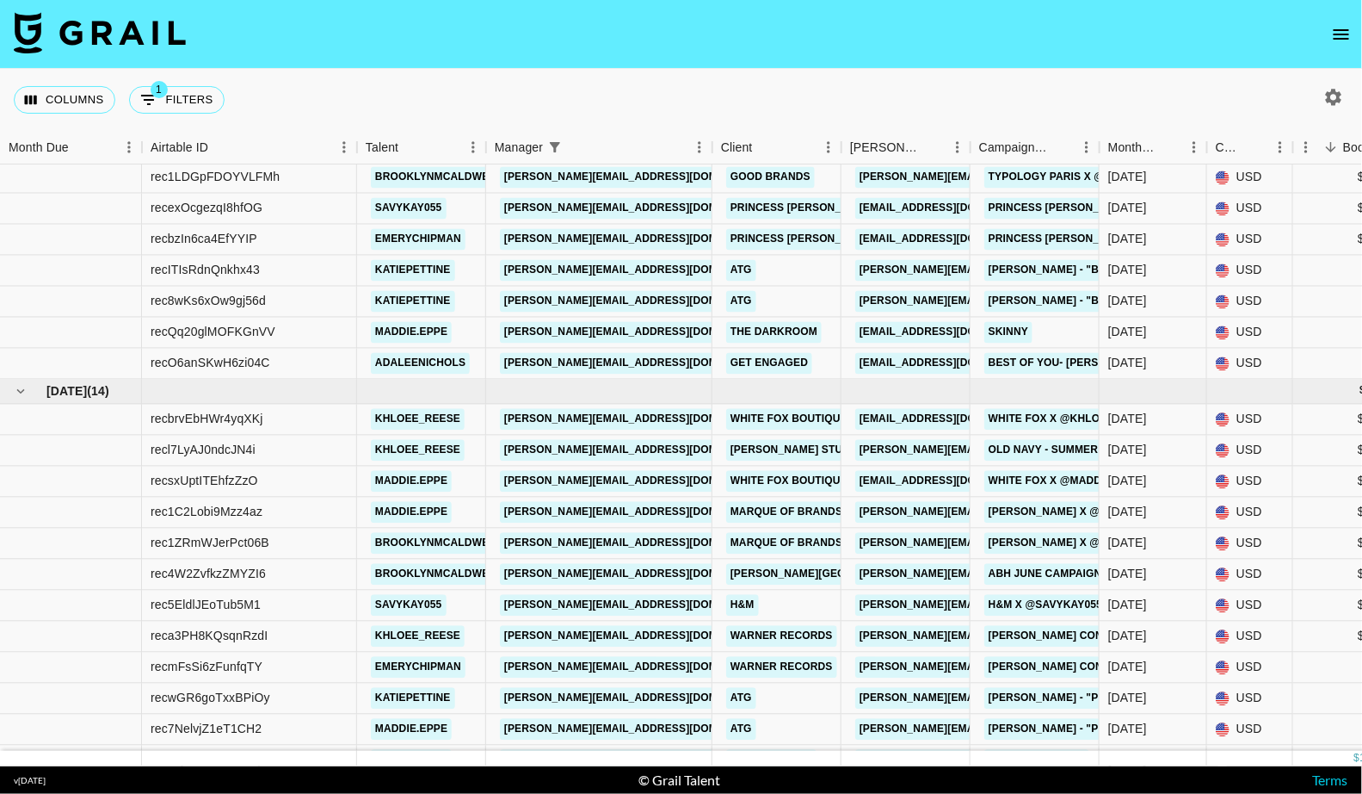
scroll to position [293, 0]
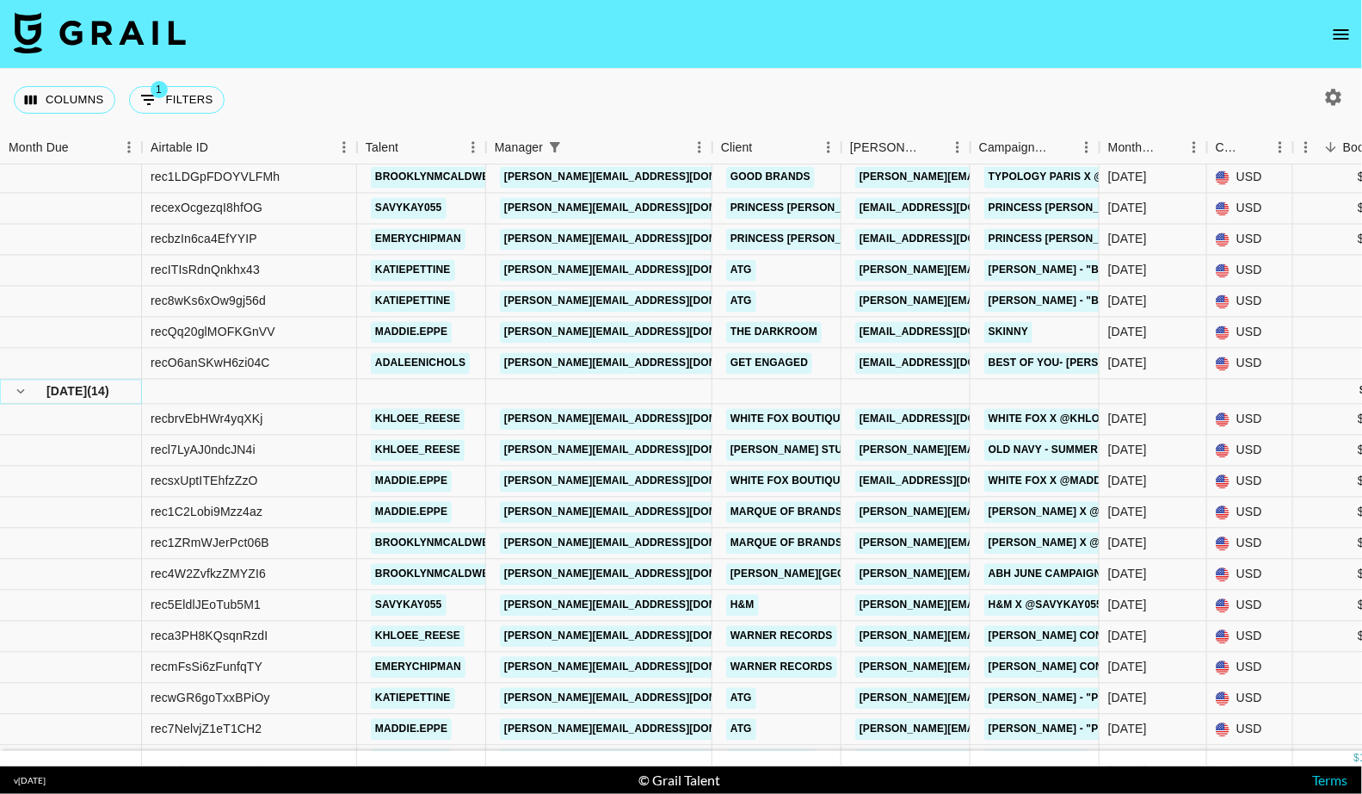
click at [16, 393] on icon "hide children" at bounding box center [20, 391] width 15 height 15
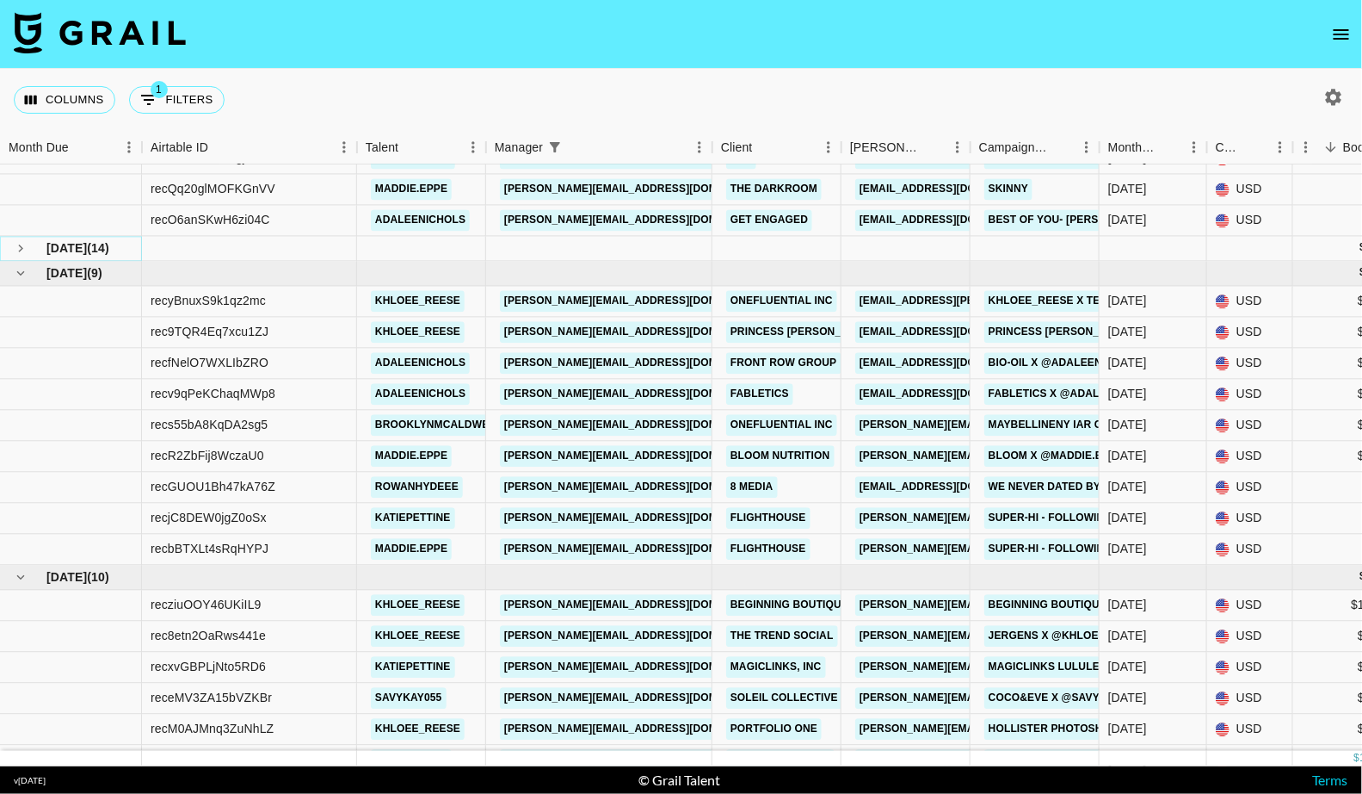
scroll to position [436, -1]
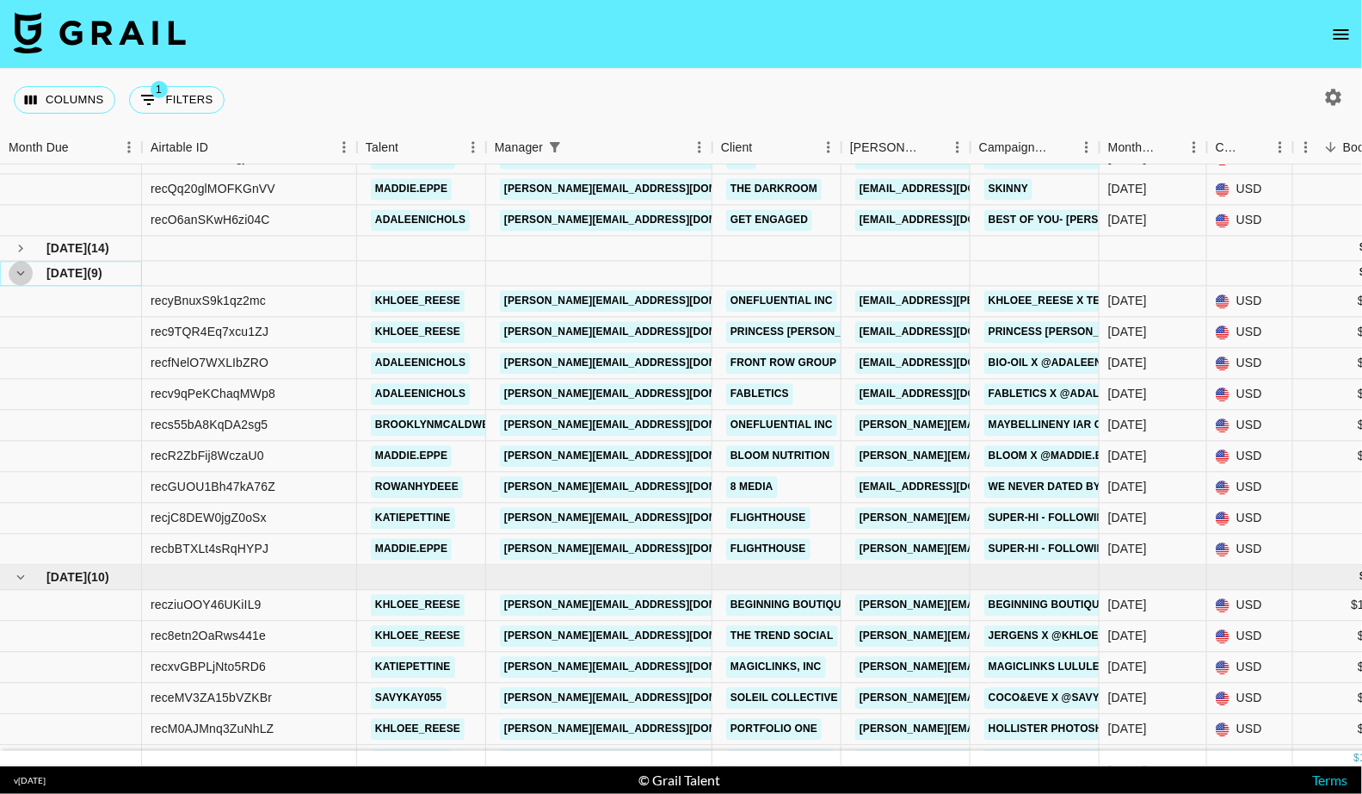
click at [23, 272] on icon "hide children" at bounding box center [20, 273] width 15 height 15
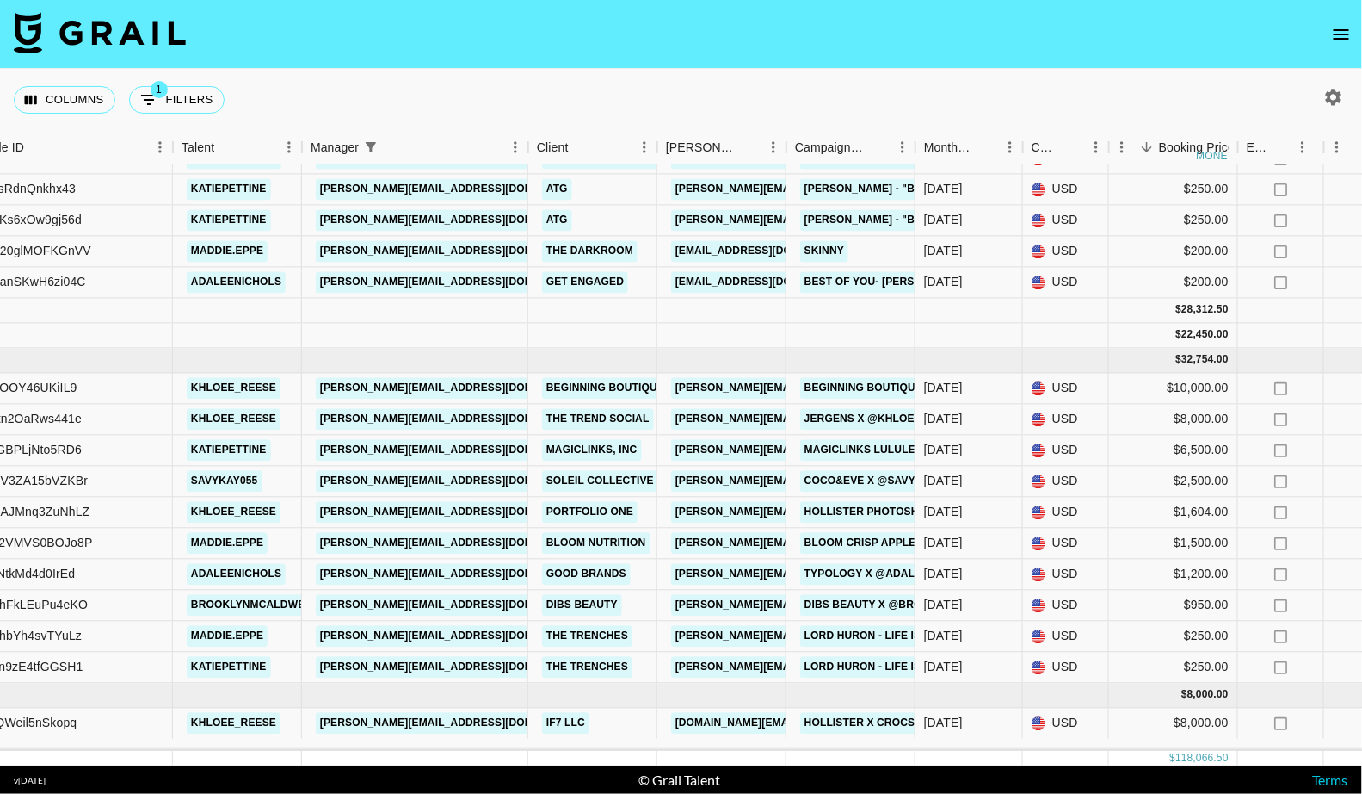
scroll to position [374, 184]
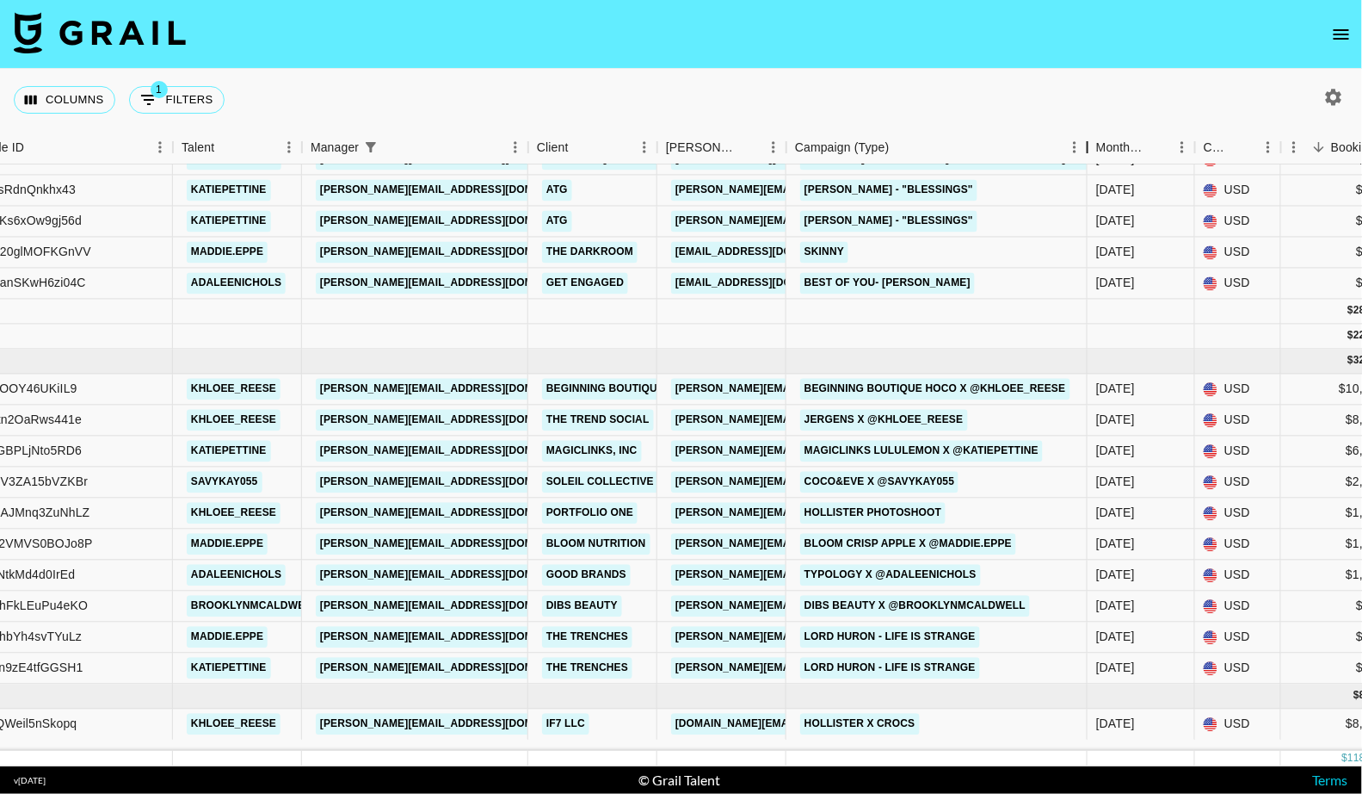
drag, startPoint x: 1046, startPoint y: 144, endPoint x: 1089, endPoint y: 147, distance: 43.2
click at [1089, 147] on div "Campaign (Type)" at bounding box center [1088, 148] width 21 height 34
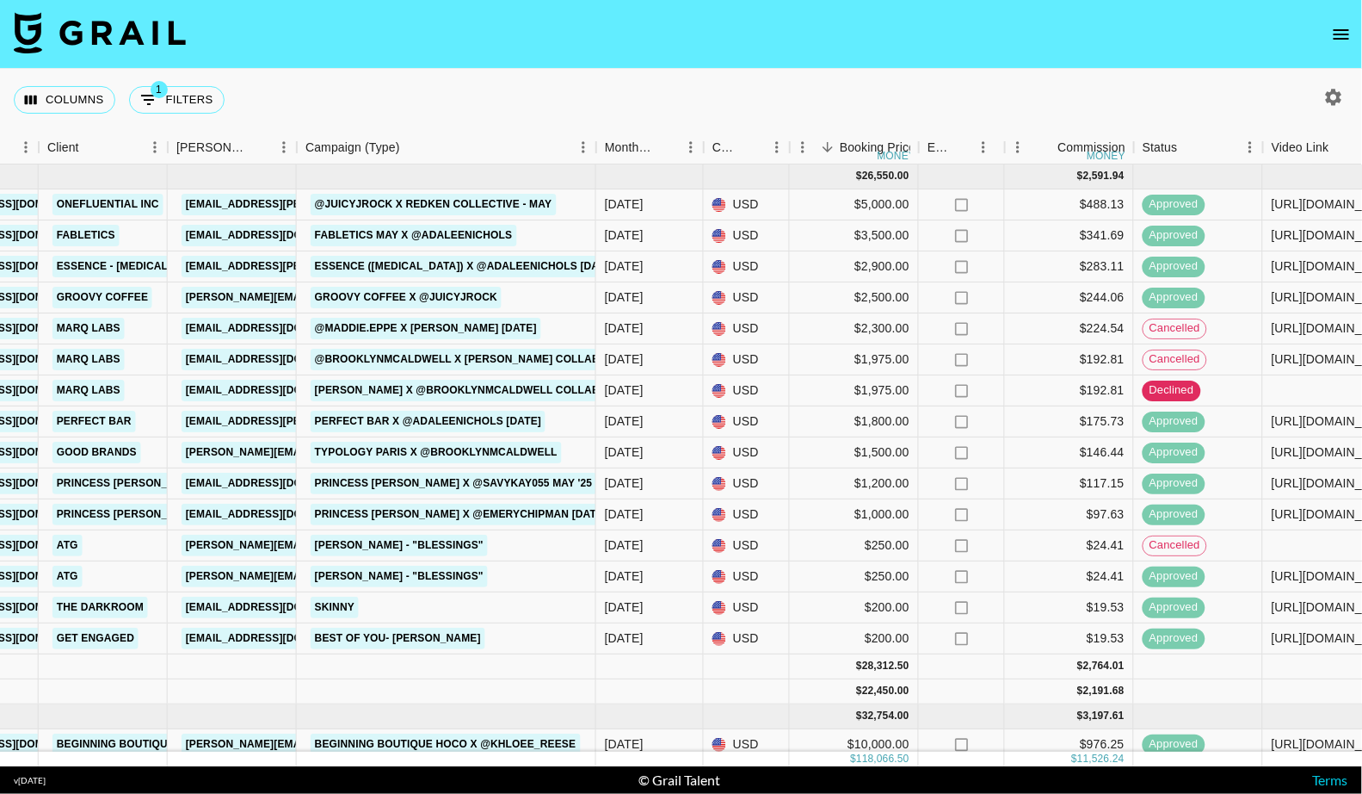
scroll to position [0, 674]
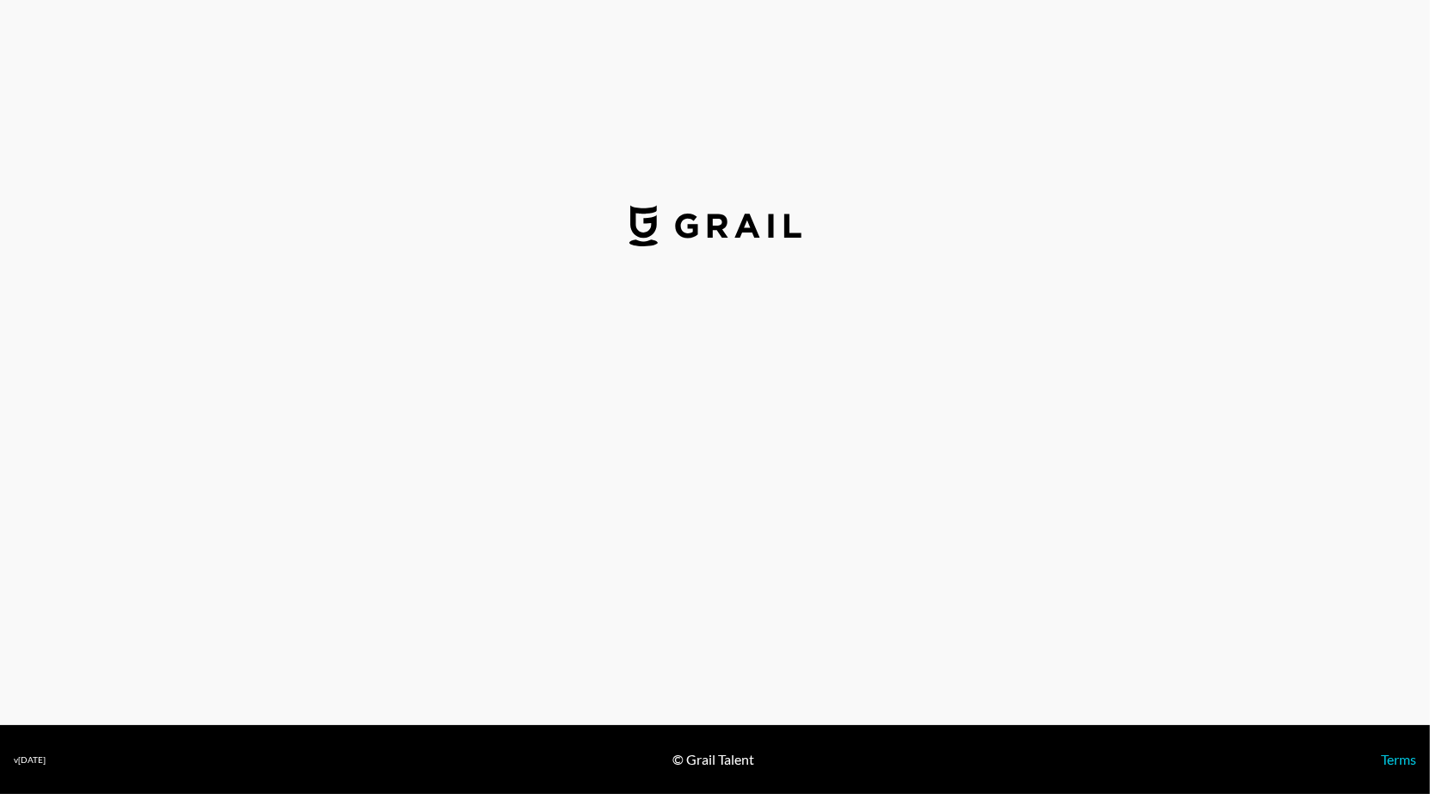
select select "USD"
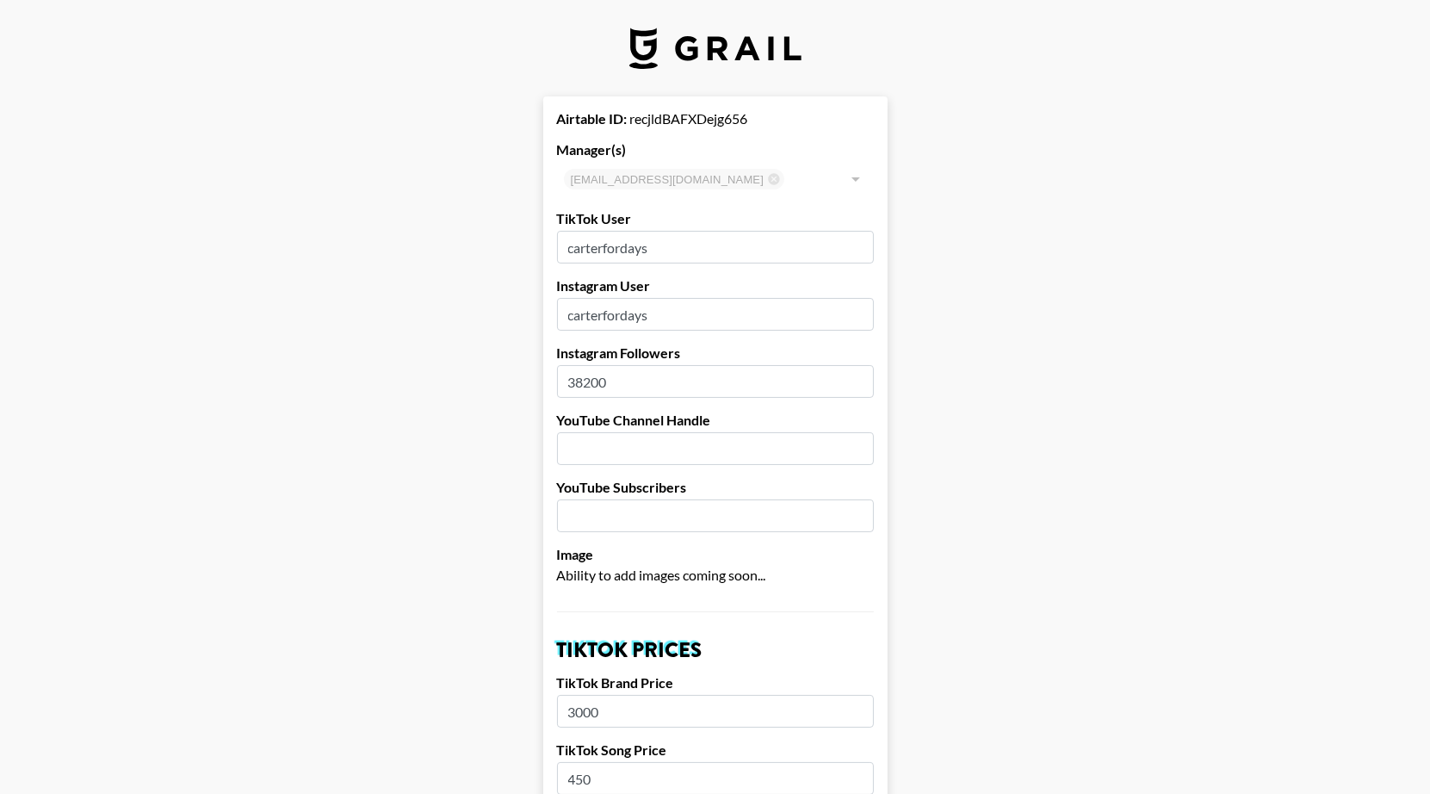
click at [673, 247] on input "carterfordays" at bounding box center [715, 247] width 317 height 33
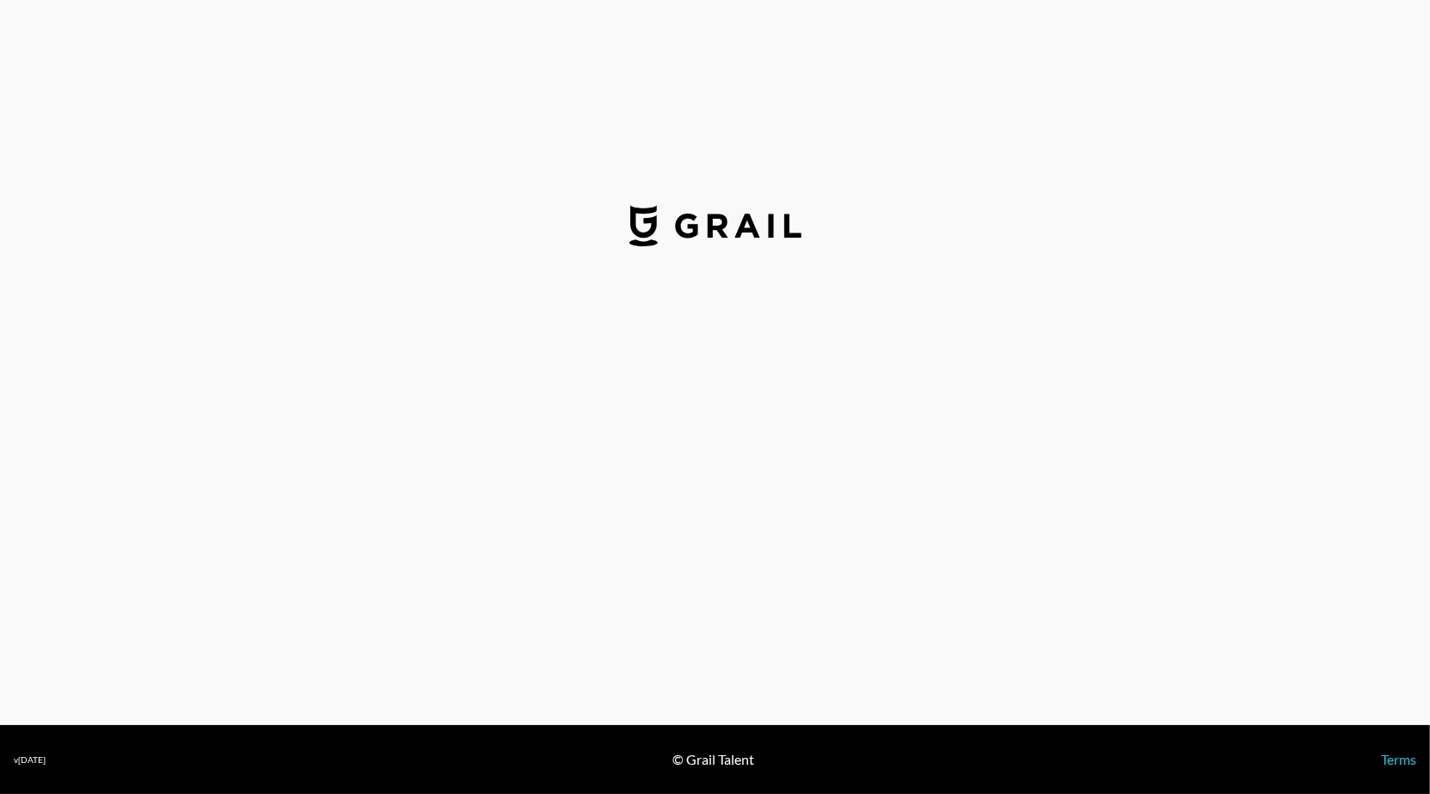
select select "USD"
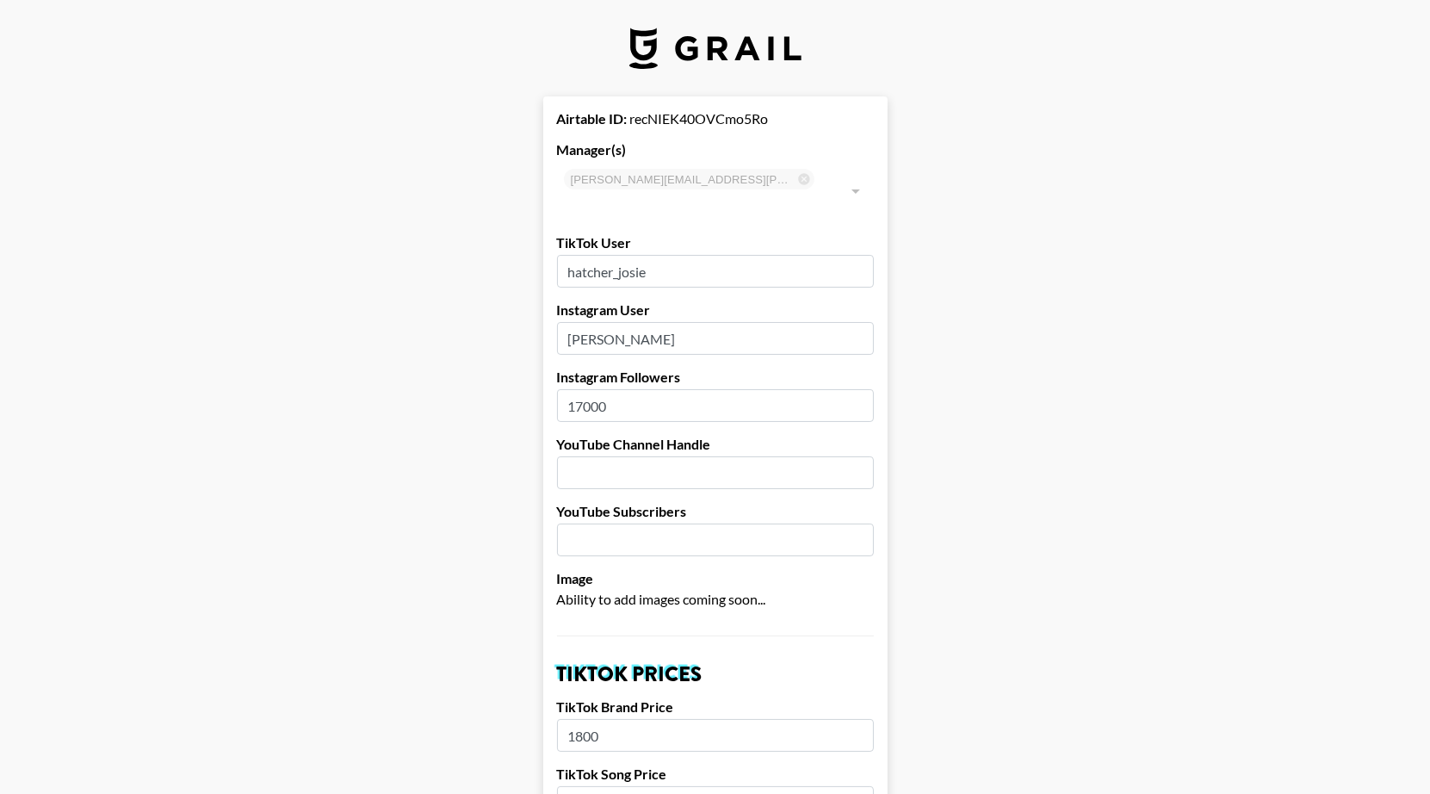
click at [650, 255] on input "hatcher_josie" at bounding box center [715, 271] width 317 height 33
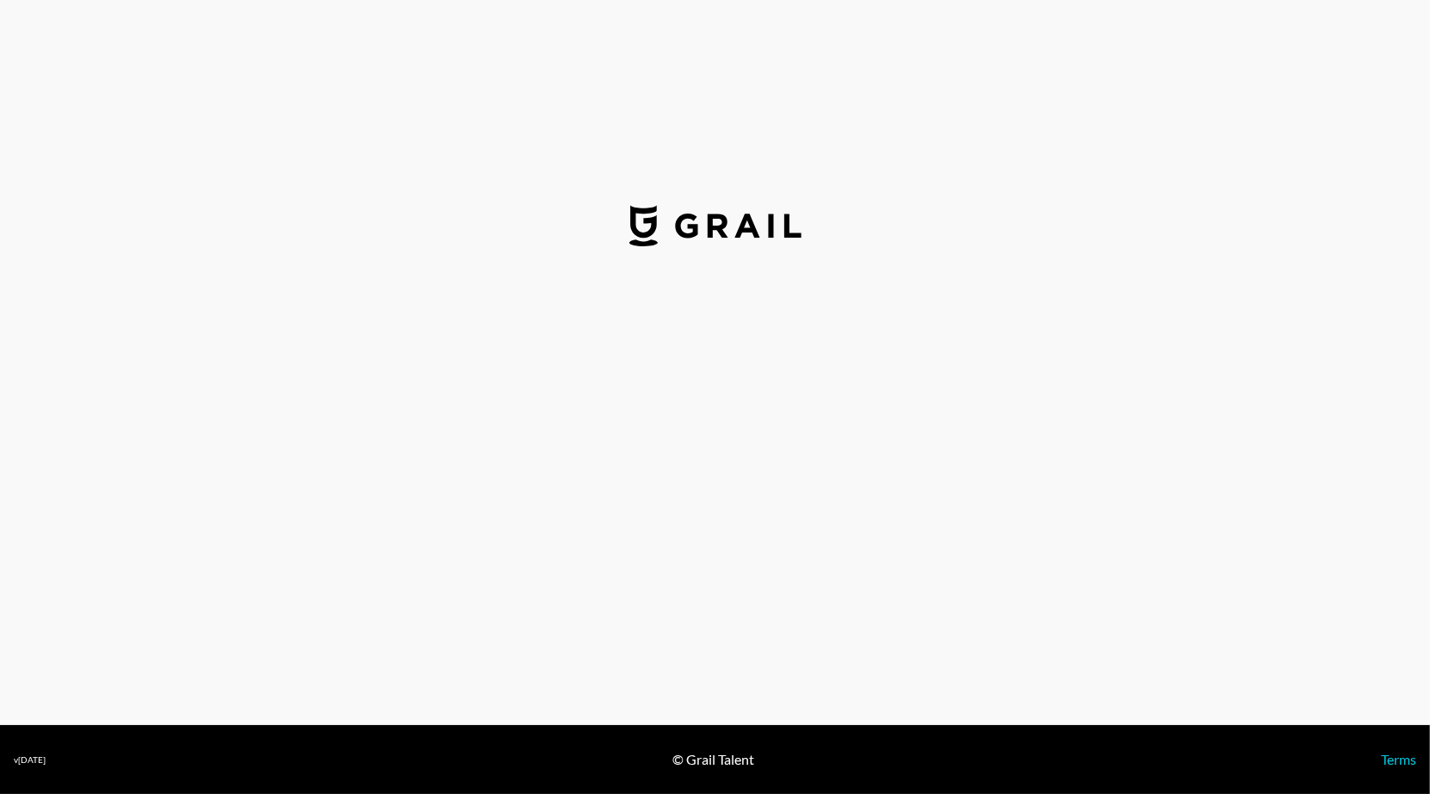
select select "USD"
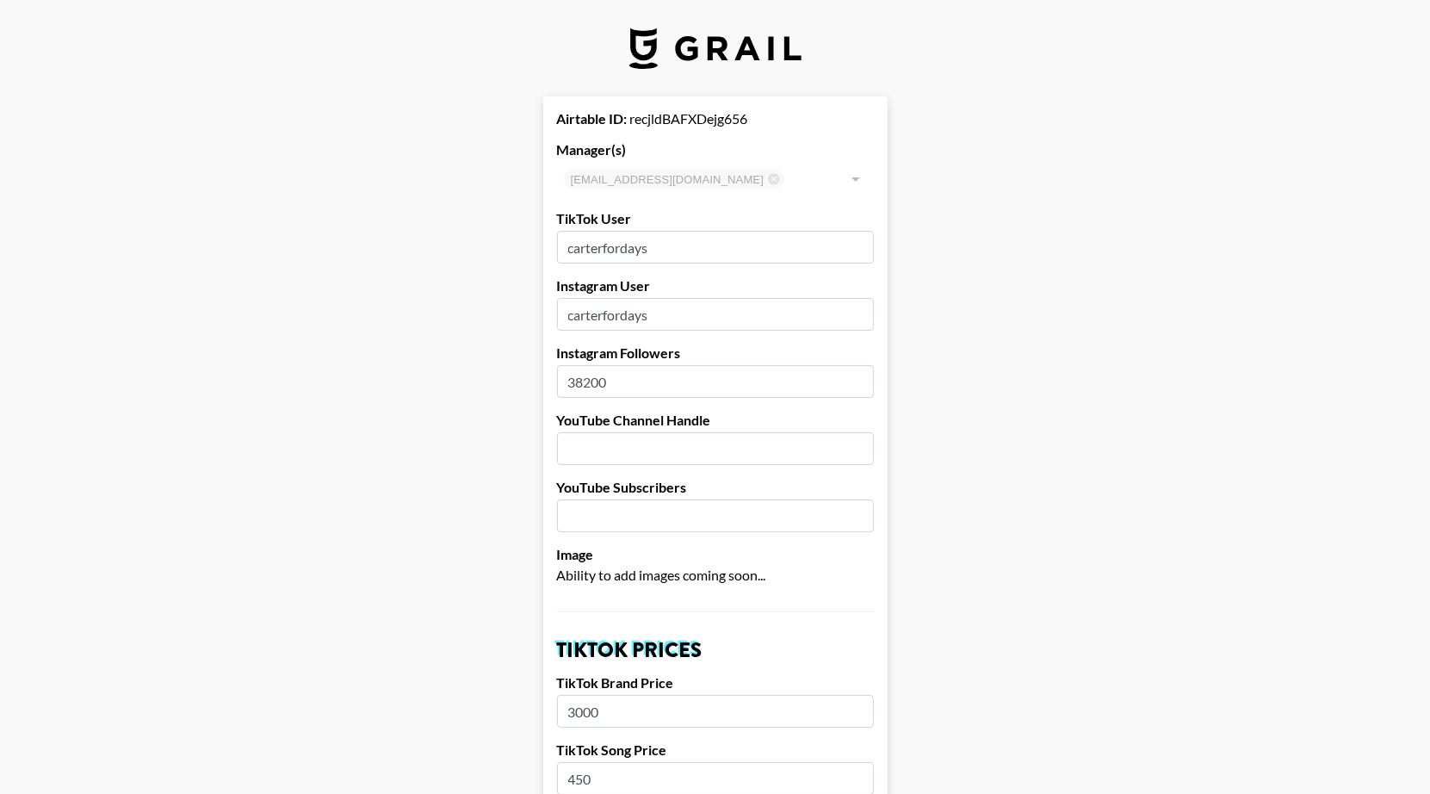
click at [683, 244] on input "carterfordays" at bounding box center [715, 247] width 317 height 33
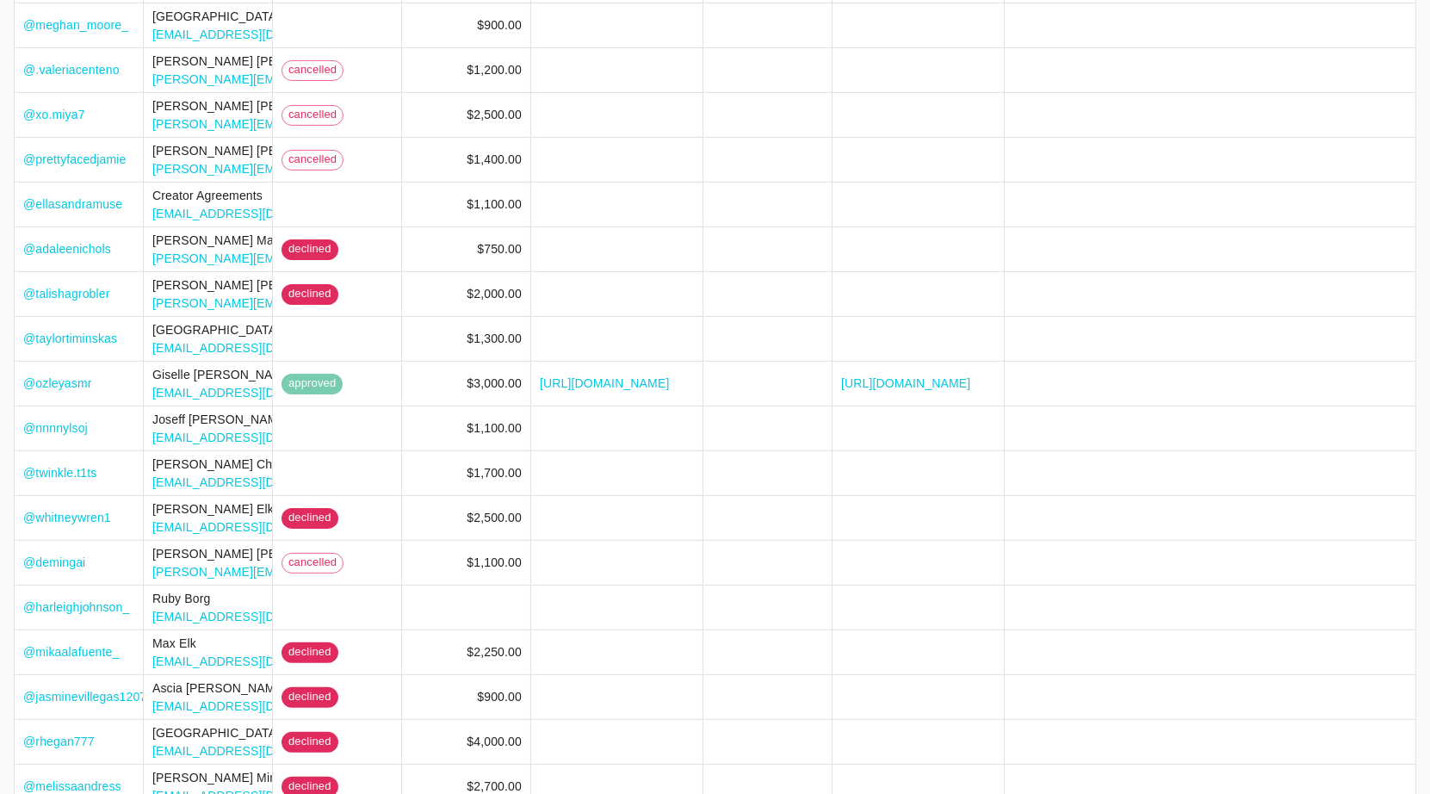
scroll to position [428, 0]
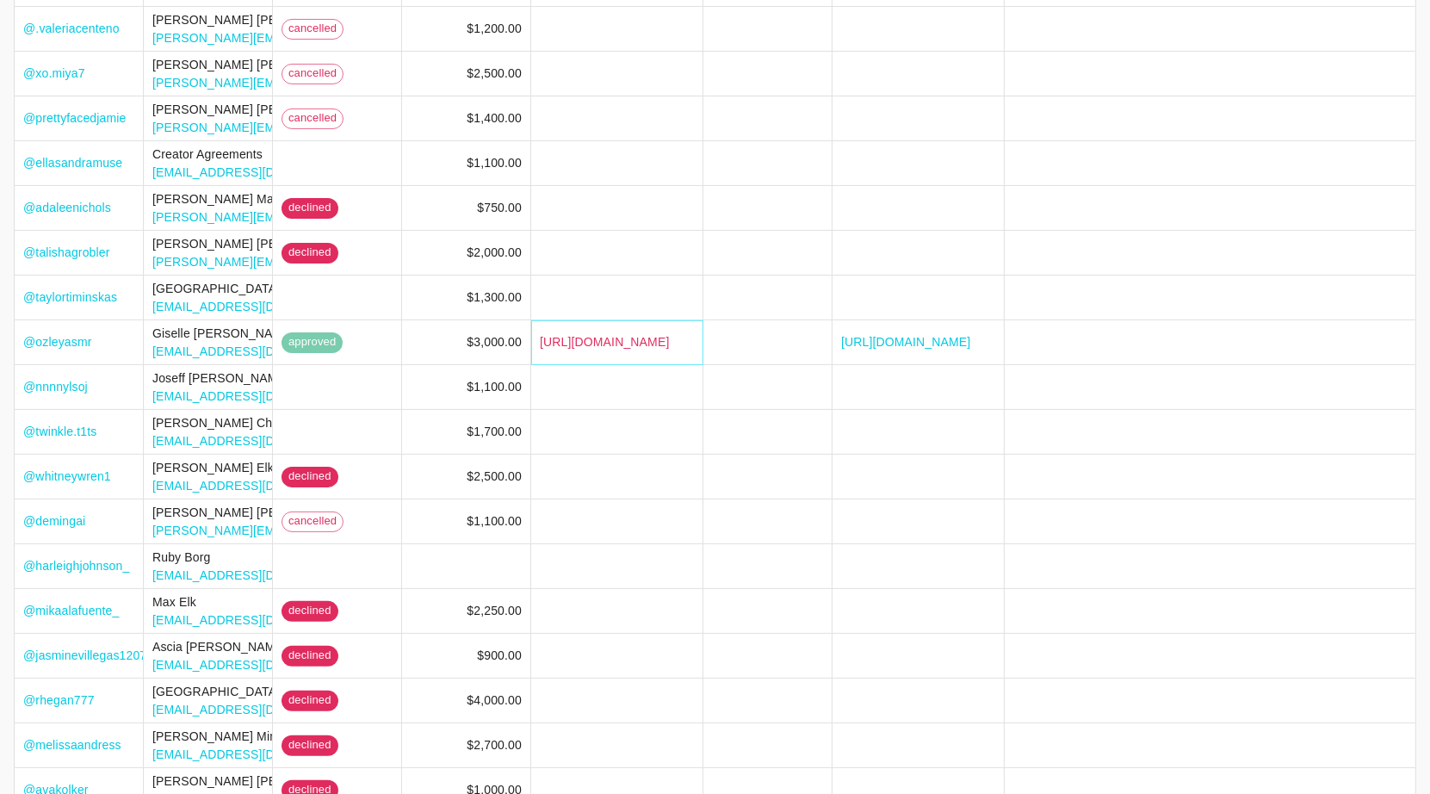
click at [623, 337] on link "[URL][DOMAIN_NAME]" at bounding box center [605, 341] width 130 height 17
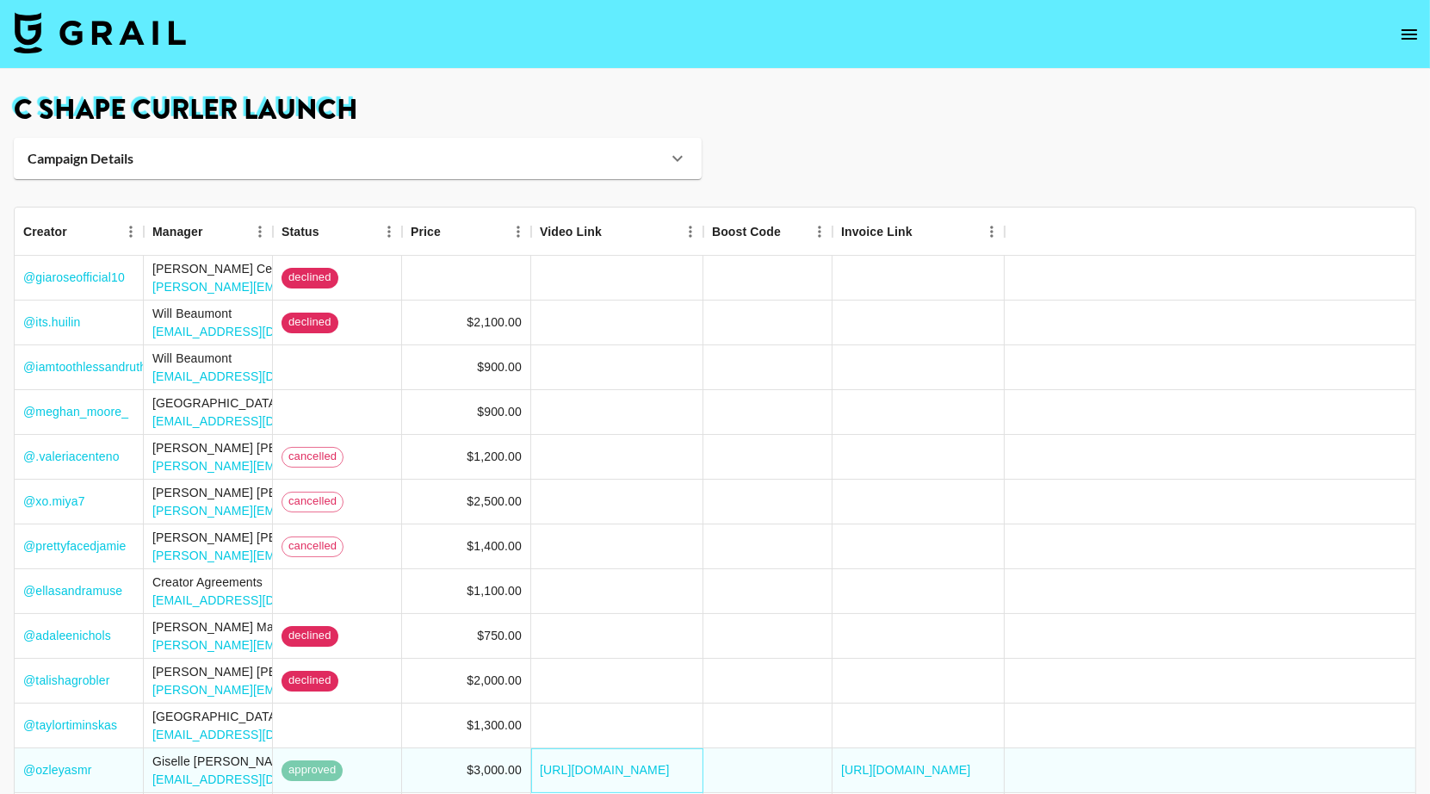
scroll to position [0, 0]
